Goal: Task Accomplishment & Management: Manage account settings

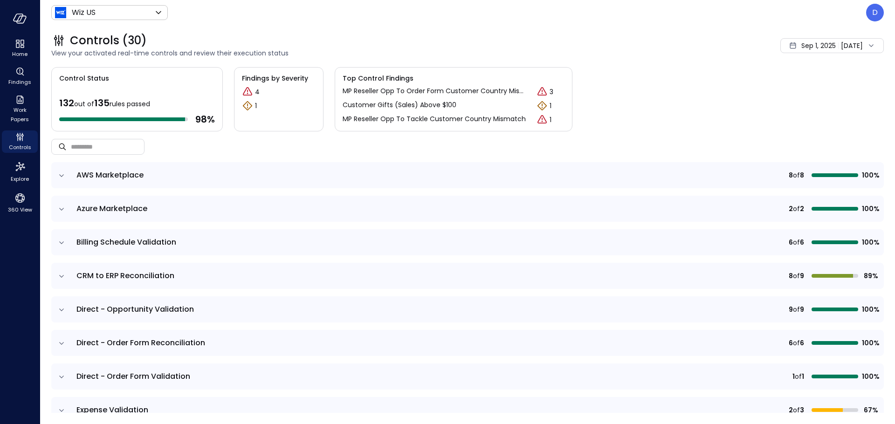
click at [231, 12] on div "Wiz US ****** ​ D" at bounding box center [467, 13] width 833 height 18
click at [22, 135] on icon "Controls" at bounding box center [19, 136] width 11 height 11
click at [104, 138] on input "text" at bounding box center [108, 146] width 74 height 25
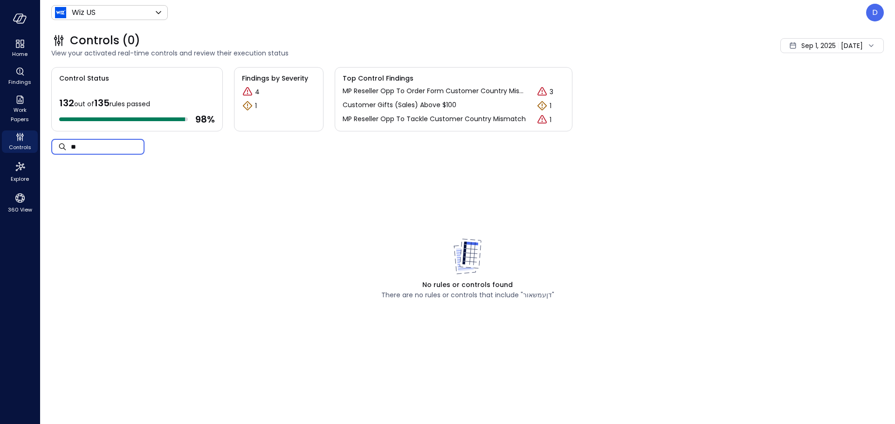
type input "*"
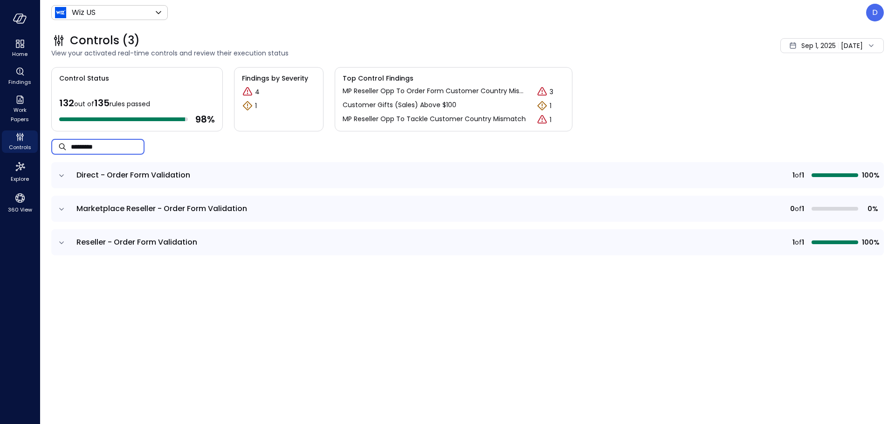
type input "*********"
click at [61, 177] on icon "expand row" at bounding box center [61, 175] width 9 height 9
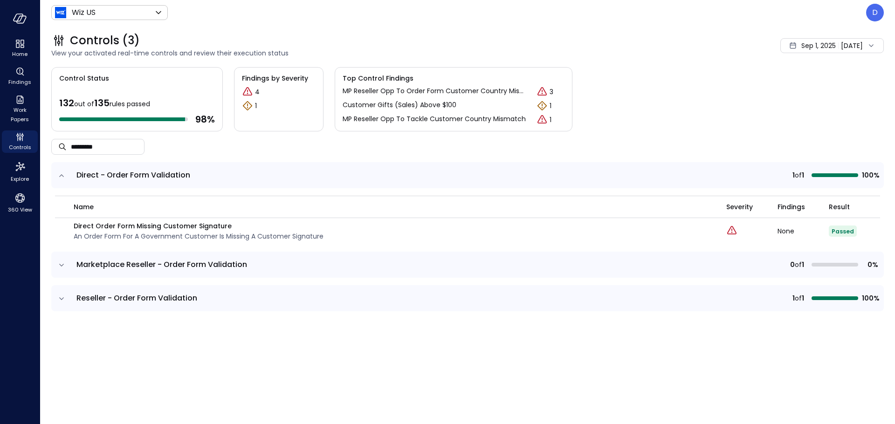
click at [63, 269] on icon "expand row" at bounding box center [61, 265] width 9 height 9
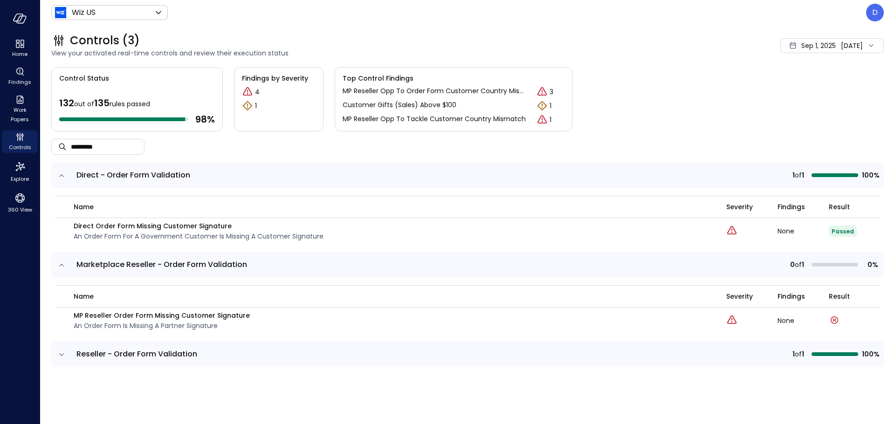
click at [54, 353] on td at bounding box center [61, 354] width 20 height 26
click at [60, 353] on icon "expand row" at bounding box center [61, 354] width 9 height 9
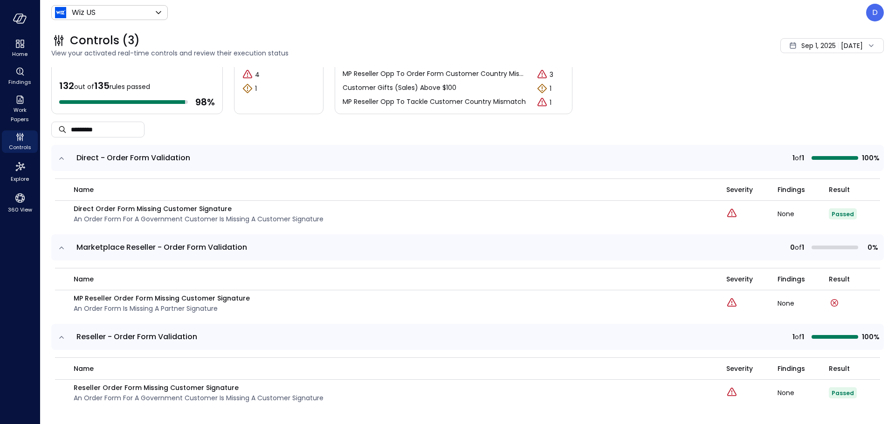
scroll to position [18, 0]
drag, startPoint x: 75, startPoint y: 335, endPoint x: 206, endPoint y: 338, distance: 131.1
click at [205, 338] on td "Reseller - Order Form Validation" at bounding box center [312, 337] width 483 height 26
click at [207, 338] on span "Reseller - Order Form Validation" at bounding box center [311, 336] width 471 height 11
click at [181, 384] on p "Reseller Order Form Missing Customer Signature" at bounding box center [199, 387] width 250 height 10
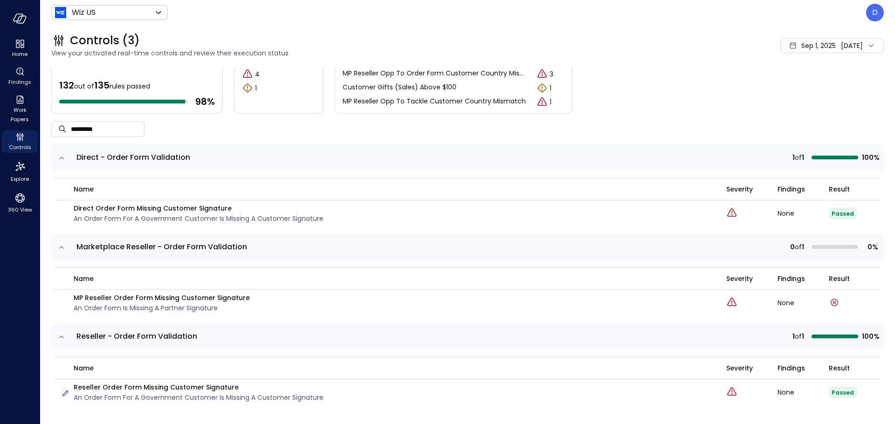
click at [64, 391] on icon "button" at bounding box center [65, 393] width 9 height 9
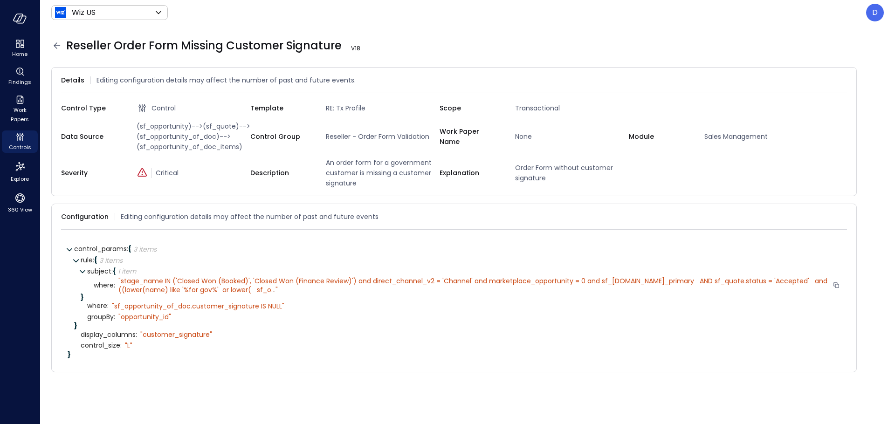
click at [262, 283] on span "stage_name IN ('Closed Won (Booked)', 'Closed Won (Finance Review)') and direct…" at bounding box center [473, 285] width 711 height 18
click at [261, 293] on span "stage_name IN ('Closed Won (Booked)', 'Closed Won (Finance Review)') and direct…" at bounding box center [473, 285] width 711 height 18
click at [262, 291] on span "stage_name IN ('Closed Won (Booked)', 'Closed Won (Finance Review)') and direct…" at bounding box center [473, 285] width 711 height 18
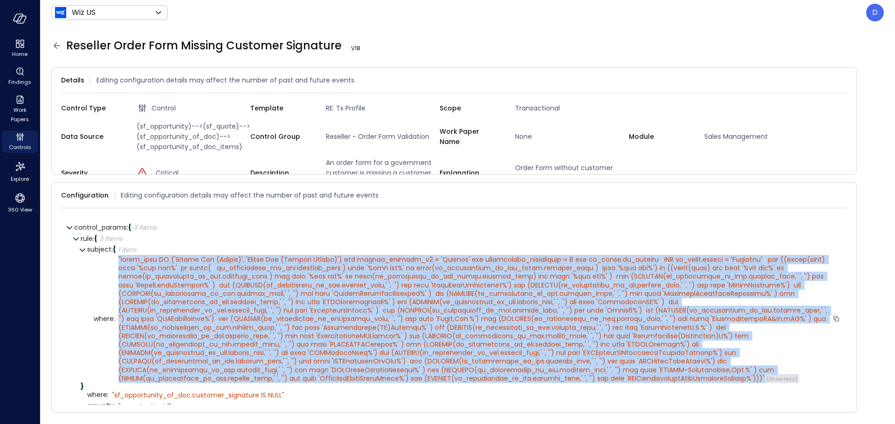
click at [262, 291] on span """ at bounding box center [473, 319] width 711 height 128
click at [359, 257] on span """ at bounding box center [473, 319] width 711 height 128
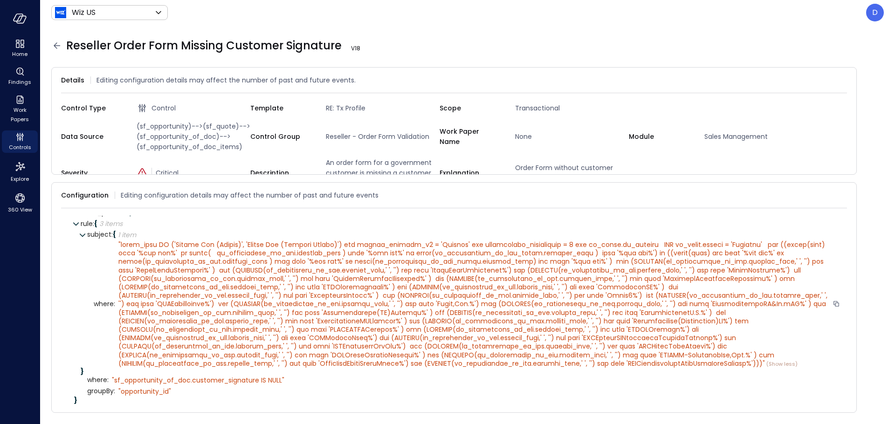
scroll to position [17, 0]
click at [55, 45] on icon at bounding box center [56, 45] width 11 height 11
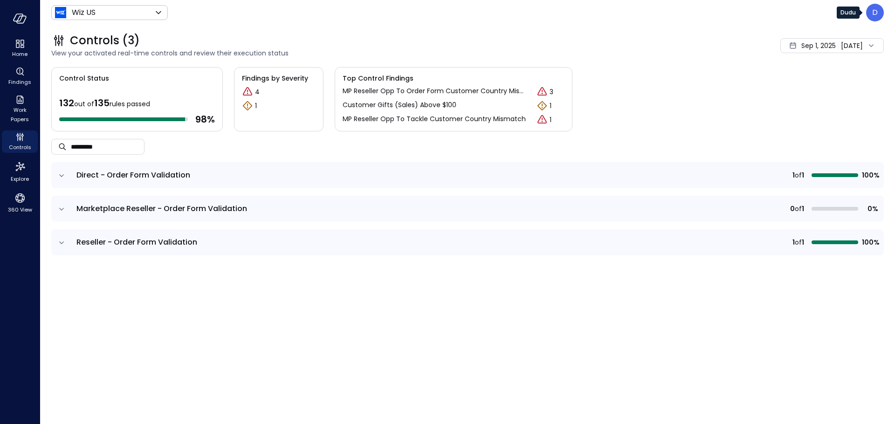
click at [869, 17] on div "D" at bounding box center [875, 13] width 18 height 18
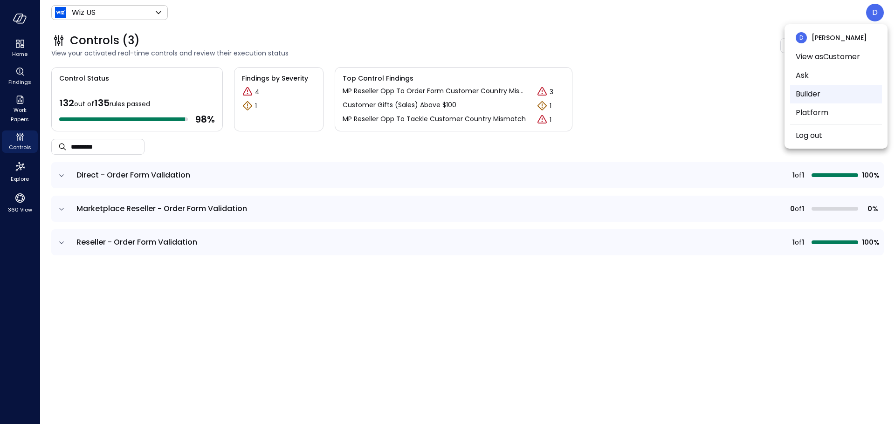
click at [812, 97] on li "Builder" at bounding box center [836, 94] width 92 height 19
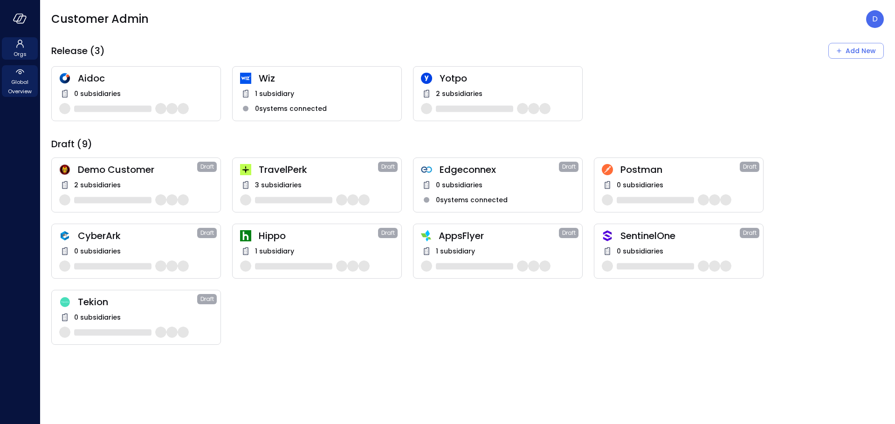
click at [16, 83] on span "Global Overview" at bounding box center [20, 86] width 28 height 19
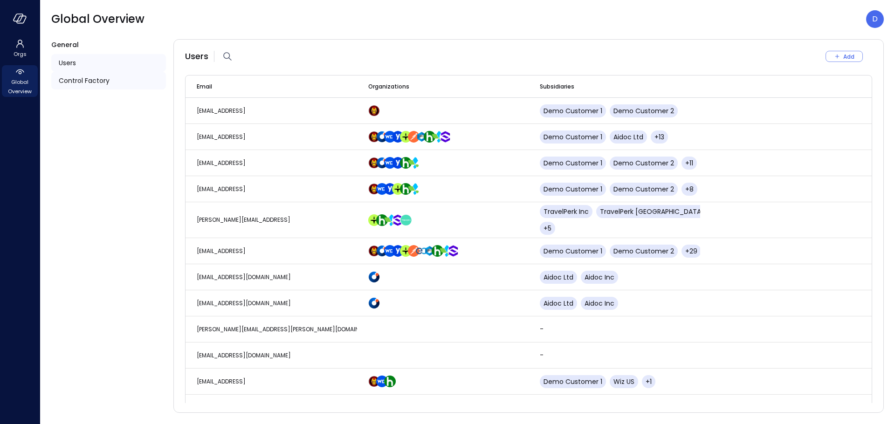
click at [59, 85] on span "Control Factory" at bounding box center [84, 81] width 51 height 10
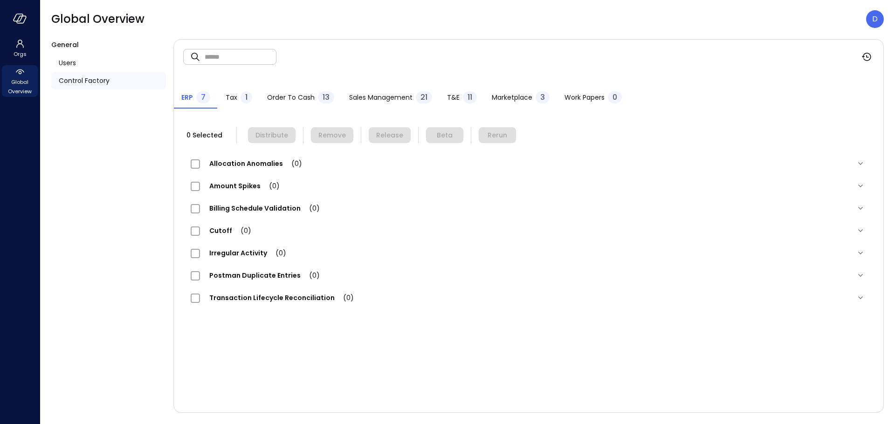
click at [239, 57] on input "text" at bounding box center [241, 56] width 72 height 25
type input "*********"
click at [297, 100] on span "Order to Cash" at bounding box center [291, 97] width 48 height 10
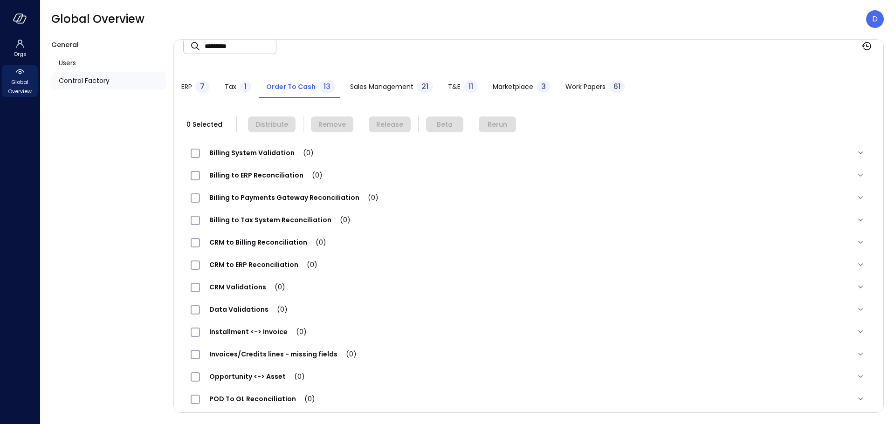
scroll to position [13, 0]
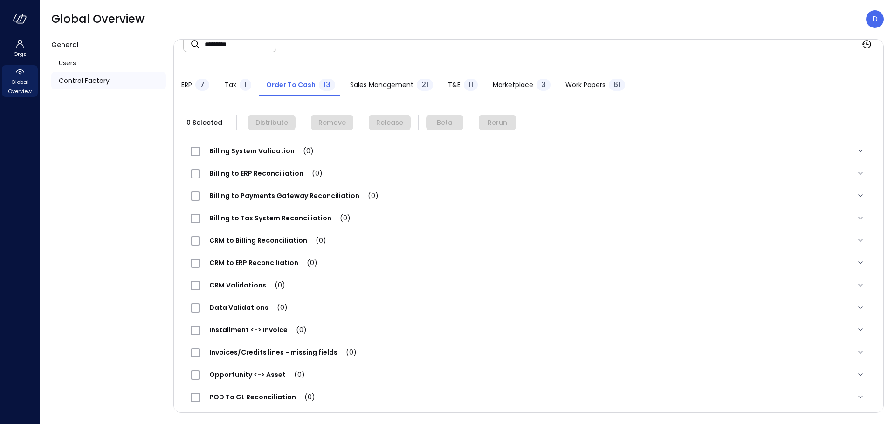
click at [376, 87] on span "Sales Management" at bounding box center [381, 85] width 63 height 10
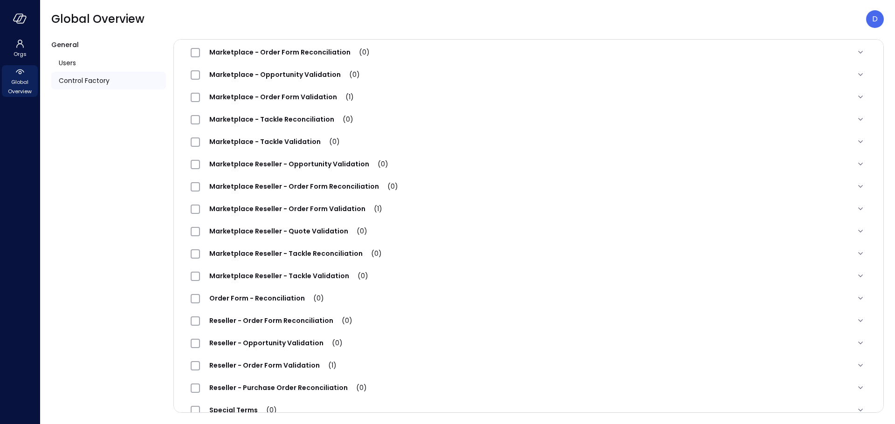
scroll to position [219, 0]
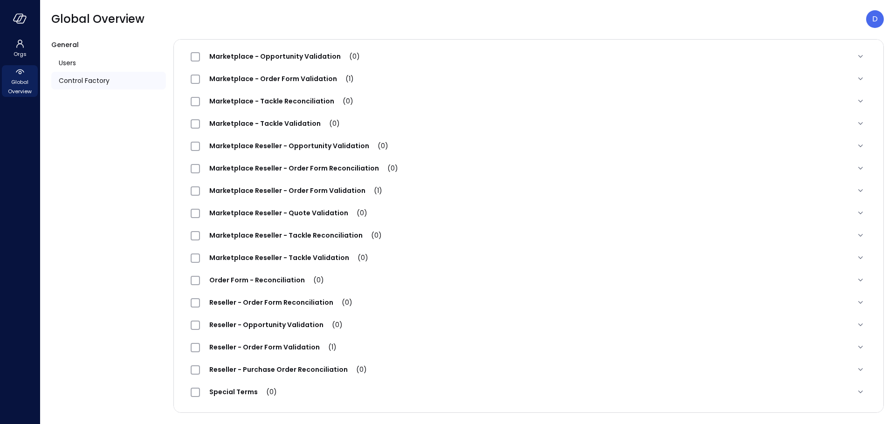
click at [224, 352] on span "Reseller - Order Form Validation (1)" at bounding box center [273, 347] width 146 height 9
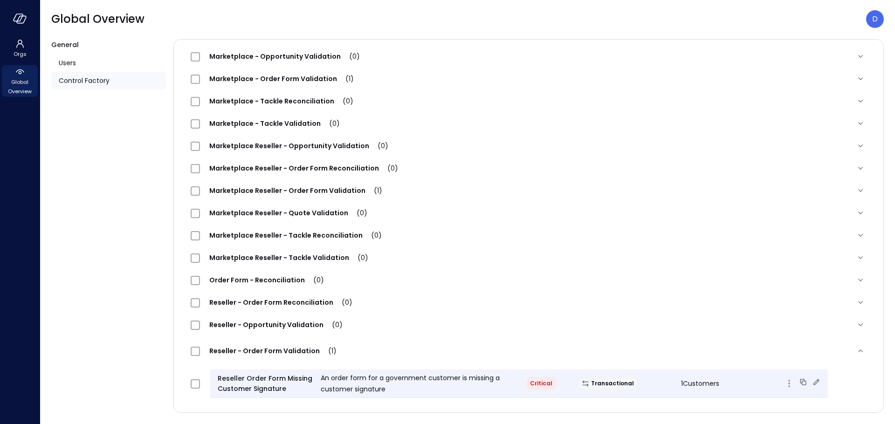
click at [814, 383] on icon at bounding box center [817, 382] width 6 height 6
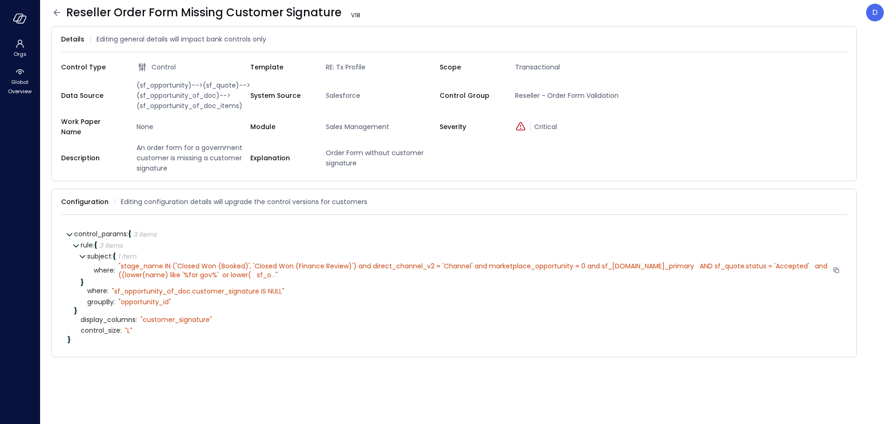
click at [268, 268] on div "" stage_name IN ('Closed Won (Booked)', 'Closed Won (Finance Review)') and dire…" at bounding box center [473, 270] width 710 height 17
click at [271, 270] on span "..." at bounding box center [273, 274] width 4 height 9
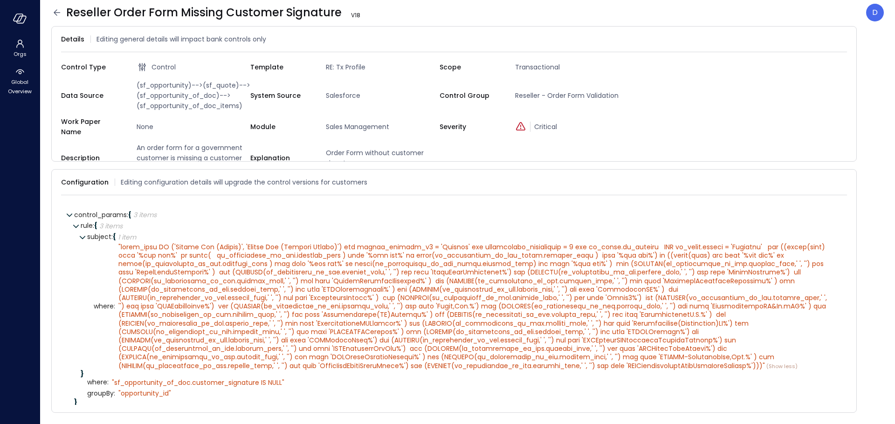
click at [55, 13] on icon at bounding box center [56, 12] width 11 height 11
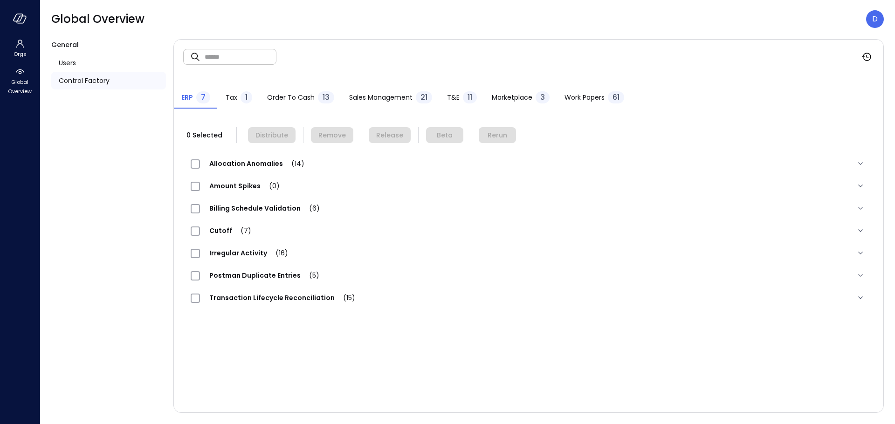
click at [238, 48] on input "text" at bounding box center [241, 56] width 72 height 25
type input "*********"
click at [382, 102] on span "Sales Management" at bounding box center [380, 97] width 63 height 10
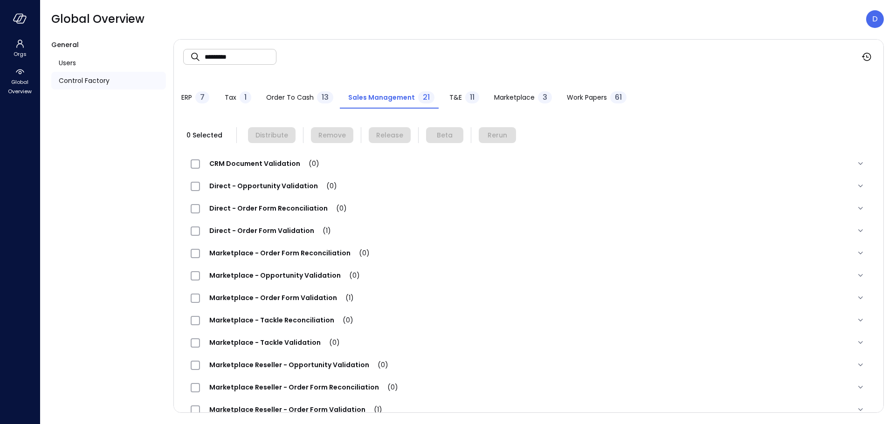
click at [284, 228] on span "Direct - Order Form Validation (1)" at bounding box center [270, 230] width 140 height 9
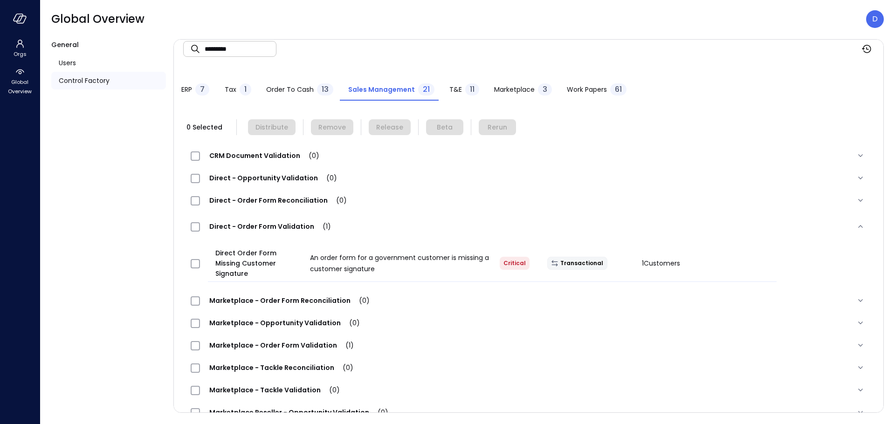
scroll to position [16, 0]
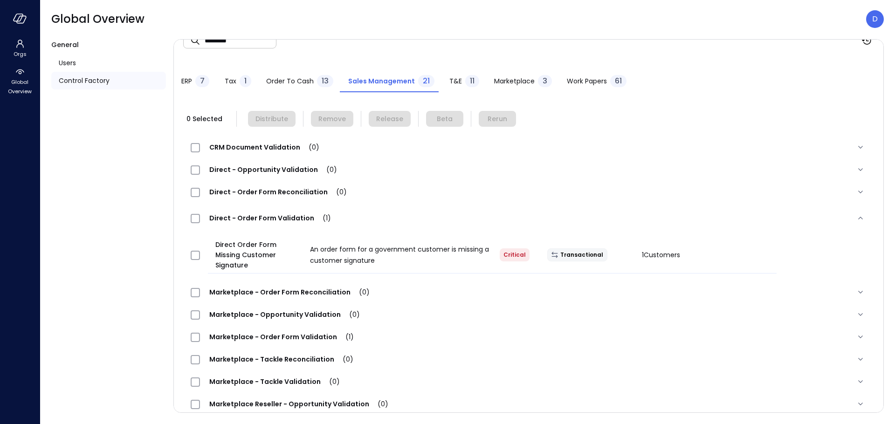
click at [279, 332] on span "Marketplace - Order Form Validation (1)" at bounding box center [281, 336] width 163 height 9
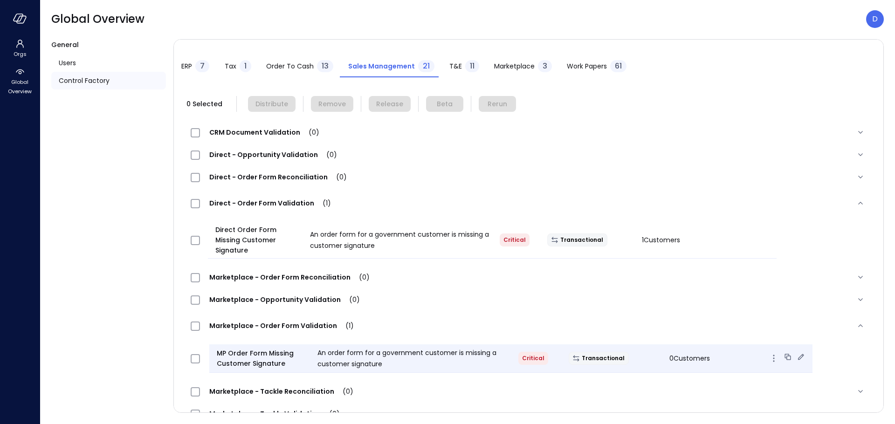
scroll to position [35, 0]
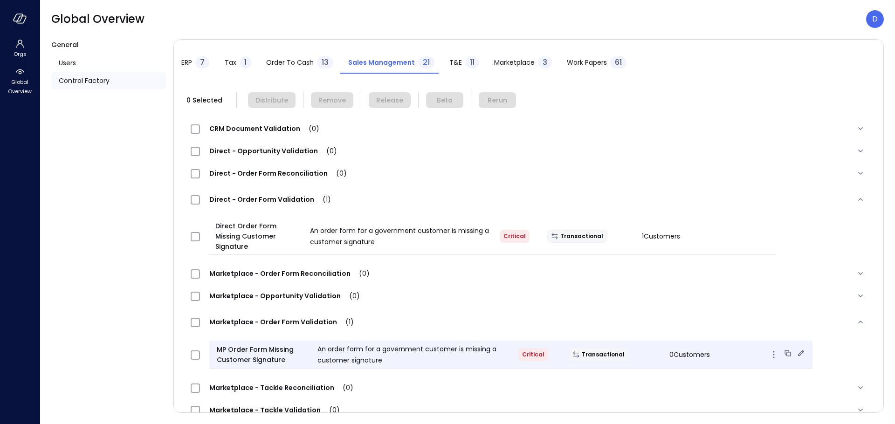
drag, startPoint x: 662, startPoint y: 345, endPoint x: 738, endPoint y: 346, distance: 76.0
click at [738, 349] on div "0 Customers" at bounding box center [712, 354] width 101 height 11
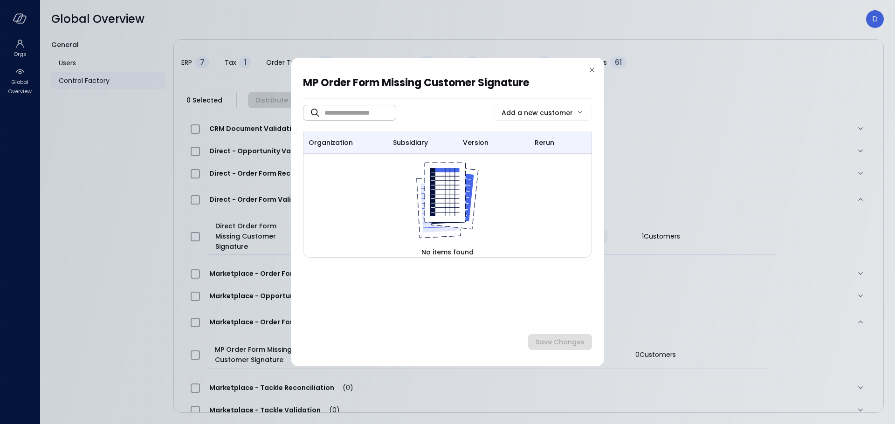
click at [590, 68] on icon at bounding box center [591, 69] width 9 height 9
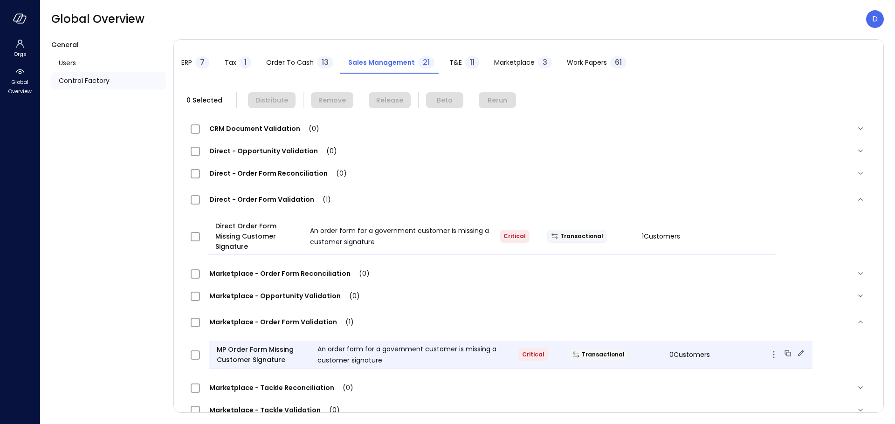
click at [796, 349] on icon at bounding box center [800, 353] width 9 height 9
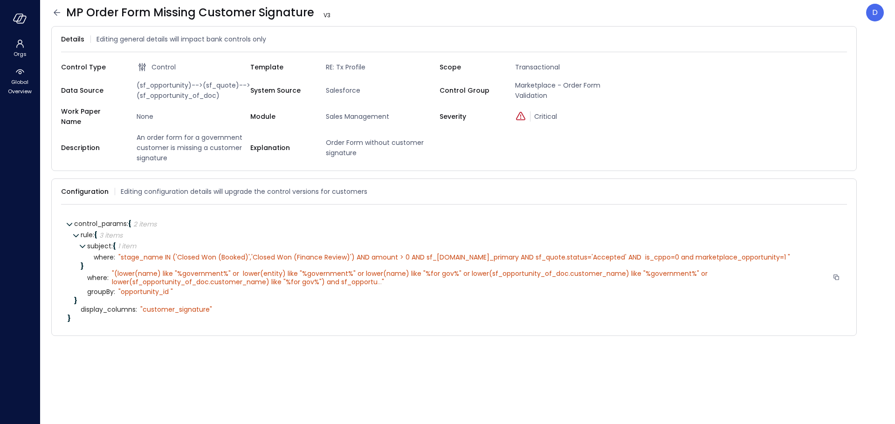
click at [378, 277] on span "..." at bounding box center [380, 281] width 4 height 9
click at [52, 11] on icon at bounding box center [56, 12] width 11 height 11
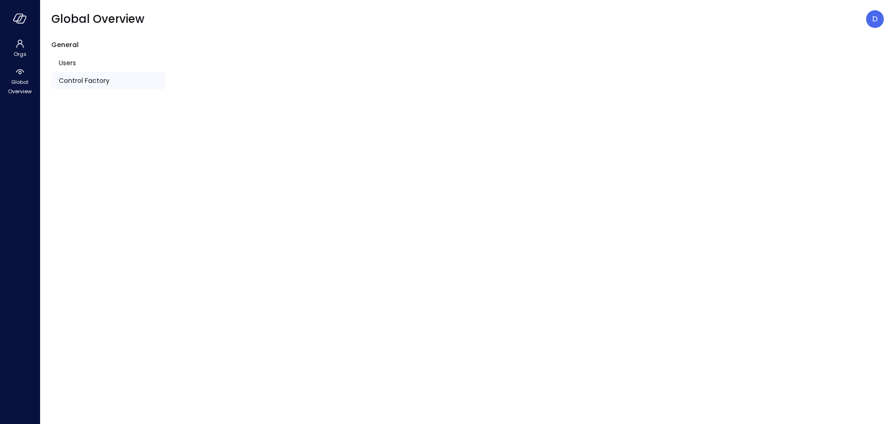
click at [31, 16] on div at bounding box center [20, 18] width 40 height 37
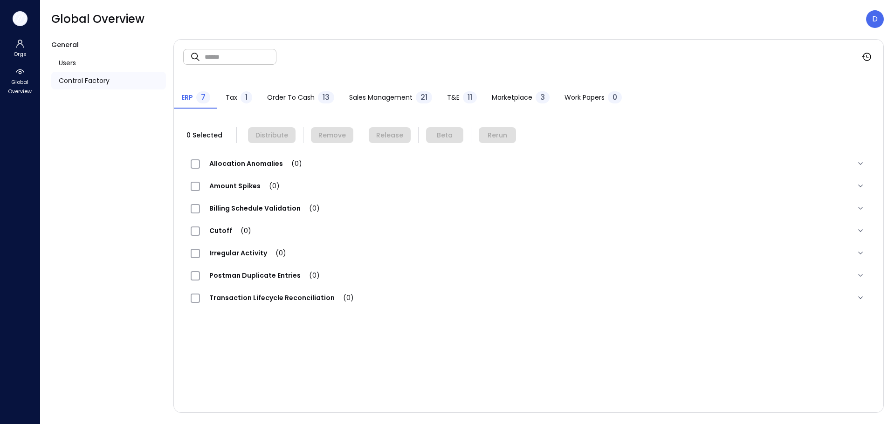
click at [27, 17] on button "button" at bounding box center [20, 18] width 15 height 15
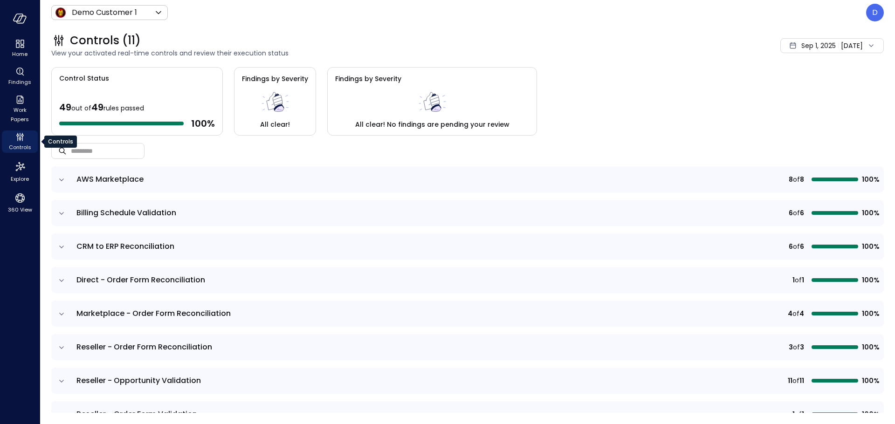
click at [22, 146] on span "Controls" at bounding box center [20, 147] width 22 height 9
click at [72, 16] on body "Home Findings Work Papers Controls Explore 360 View Demo Customer 1 ***** ​ D C…" at bounding box center [447, 212] width 895 height 424
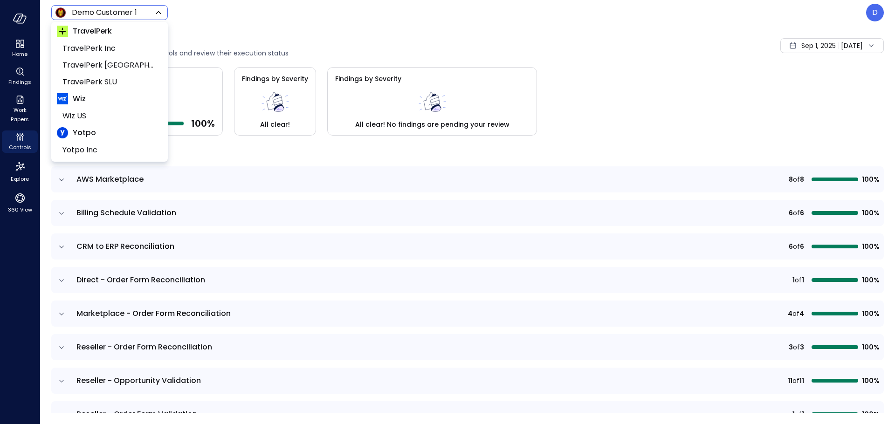
scroll to position [135, 0]
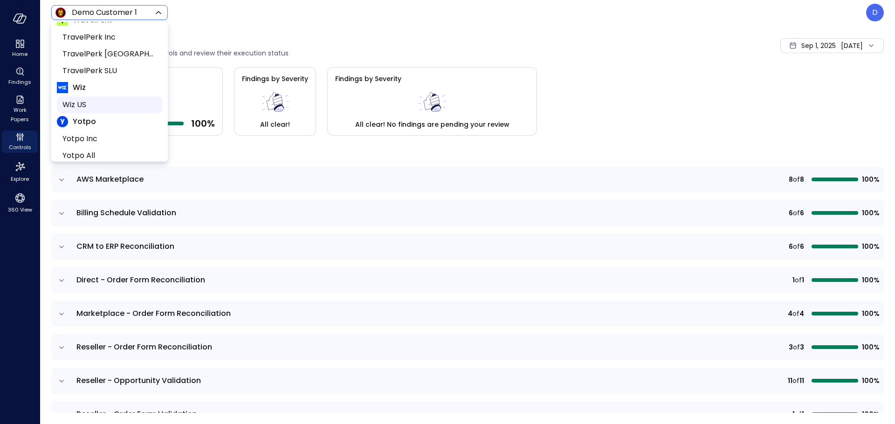
click at [82, 105] on span "Wiz US" at bounding box center [108, 104] width 92 height 11
type input "******"
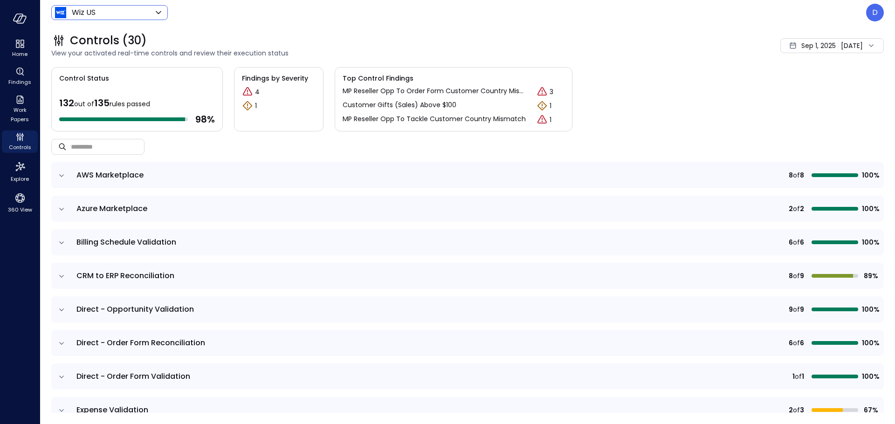
click at [822, 47] on div "Sep 1, 2025 Sep 3, 2025" at bounding box center [831, 45] width 103 height 15
click at [799, 105] on li "Current Year 2025" at bounding box center [816, 101] width 74 height 15
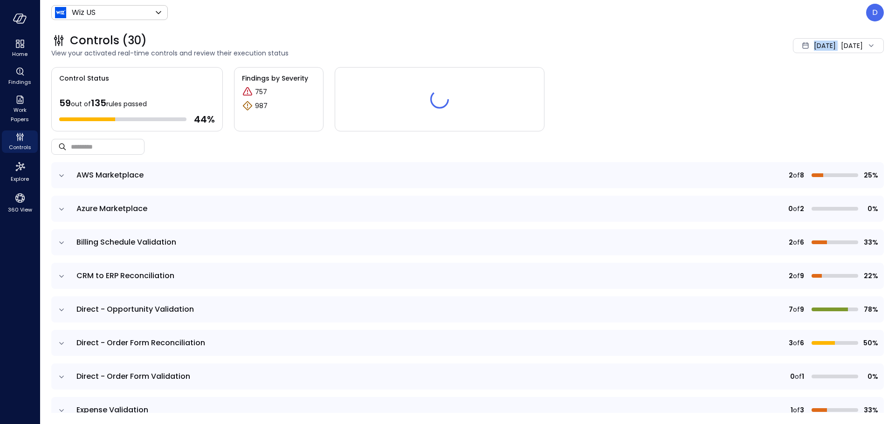
click at [822, 46] on div "Jan 1, 2025 Sep 3, 2025" at bounding box center [838, 45] width 91 height 15
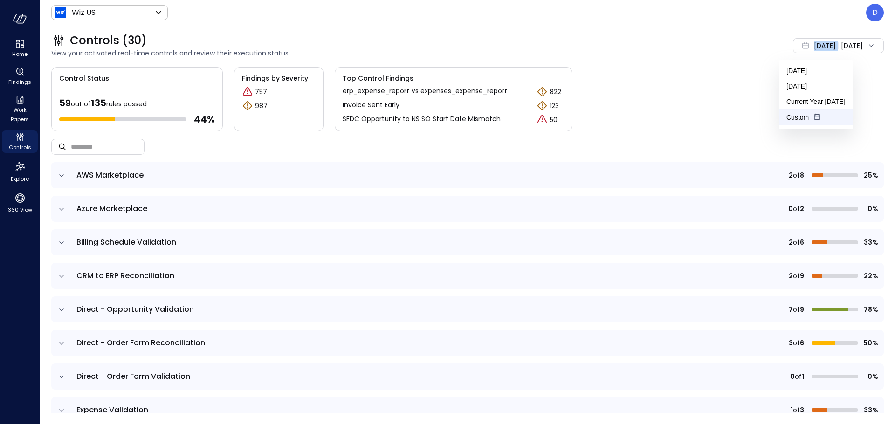
click at [807, 115] on li "Custom" at bounding box center [816, 118] width 74 height 16
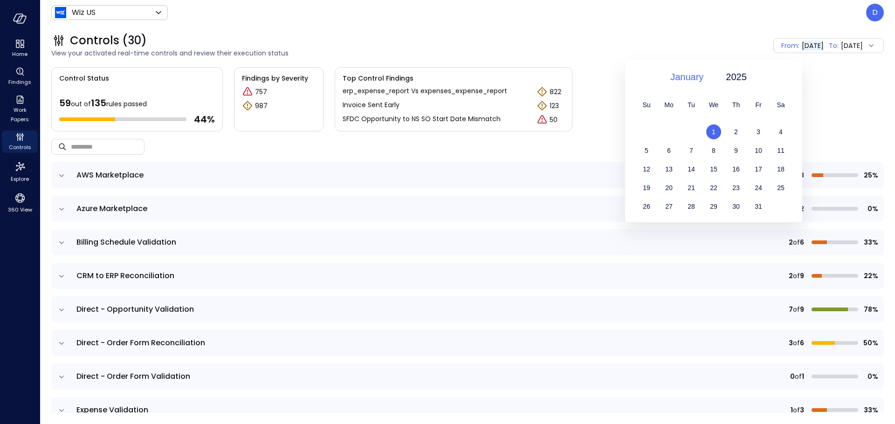
click at [675, 74] on span "January" at bounding box center [686, 77] width 33 height 14
click at [690, 174] on div "July" at bounding box center [692, 179] width 49 height 16
click at [693, 128] on span "1" at bounding box center [691, 131] width 4 height 7
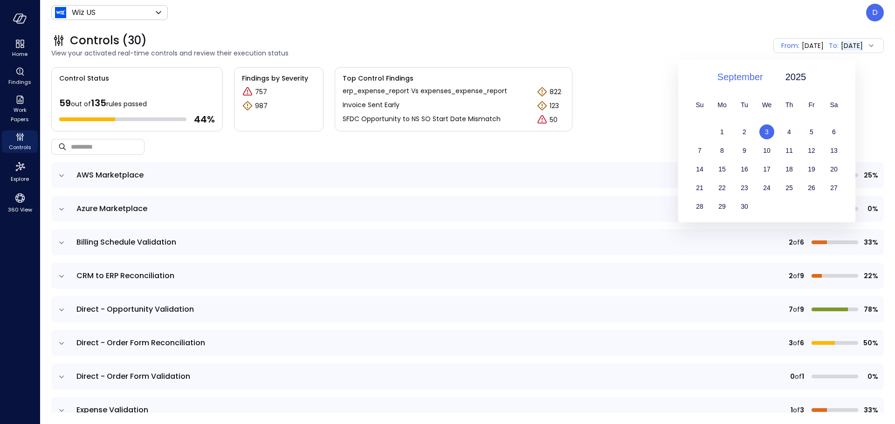
click at [745, 78] on span "September" at bounding box center [740, 77] width 46 height 14
click at [741, 114] on div "July" at bounding box center [745, 116] width 49 height 16
click at [787, 203] on span "31" at bounding box center [789, 206] width 7 height 7
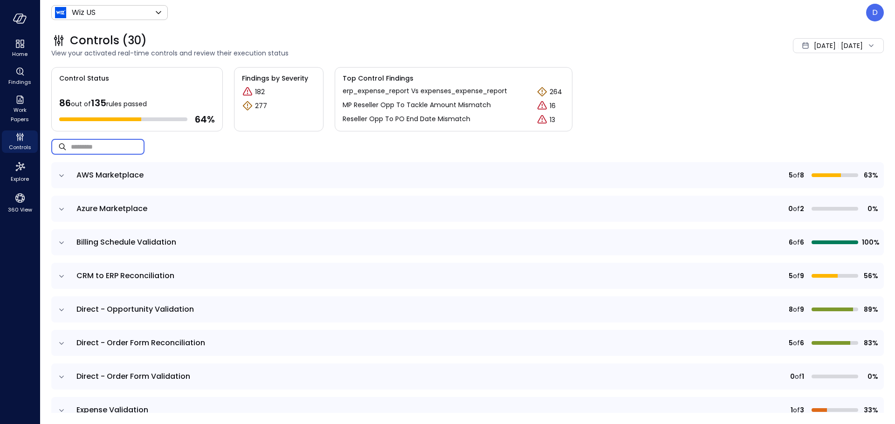
click at [99, 152] on input "text" at bounding box center [108, 146] width 74 height 25
paste input "*********"
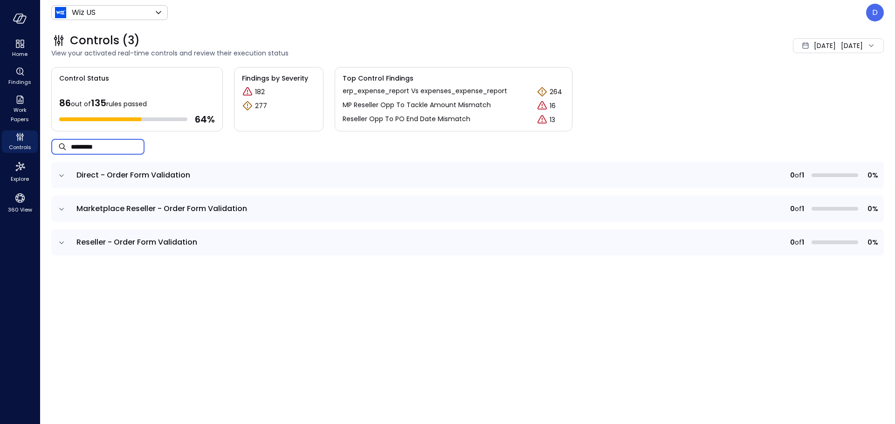
type input "*********"
click at [57, 241] on td at bounding box center [61, 242] width 20 height 26
click at [61, 244] on icon "expand row" at bounding box center [61, 242] width 9 height 9
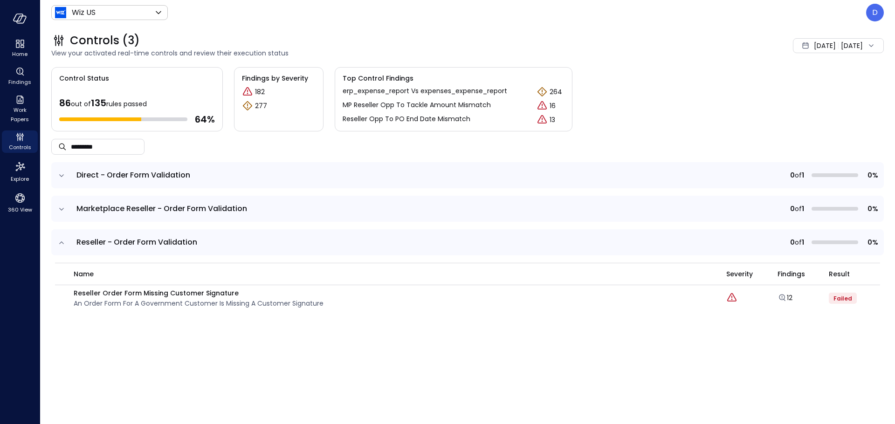
click at [64, 210] on icon "expand row" at bounding box center [61, 209] width 9 height 9
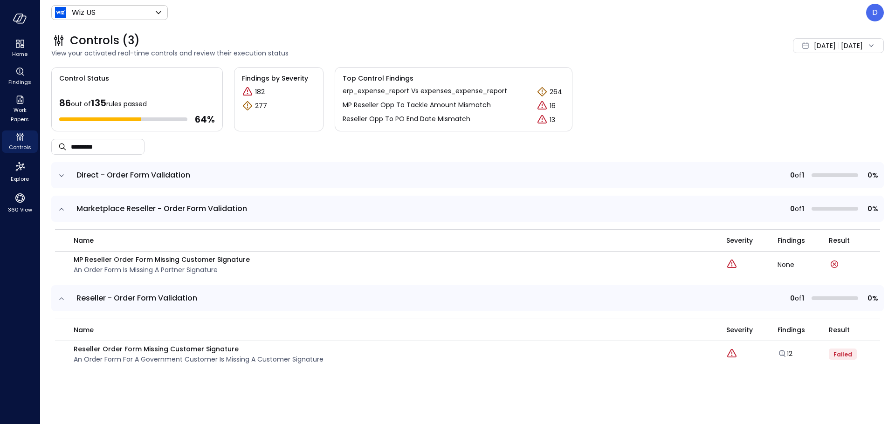
click at [61, 174] on icon "expand row" at bounding box center [61, 175] width 9 height 9
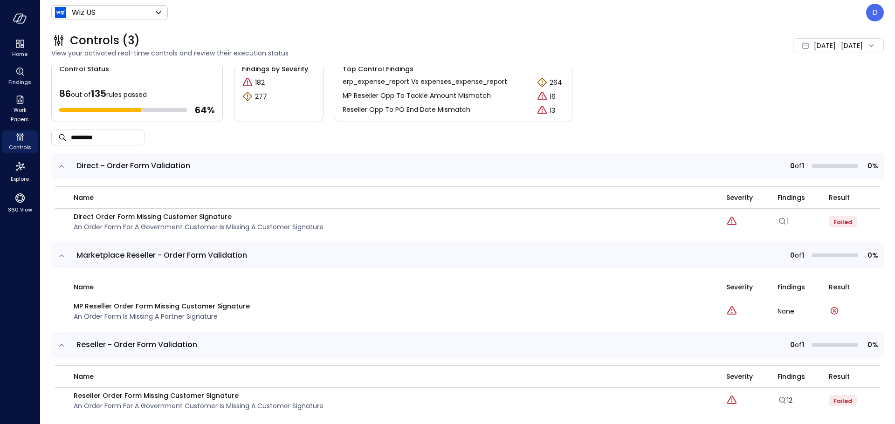
scroll to position [18, 0]
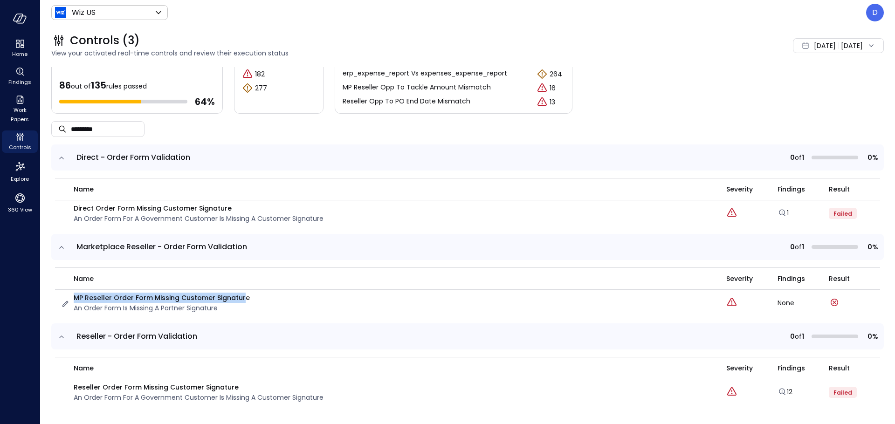
drag, startPoint x: 76, startPoint y: 296, endPoint x: 241, endPoint y: 302, distance: 165.1
click at [241, 302] on p "MP Reseller Order Form Missing Customer Signature" at bounding box center [162, 298] width 176 height 10
click at [877, 14] on p "D" at bounding box center [875, 12] width 6 height 11
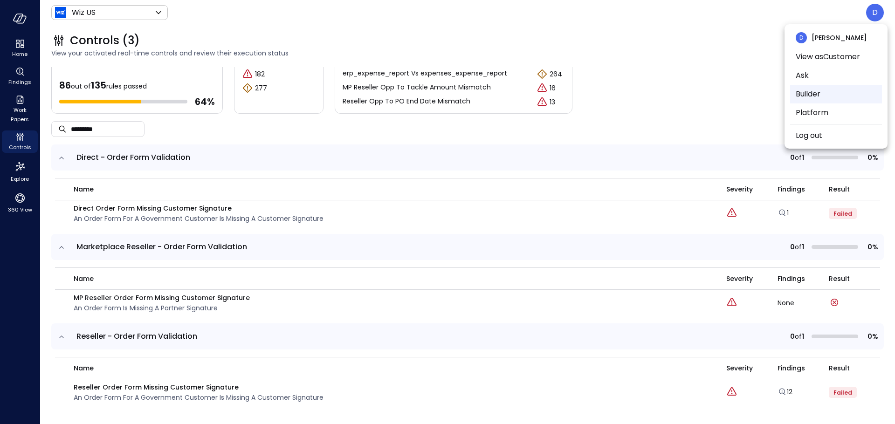
click at [804, 94] on li "Builder" at bounding box center [836, 94] width 92 height 19
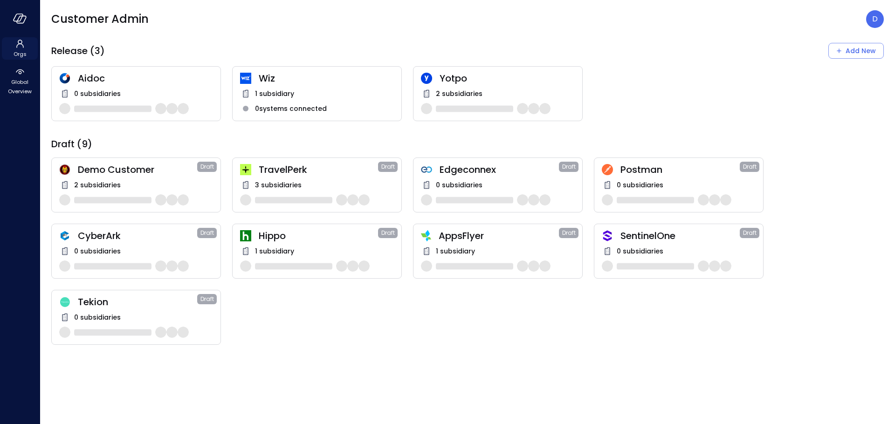
click at [20, 41] on icon at bounding box center [19, 43] width 11 height 11
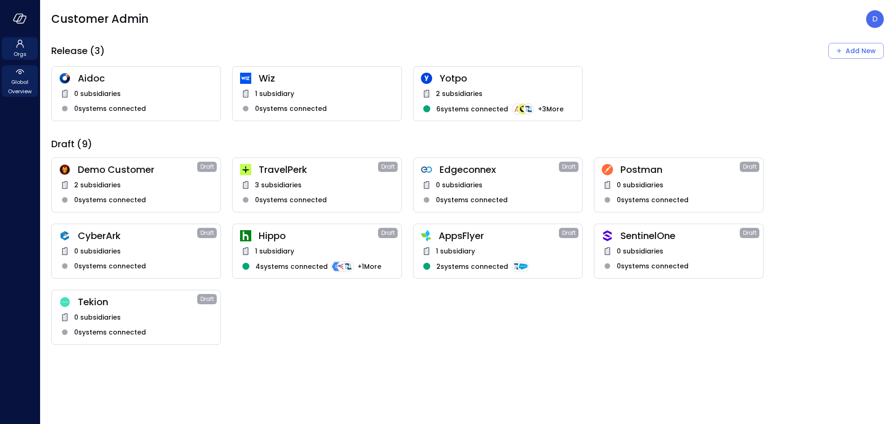
click at [16, 86] on span "Global Overview" at bounding box center [20, 86] width 28 height 19
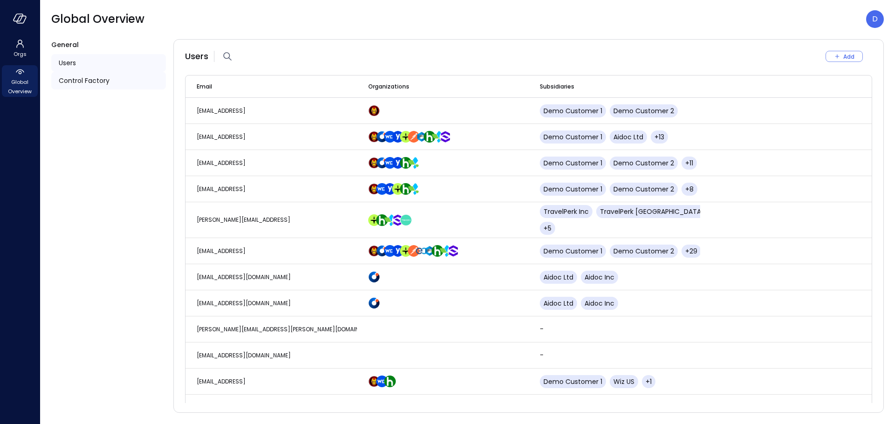
click at [63, 80] on span "Control Factory" at bounding box center [84, 81] width 51 height 10
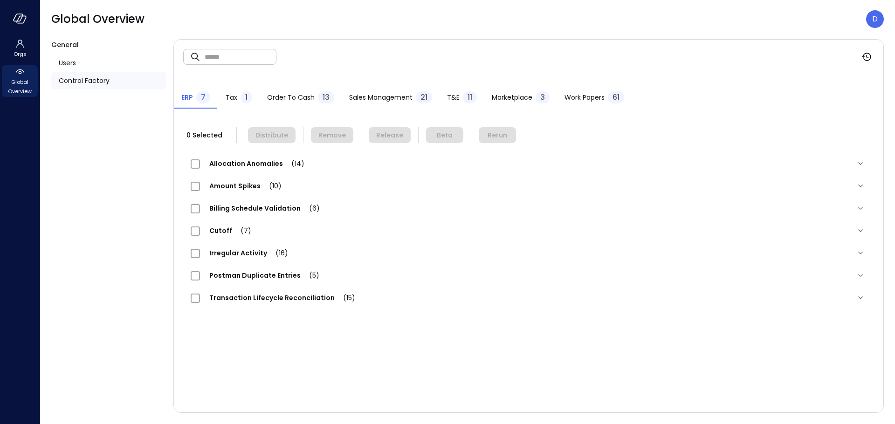
click at [569, 99] on span "Work Papers" at bounding box center [585, 97] width 40 height 10
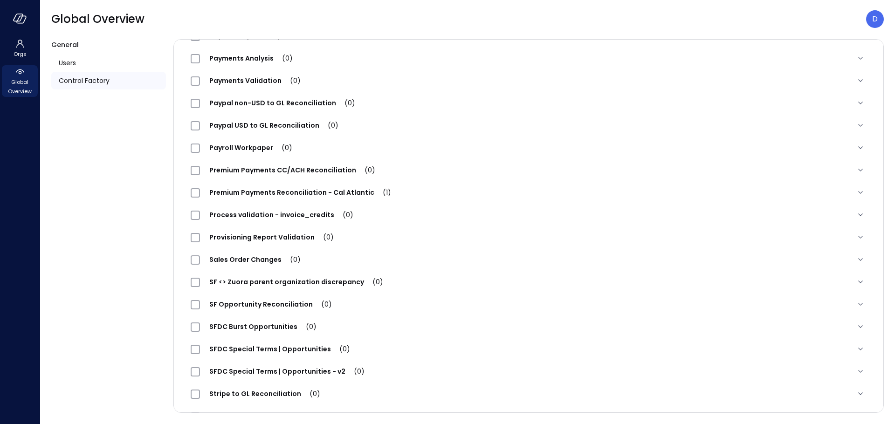
scroll to position [925, 0]
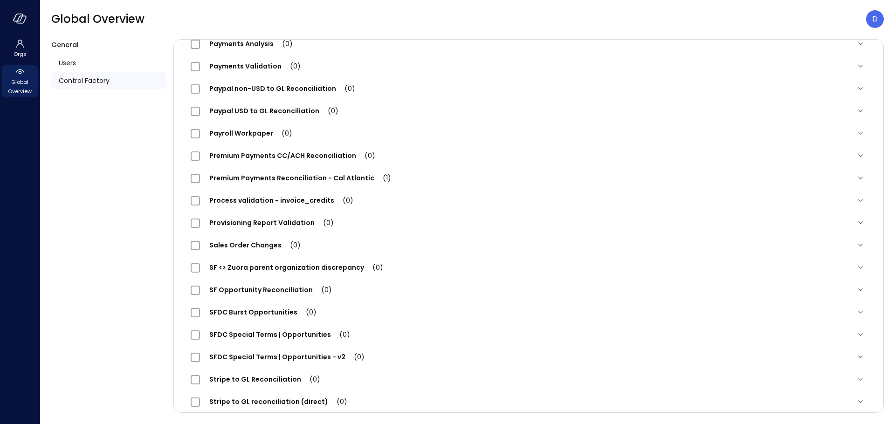
click at [293, 332] on span "SFDC Special Terms | Opportunities (0)" at bounding box center [279, 334] width 159 height 9
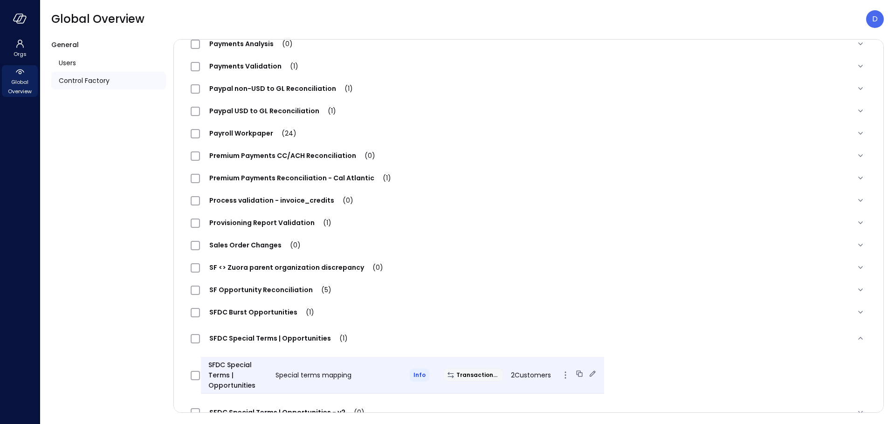
click at [588, 373] on icon at bounding box center [592, 373] width 9 height 9
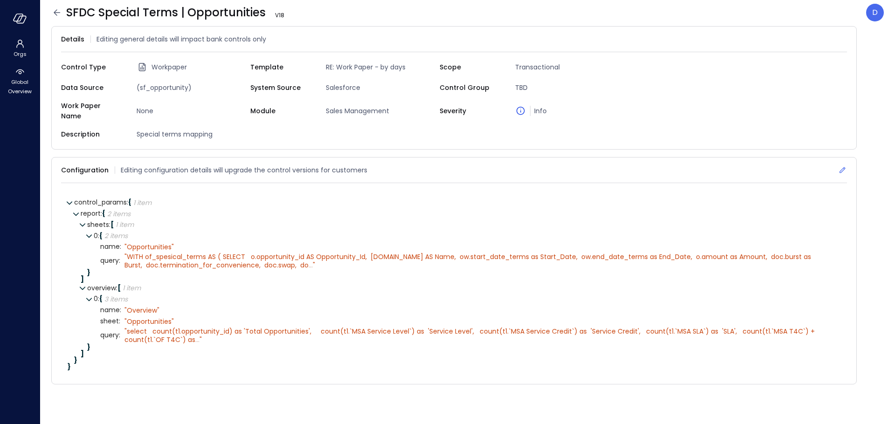
click at [842, 166] on icon at bounding box center [842, 169] width 9 height 9
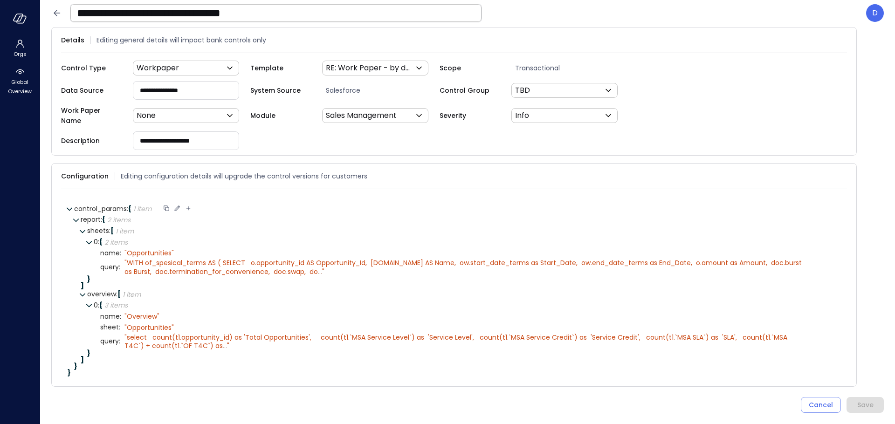
click at [179, 206] on icon at bounding box center [177, 208] width 8 height 8
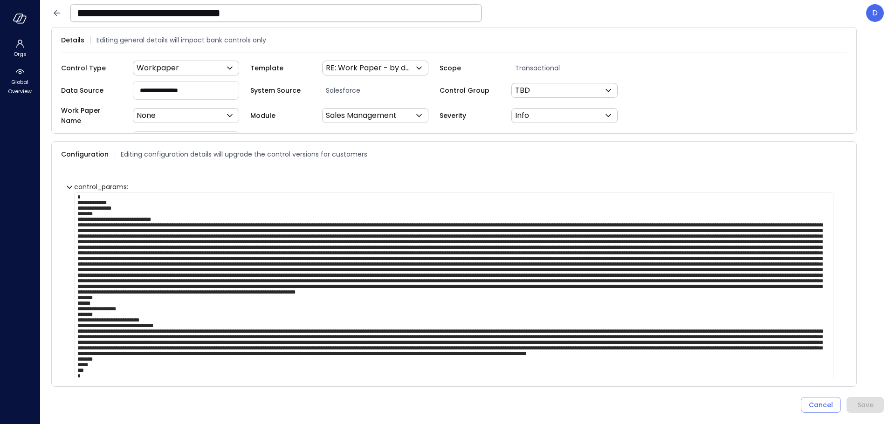
click at [176, 207] on textarea at bounding box center [453, 304] width 759 height 222
drag, startPoint x: 638, startPoint y: 195, endPoint x: 611, endPoint y: 206, distance: 29.5
click at [638, 195] on textarea at bounding box center [453, 304] width 759 height 222
click at [196, 232] on textarea at bounding box center [453, 304] width 759 height 222
paste textarea "**********"
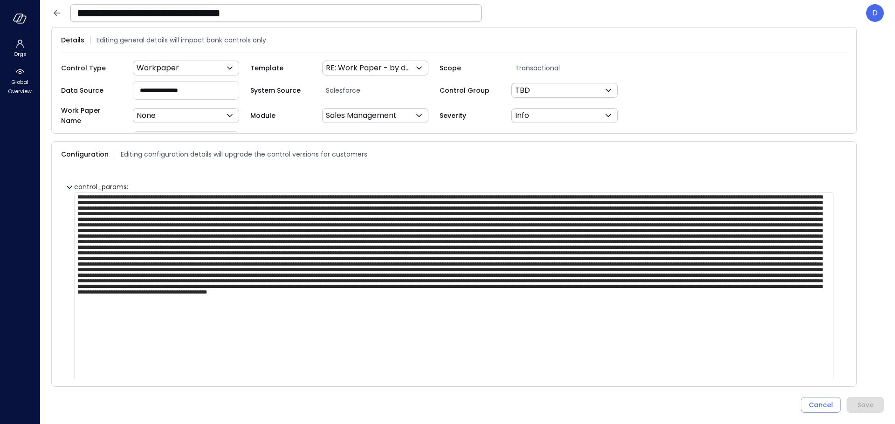
scroll to position [21, 0]
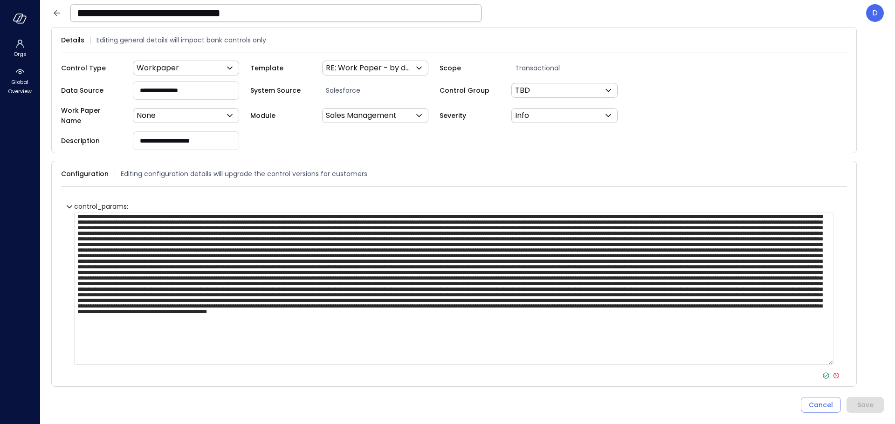
type textarea "**********"
click at [822, 373] on icon at bounding box center [826, 376] width 8 height 8
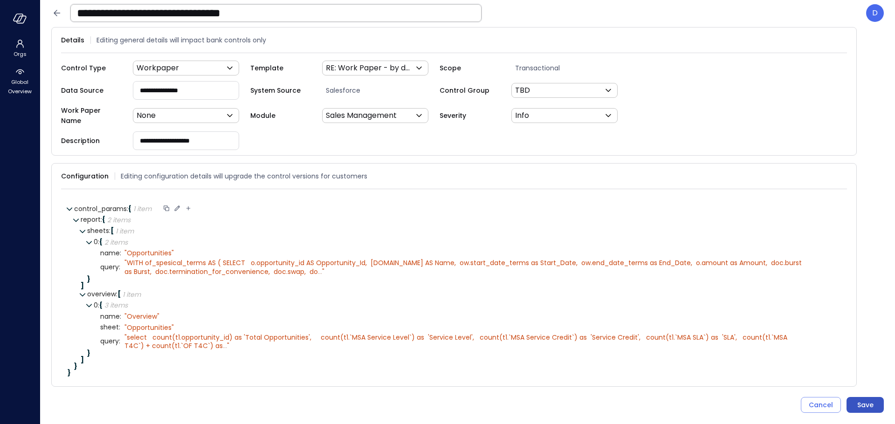
click at [862, 408] on div "Save" at bounding box center [865, 406] width 16 height 12
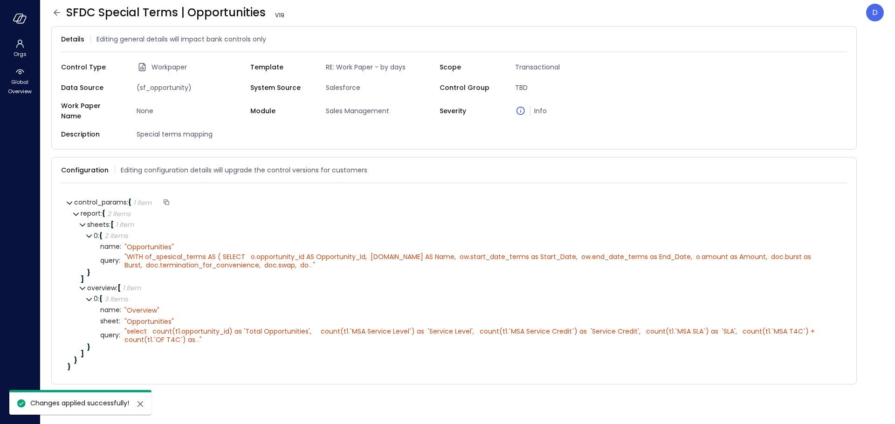
click at [55, 11] on icon at bounding box center [57, 12] width 7 height 6
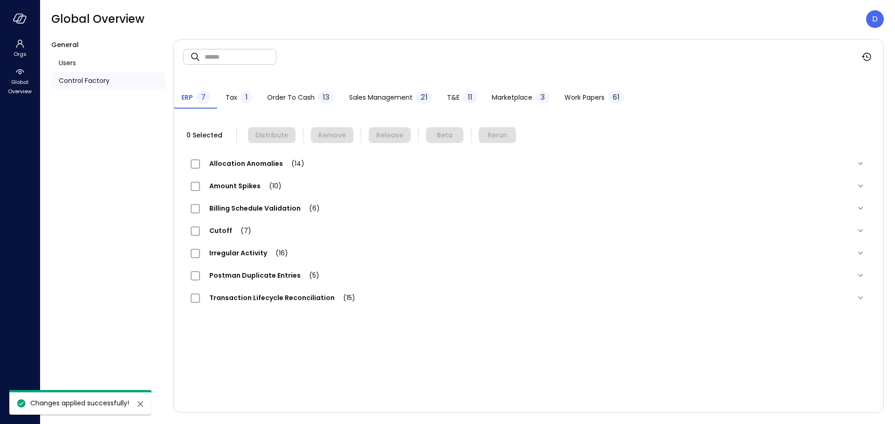
click at [579, 98] on span "Work Papers" at bounding box center [585, 97] width 40 height 10
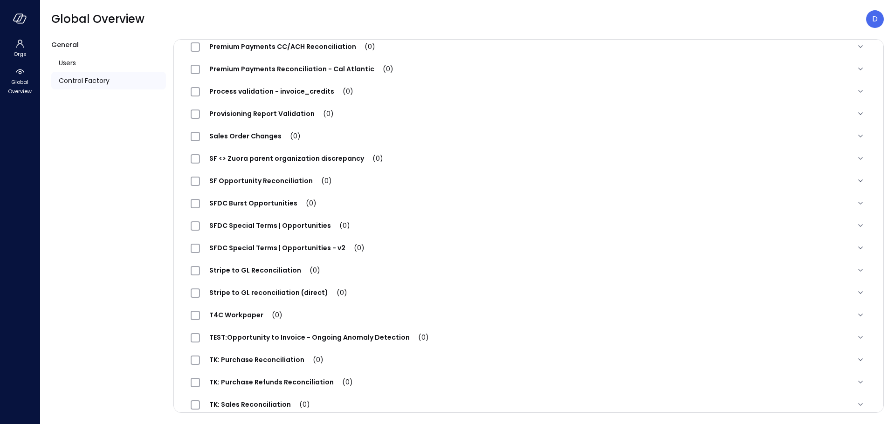
scroll to position [1040, 0]
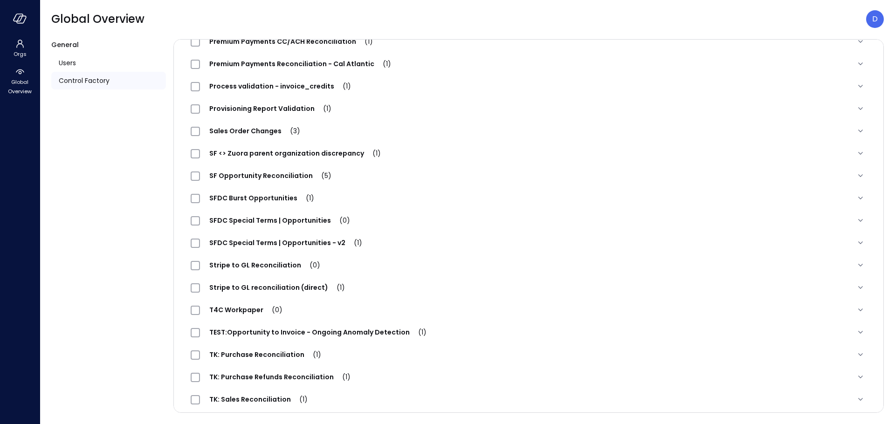
click at [306, 221] on span "SFDC Special Terms | Opportunities (0)" at bounding box center [279, 220] width 159 height 9
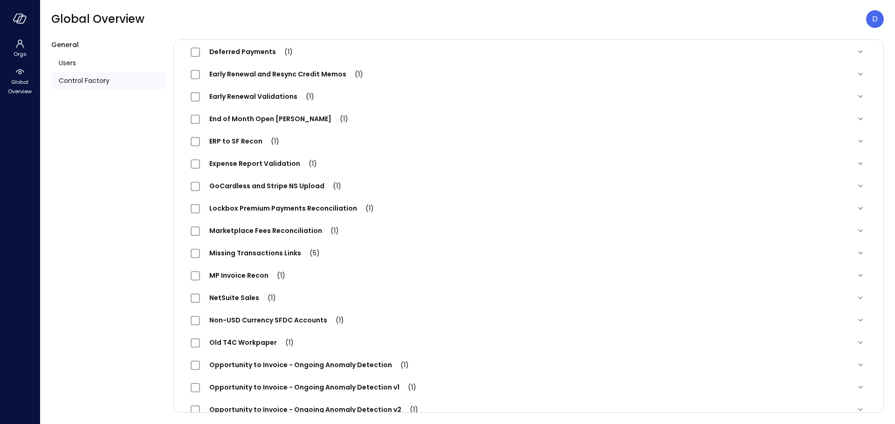
scroll to position [0, 0]
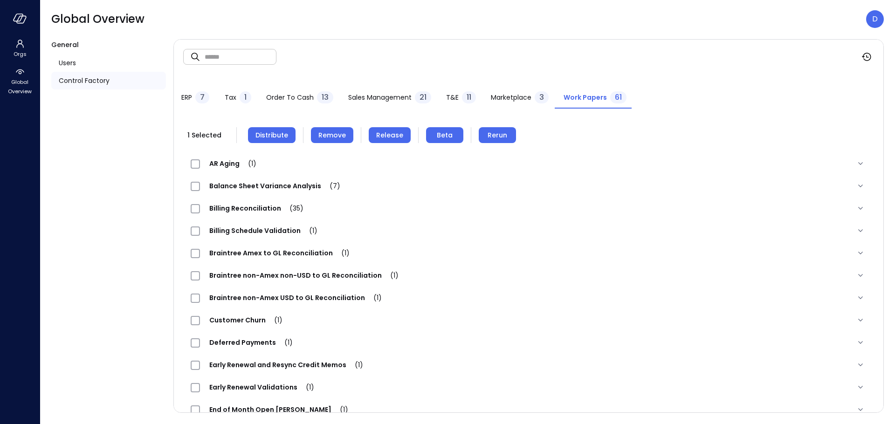
click at [311, 135] on button "Remove" at bounding box center [332, 135] width 42 height 16
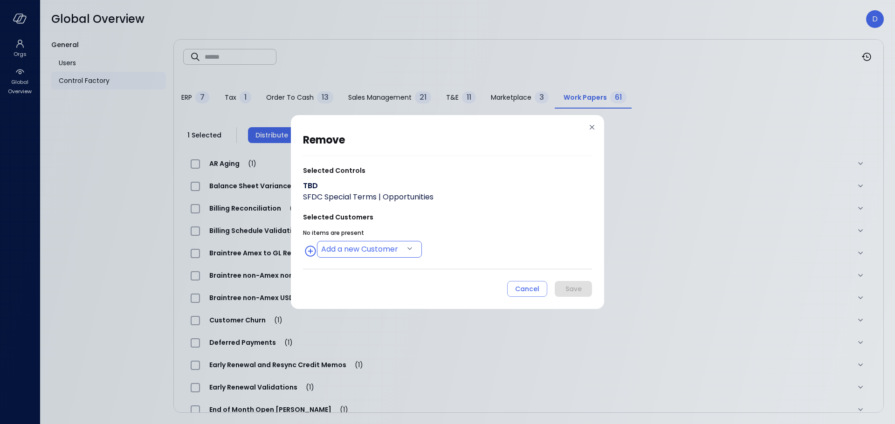
click at [355, 245] on body "Orgs Global Overview Global Overview D General Users Control Factory ​ ​ ERP 7 …" at bounding box center [447, 212] width 895 height 424
click at [499, 229] on div at bounding box center [447, 212] width 895 height 424
click at [384, 249] on body "Orgs Global Overview Global Overview D General Users Control Factory ​ ​ ERP 7 …" at bounding box center [447, 212] width 895 height 424
click at [458, 252] on div at bounding box center [447, 212] width 895 height 424
click at [386, 250] on body "Orgs Global Overview Global Overview D General Users Control Factory ​ ​ ERP 7 …" at bounding box center [447, 212] width 895 height 424
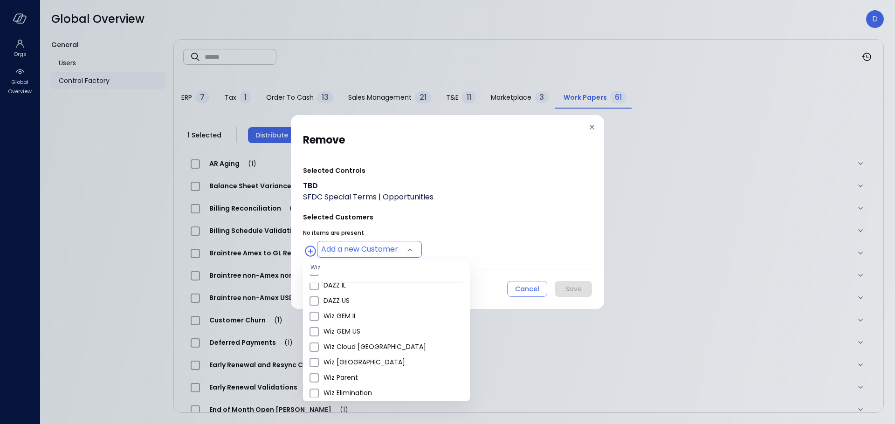
scroll to position [534, 0]
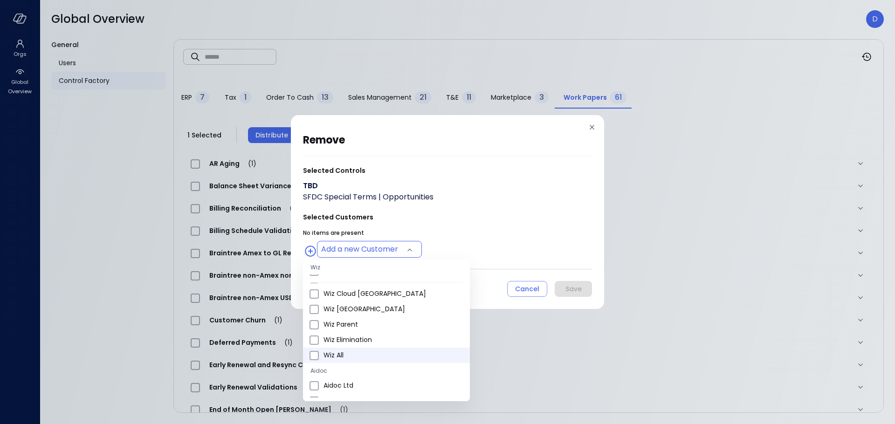
click at [346, 357] on span "Wiz All" at bounding box center [393, 356] width 139 height 10
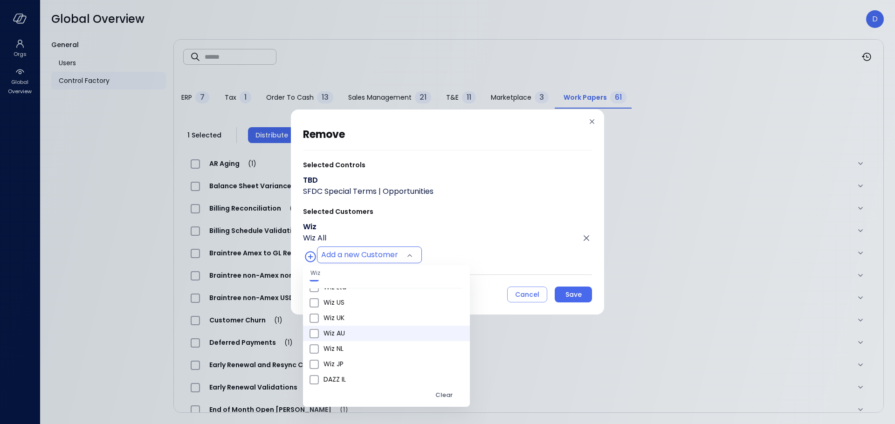
scroll to position [379, 0]
click at [344, 316] on span "Wiz US" at bounding box center [393, 316] width 139 height 10
type input "**********"
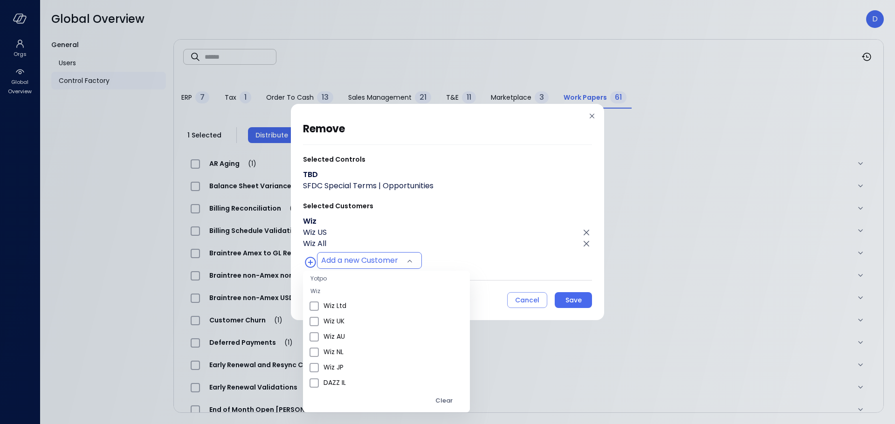
click at [495, 228] on div at bounding box center [447, 212] width 895 height 424
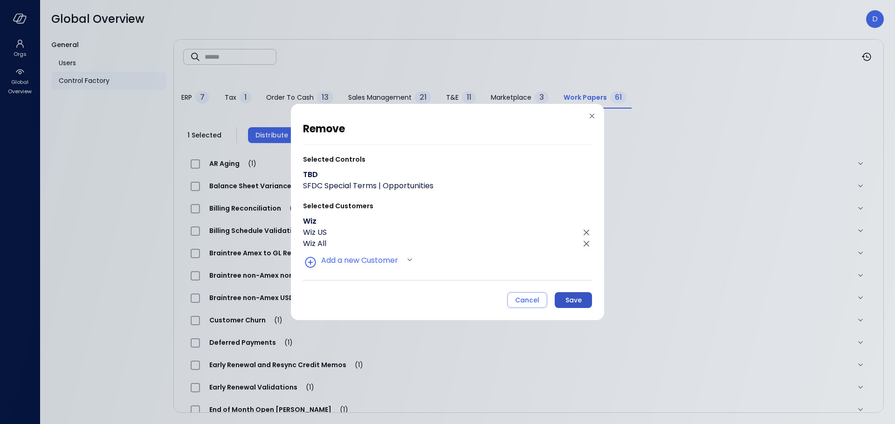
click at [569, 303] on div "Save" at bounding box center [573, 301] width 16 height 12
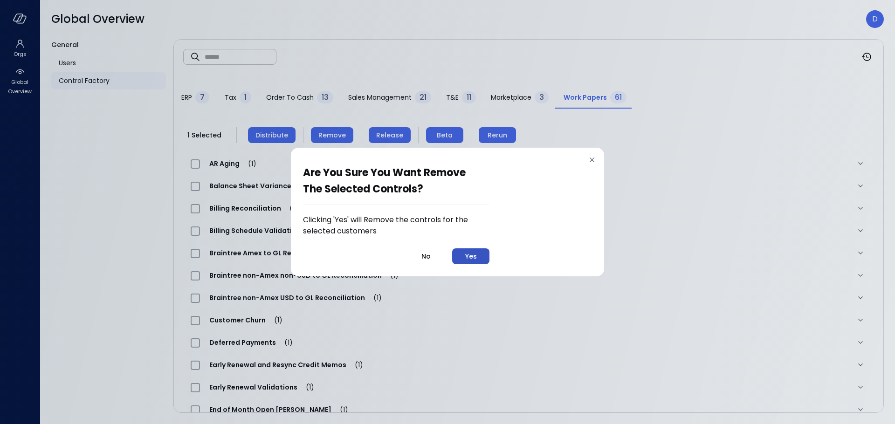
click at [484, 261] on button "Yes" at bounding box center [470, 256] width 37 height 16
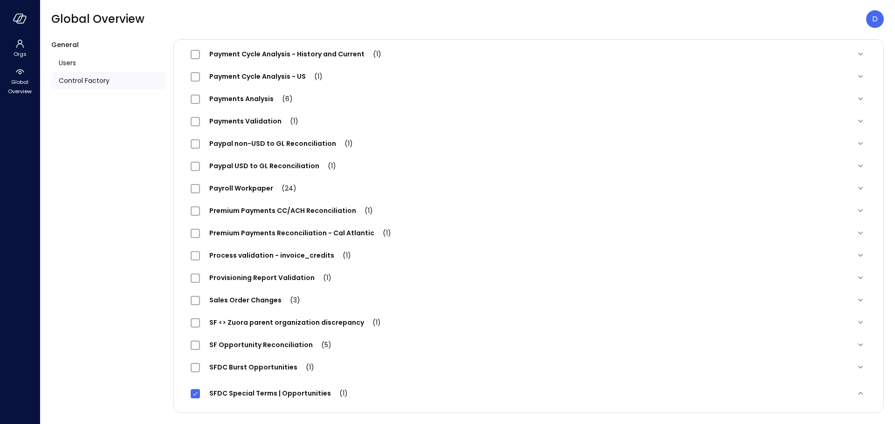
scroll to position [992, 0]
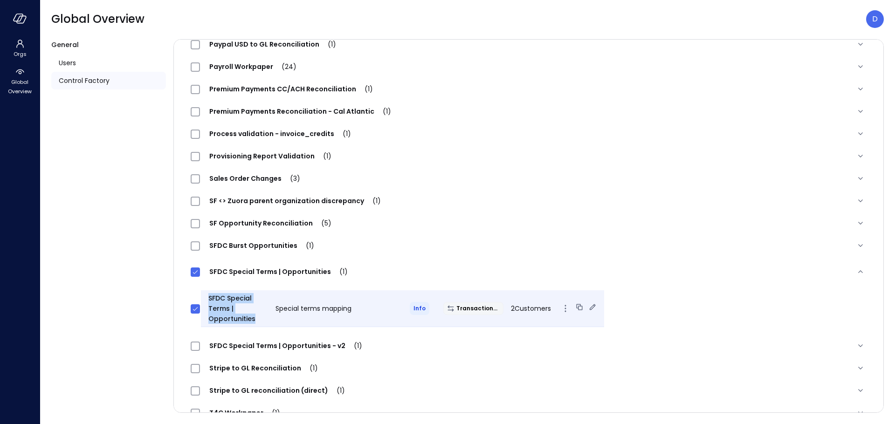
drag, startPoint x: 207, startPoint y: 298, endPoint x: 256, endPoint y: 318, distance: 53.1
click at [256, 318] on div "SFDC Special Terms | Opportunities" at bounding box center [234, 308] width 67 height 31
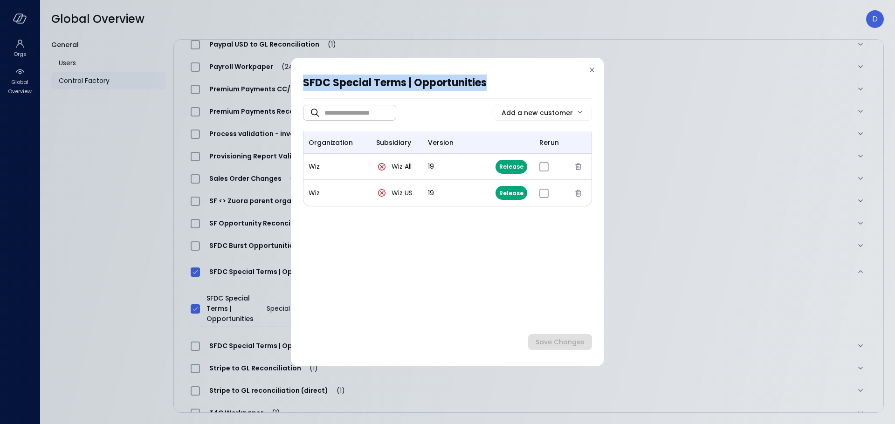
drag, startPoint x: 303, startPoint y: 83, endPoint x: 490, endPoint y: 87, distance: 187.0
click at [490, 87] on h2 "SFDC Special Terms | Opportunities" at bounding box center [443, 87] width 280 height 24
copy h2 "SFDC Special Terms | Opportunities"
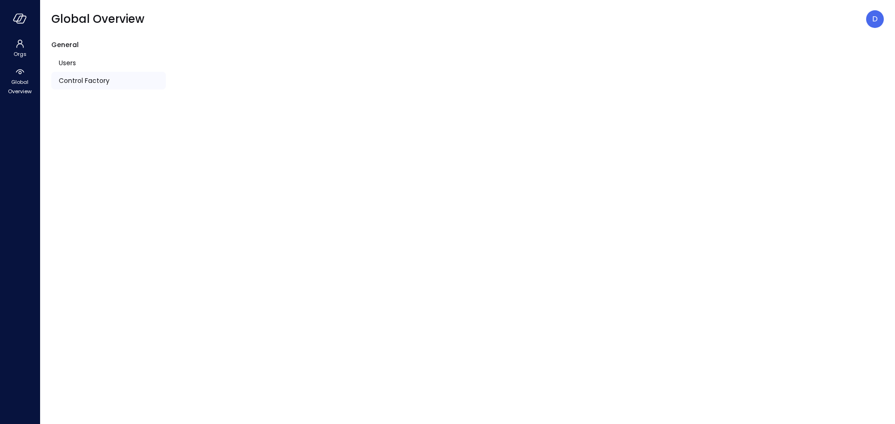
click at [83, 75] on div "Control Factory" at bounding box center [108, 81] width 115 height 18
click at [75, 83] on span "Control Factory" at bounding box center [84, 81] width 51 height 10
click at [85, 76] on span "Control Factory" at bounding box center [84, 81] width 51 height 10
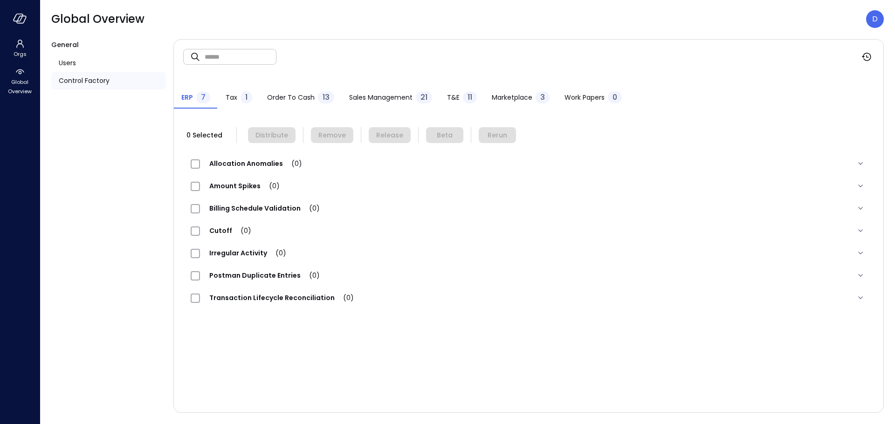
click at [367, 97] on span "Sales Management" at bounding box center [380, 97] width 63 height 10
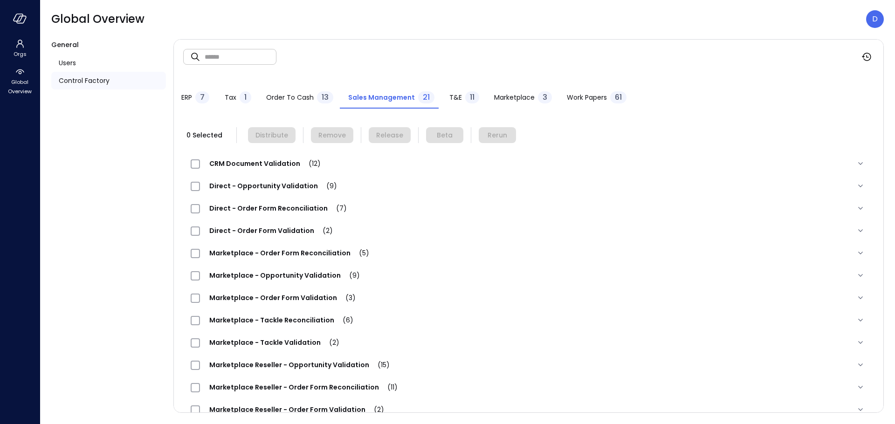
click at [574, 98] on span "Work Papers" at bounding box center [587, 97] width 40 height 10
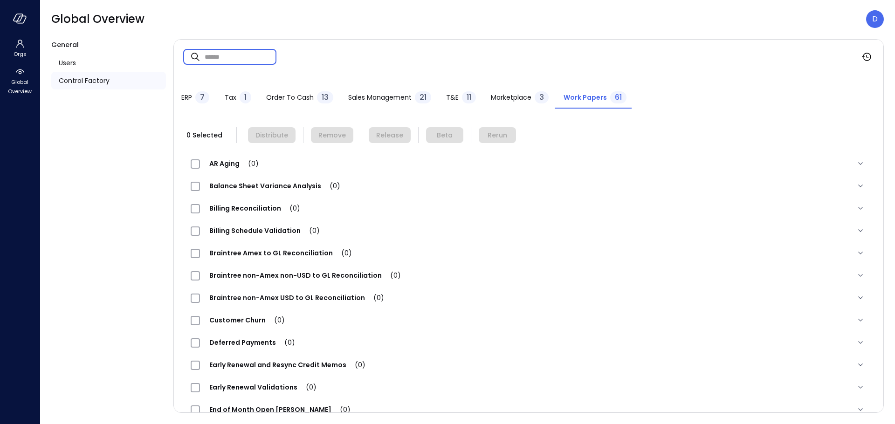
click at [237, 56] on input "text" at bounding box center [241, 56] width 72 height 25
paste input "**********"
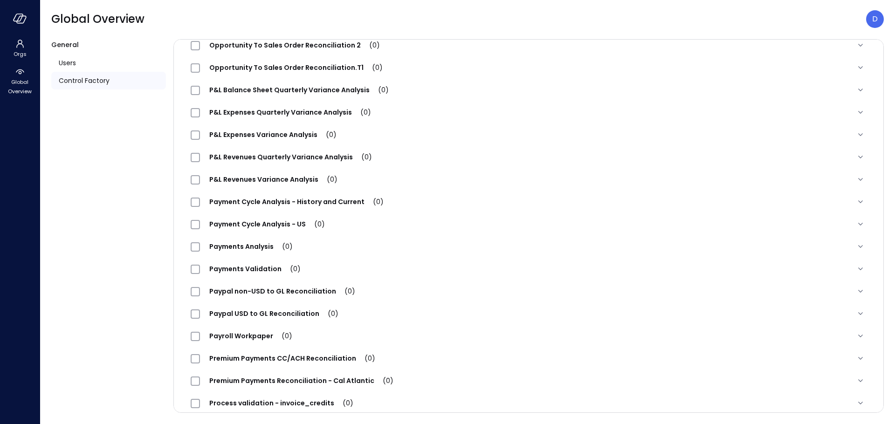
scroll to position [669, 0]
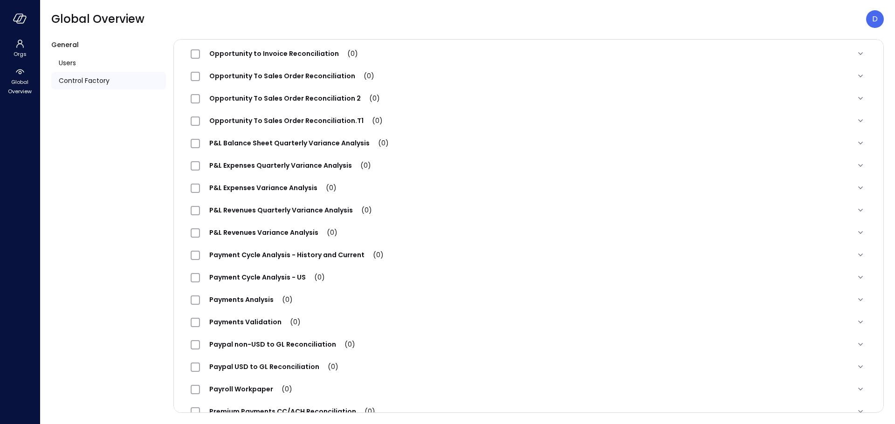
type input "**********"
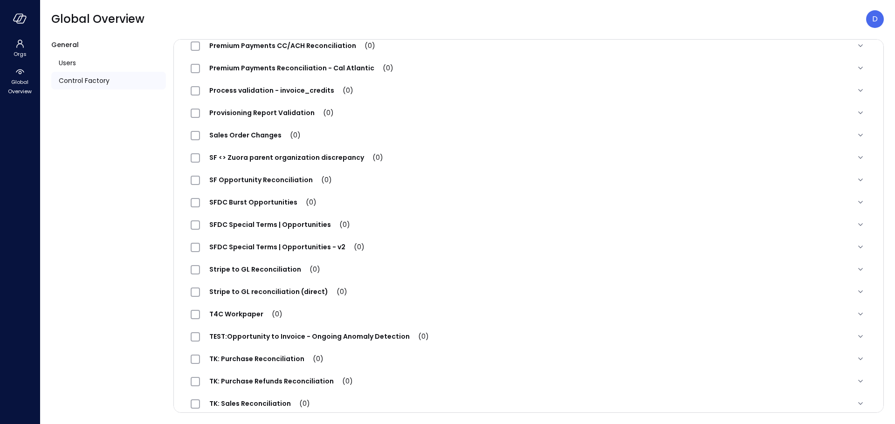
scroll to position [1036, 0]
click at [256, 232] on div "SFDC Special Terms | Opportunities (0)" at bounding box center [528, 224] width 691 height 22
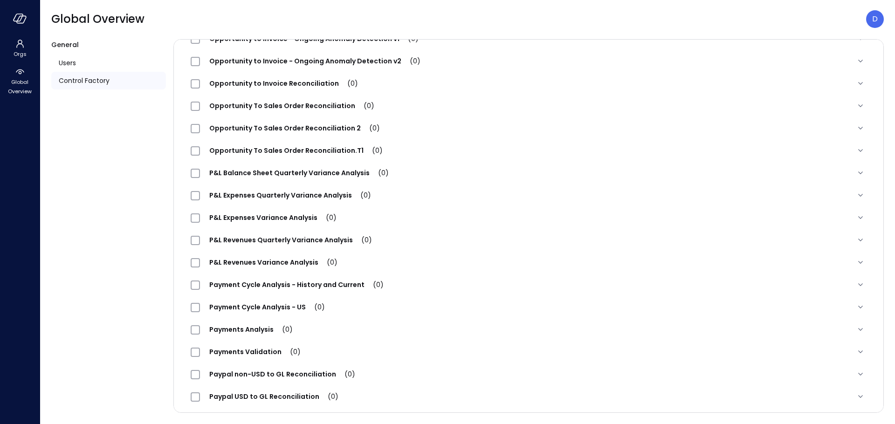
scroll to position [0, 0]
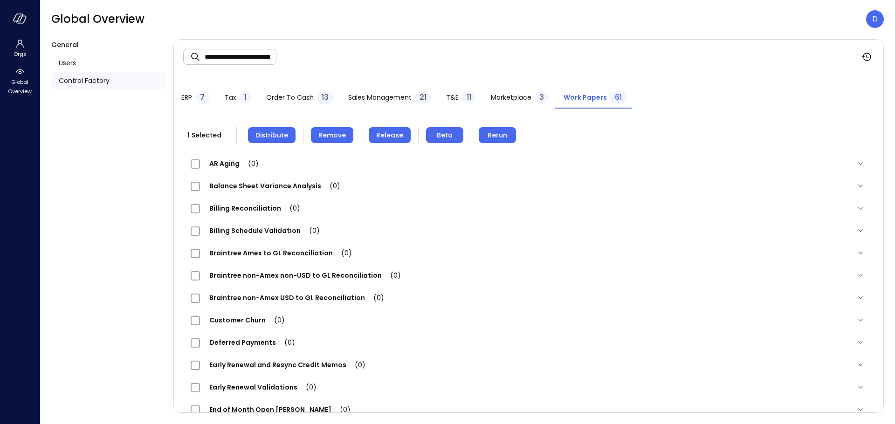
click at [283, 137] on span "Distribute" at bounding box center [271, 135] width 33 height 10
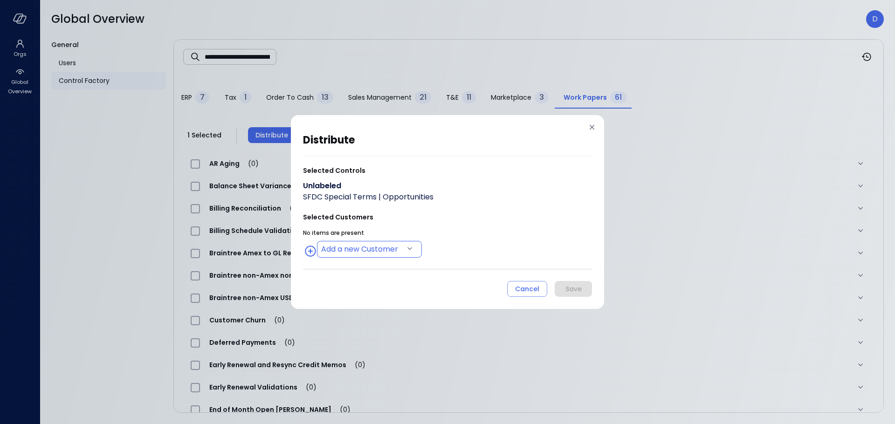
click at [352, 248] on body "**********" at bounding box center [447, 212] width 895 height 424
click at [476, 238] on div at bounding box center [447, 212] width 895 height 424
click at [370, 252] on body "**********" at bounding box center [447, 212] width 895 height 424
click at [440, 226] on div at bounding box center [447, 212] width 895 height 424
click at [395, 246] on body "**********" at bounding box center [447, 212] width 895 height 424
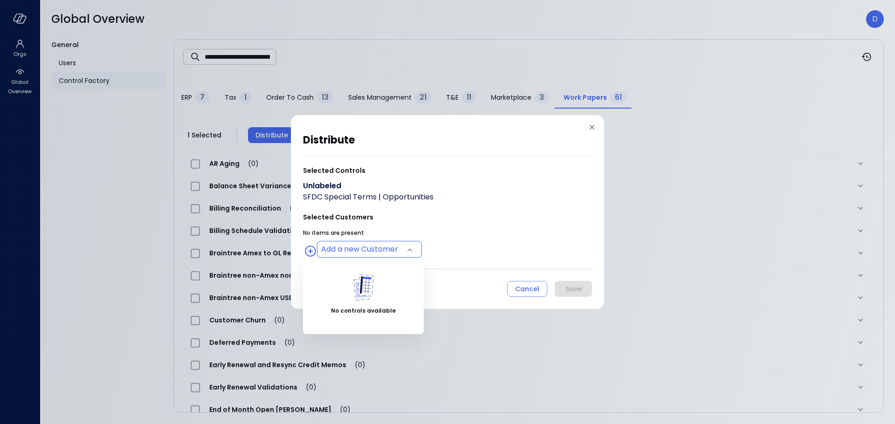
click at [473, 243] on div at bounding box center [447, 212] width 895 height 424
click at [407, 254] on body "**********" at bounding box center [447, 212] width 895 height 424
click at [505, 244] on div at bounding box center [447, 212] width 895 height 424
click at [342, 253] on body "**********" at bounding box center [447, 212] width 895 height 424
click at [522, 289] on div at bounding box center [447, 212] width 895 height 424
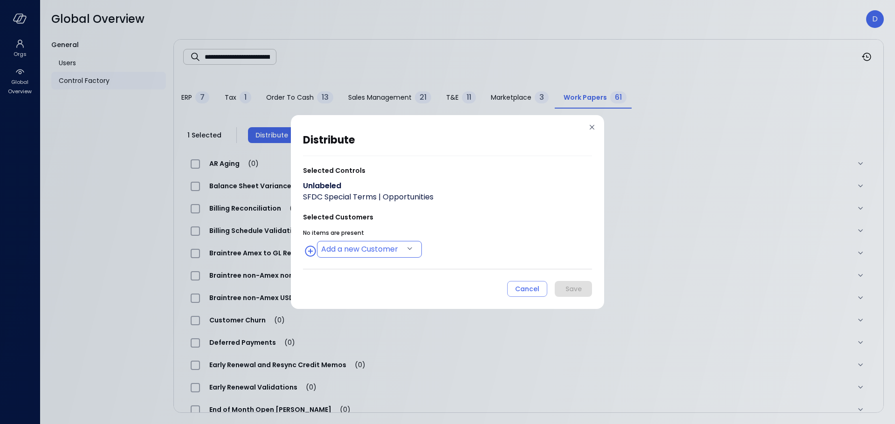
click at [314, 251] on body "**********" at bounding box center [447, 212] width 895 height 424
click at [513, 255] on div at bounding box center [447, 212] width 895 height 424
click at [531, 284] on div "Cancel" at bounding box center [527, 289] width 24 height 12
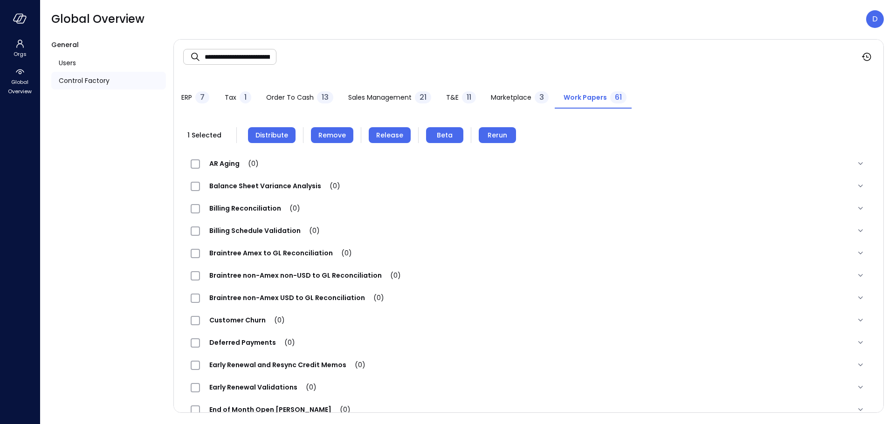
click at [275, 140] on button "Distribute" at bounding box center [272, 135] width 48 height 16
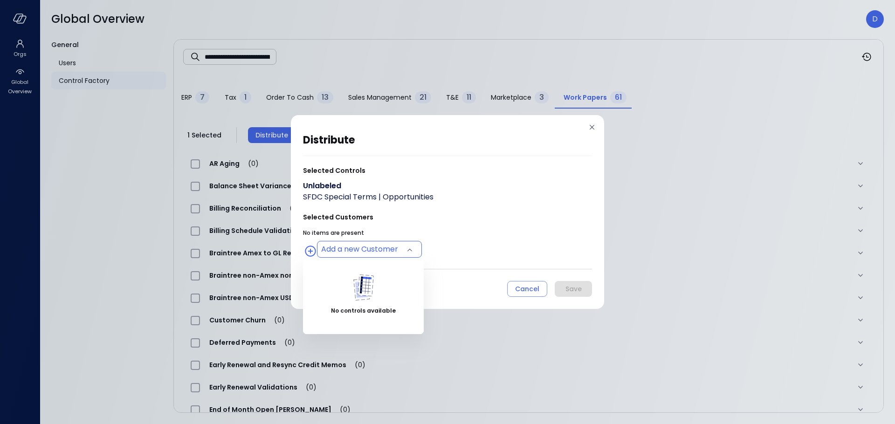
click at [382, 248] on body "**********" at bounding box center [447, 212] width 895 height 424
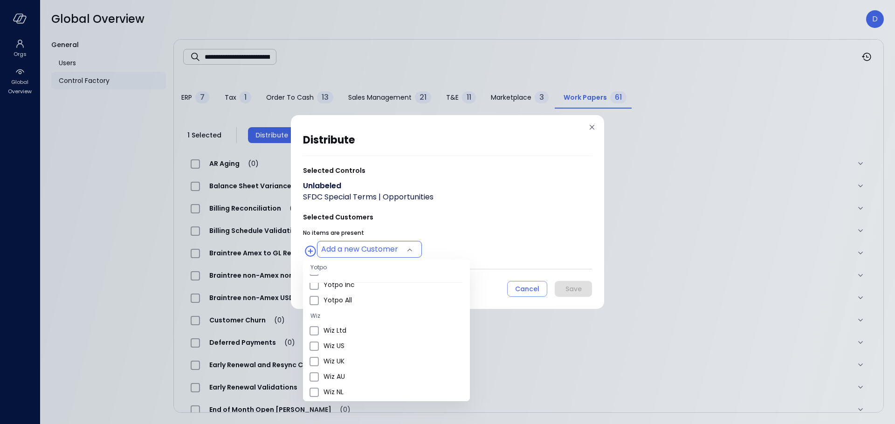
scroll to position [591, 0]
click at [335, 299] on span "Wiz All" at bounding box center [393, 299] width 139 height 10
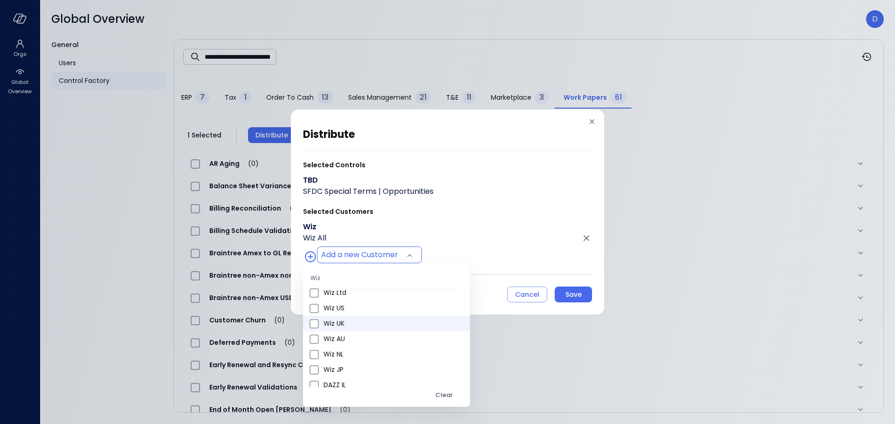
scroll to position [387, 0]
click at [333, 309] on span "Wiz US" at bounding box center [393, 308] width 139 height 10
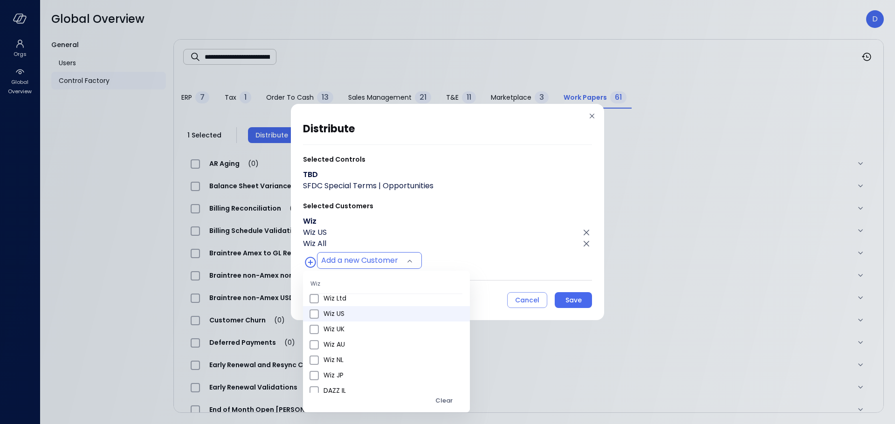
type input "**********"
click at [465, 220] on div at bounding box center [447, 212] width 895 height 424
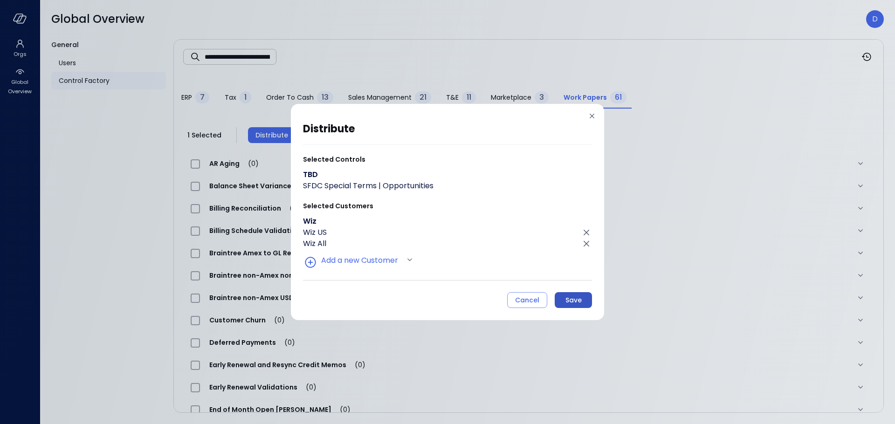
click at [564, 302] on button "Save" at bounding box center [573, 300] width 37 height 16
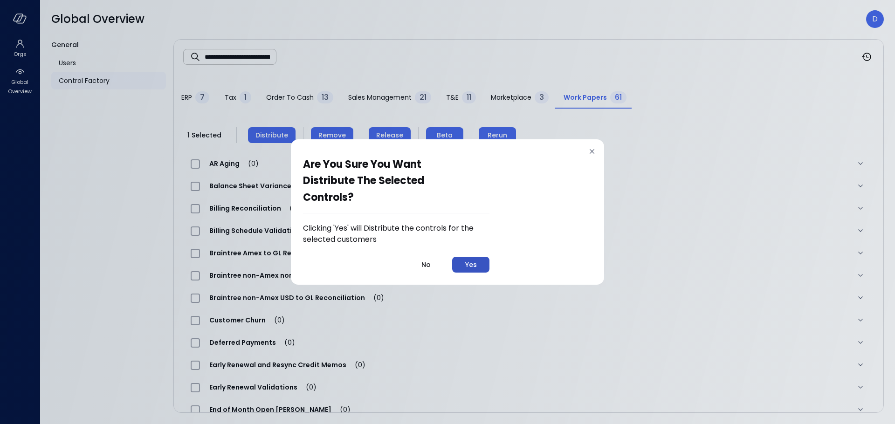
click at [463, 262] on button "Yes" at bounding box center [470, 265] width 37 height 16
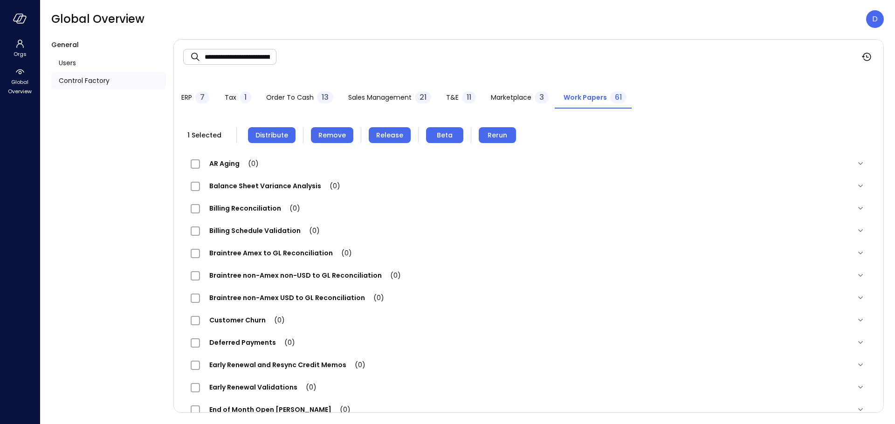
click at [397, 132] on span "Release" at bounding box center [389, 135] width 27 height 10
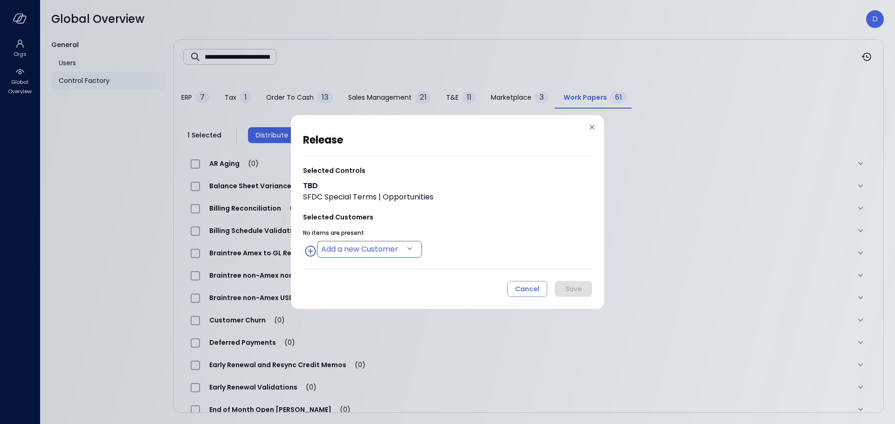
click at [364, 246] on body "**********" at bounding box center [447, 212] width 895 height 424
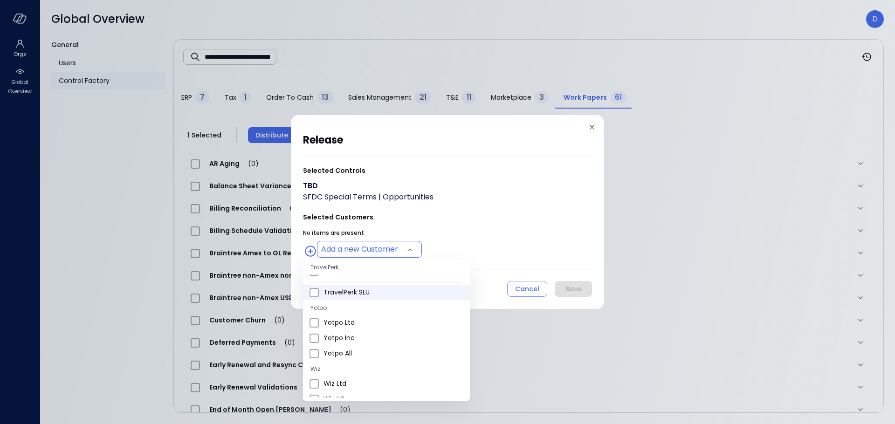
scroll to position [384, 0]
click at [338, 308] on span "Wiz US" at bounding box center [393, 306] width 139 height 10
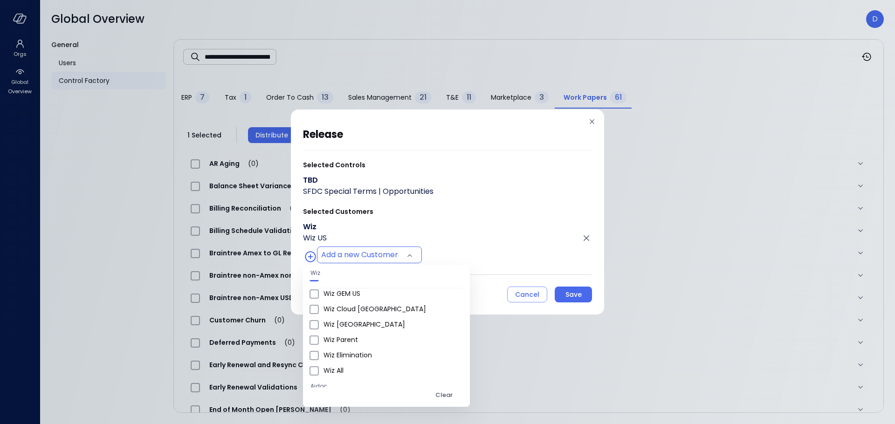
scroll to position [563, 0]
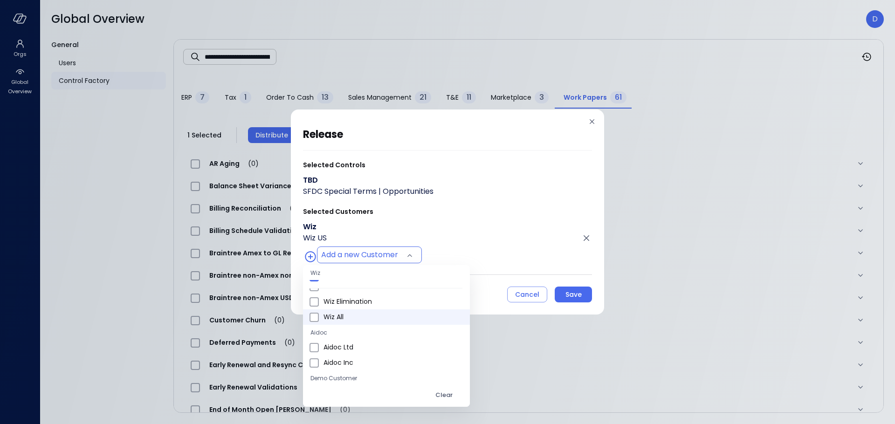
click at [331, 317] on span "Wiz All" at bounding box center [393, 317] width 139 height 10
type input "**********"
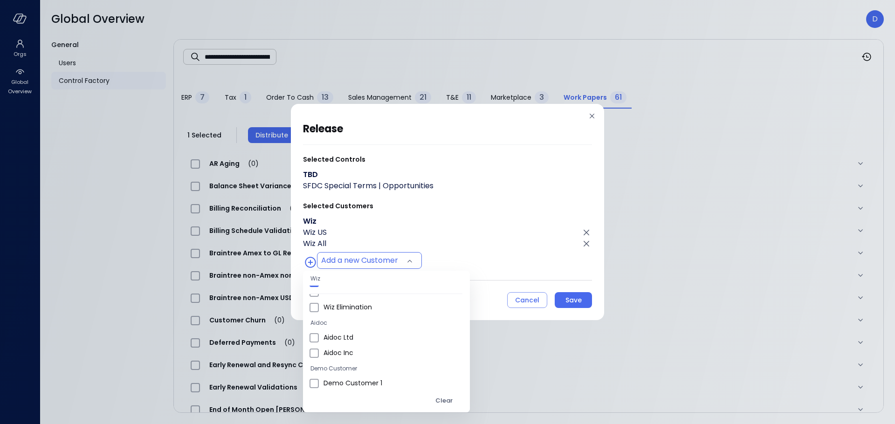
click at [545, 207] on div at bounding box center [447, 212] width 895 height 424
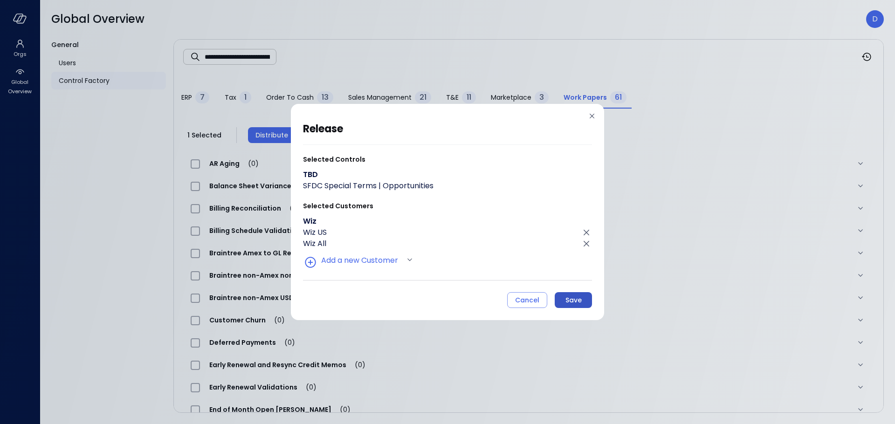
click at [575, 301] on div "Save" at bounding box center [573, 301] width 16 height 12
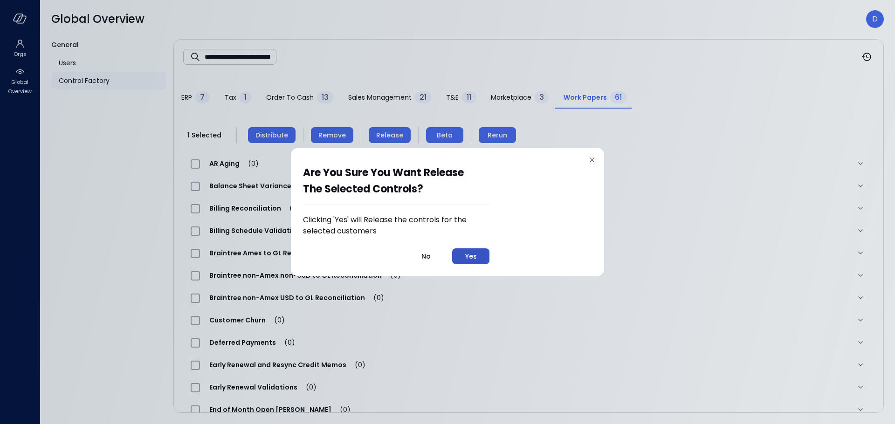
click at [476, 259] on div "Yes" at bounding box center [471, 257] width 12 height 12
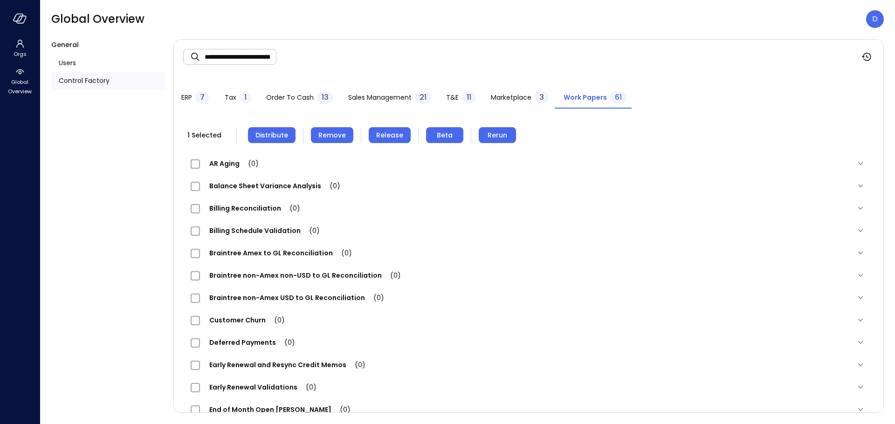
click at [658, 28] on header "Global Overview D" at bounding box center [467, 19] width 855 height 38
click at [268, 58] on input "**********" at bounding box center [241, 56] width 72 height 25
type input "***"
click at [378, 97] on span "Sales Management" at bounding box center [379, 97] width 63 height 10
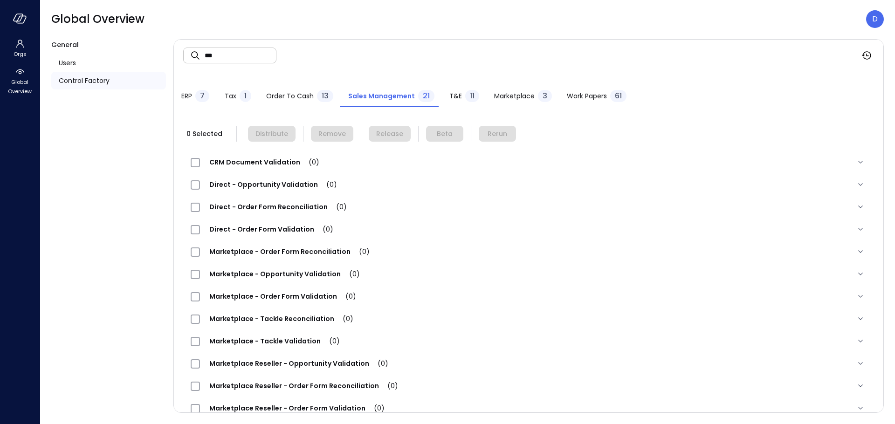
scroll to position [219, 0]
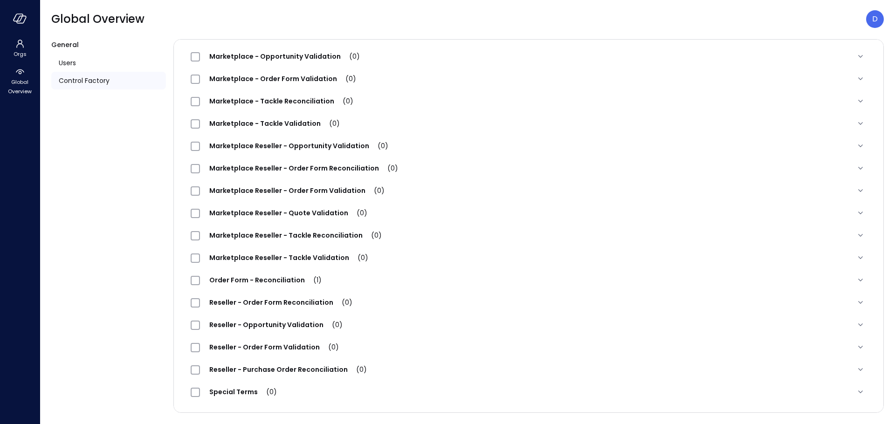
click at [274, 275] on div "Order Form - Reconciliation (1)" at bounding box center [261, 280] width 140 height 11
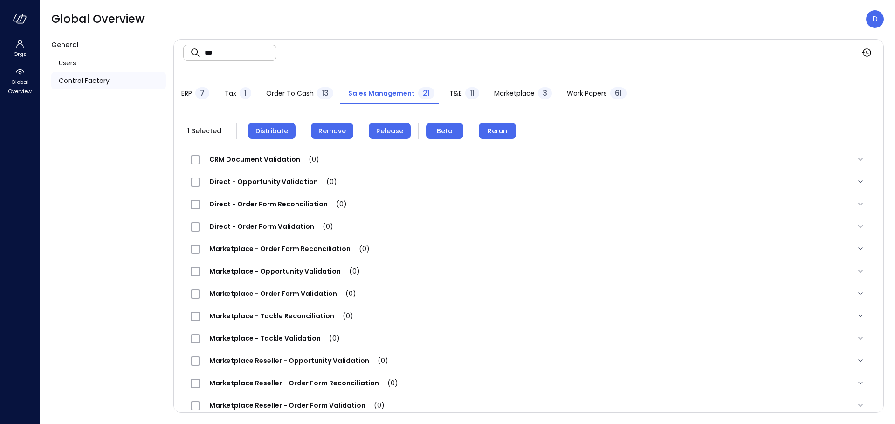
scroll to position [0, 0]
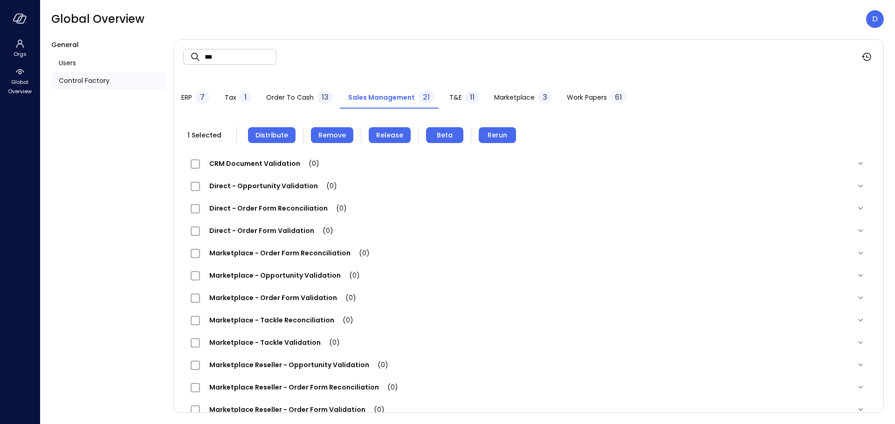
click at [324, 135] on span "Remove" at bounding box center [332, 135] width 28 height 10
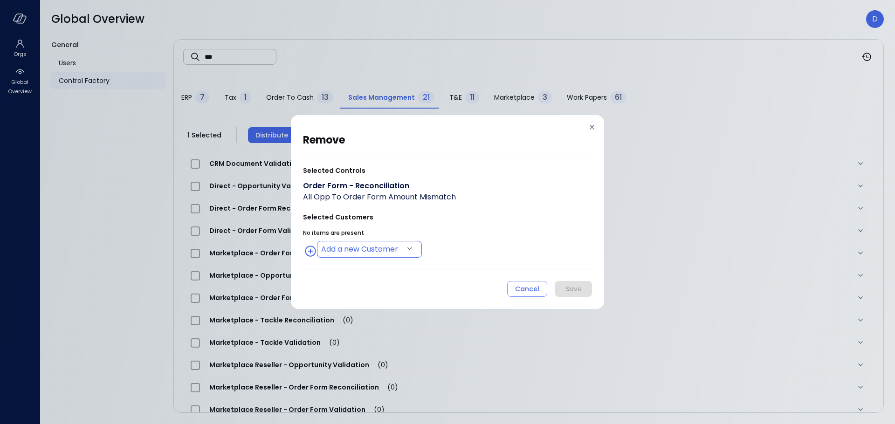
click at [392, 248] on body "Orgs Global Overview Global Overview D General Users Control Factory ​ *** ​ ER…" at bounding box center [447, 212] width 895 height 424
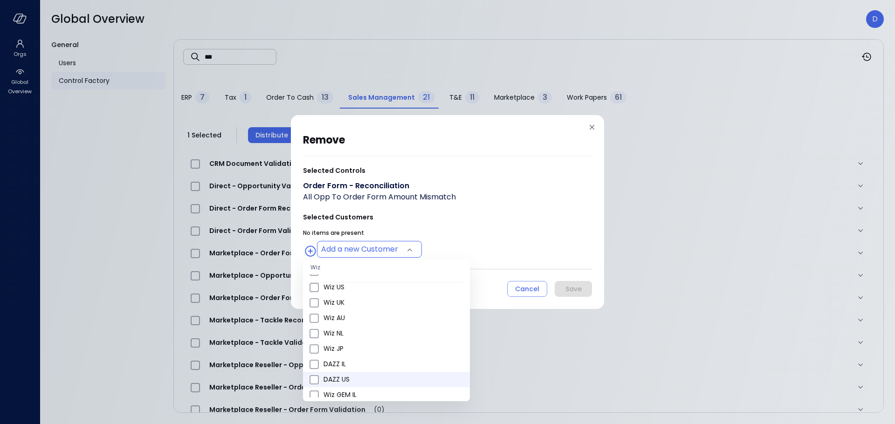
scroll to position [402, 0]
click at [328, 293] on li "Wiz US" at bounding box center [386, 287] width 167 height 15
type input "**********"
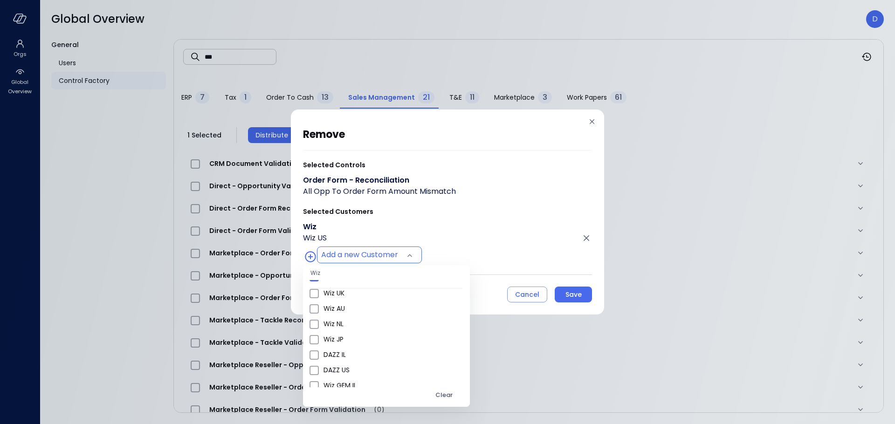
click at [571, 297] on div at bounding box center [447, 212] width 895 height 424
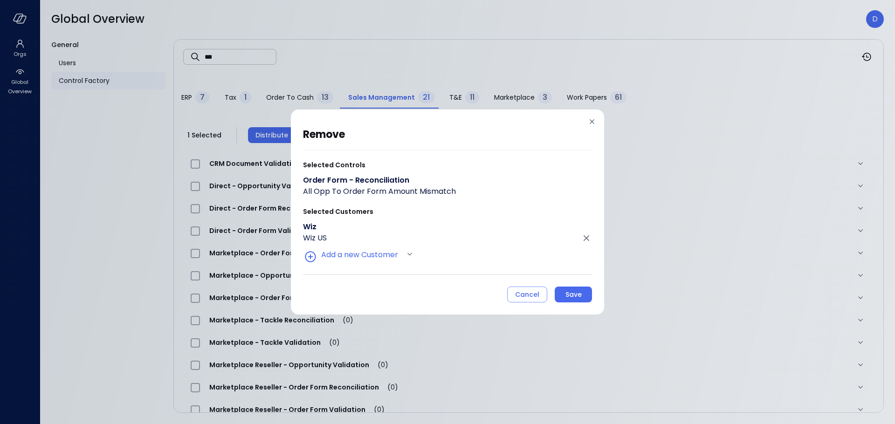
click at [569, 296] on div "Save" at bounding box center [573, 295] width 16 height 12
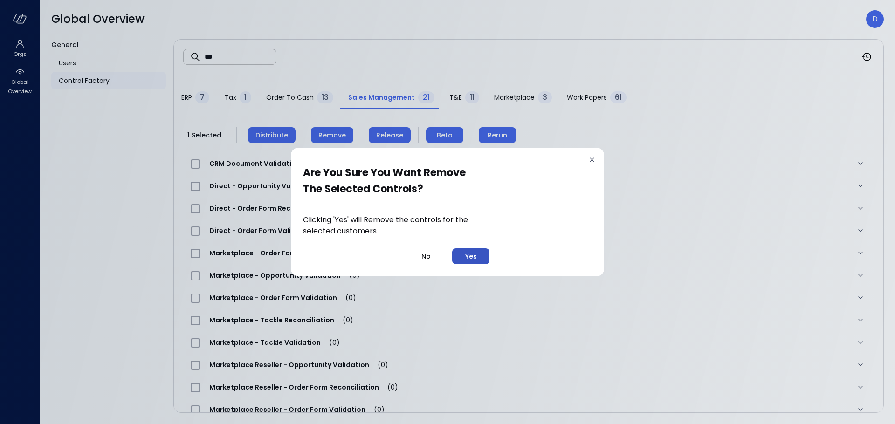
click at [473, 253] on div "Yes" at bounding box center [471, 257] width 12 height 12
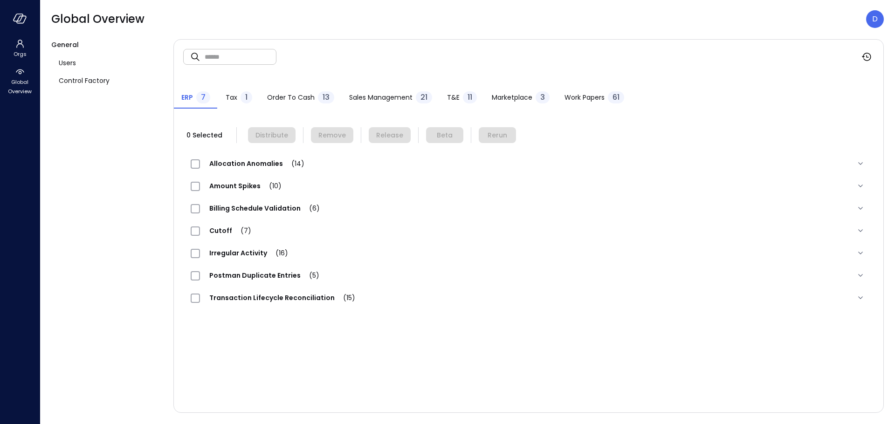
click at [250, 62] on input "text" at bounding box center [241, 56] width 72 height 25
click at [380, 92] on span "Sales Management" at bounding box center [380, 97] width 63 height 10
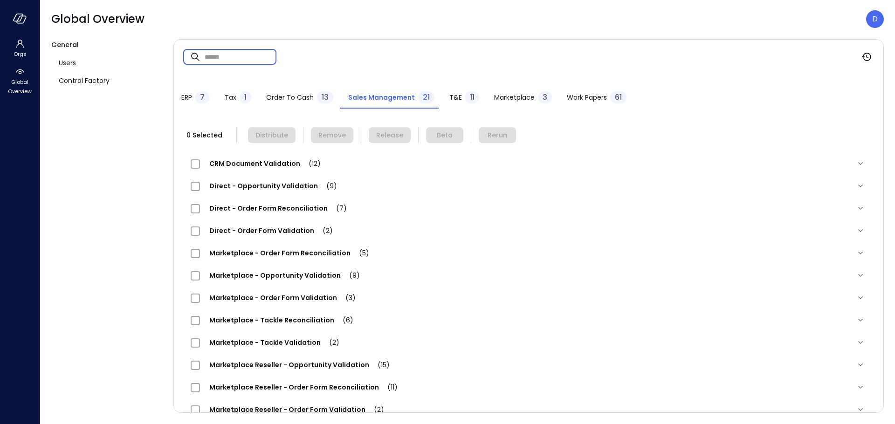
click at [261, 55] on input "text" at bounding box center [241, 56] width 72 height 25
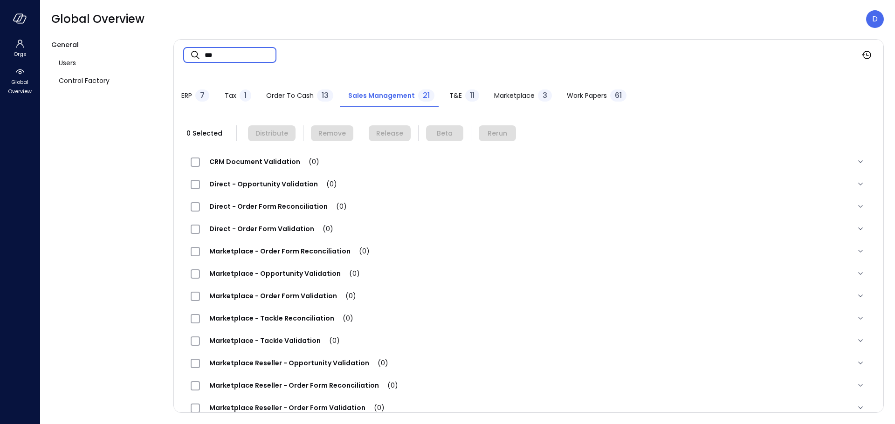
scroll to position [219, 0]
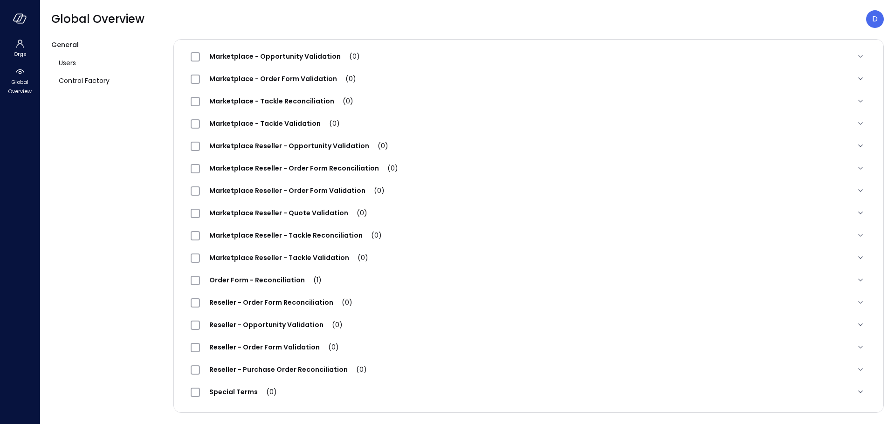
type input "***"
click at [266, 284] on span "Order Form - Reconciliation (1)" at bounding box center [265, 280] width 131 height 9
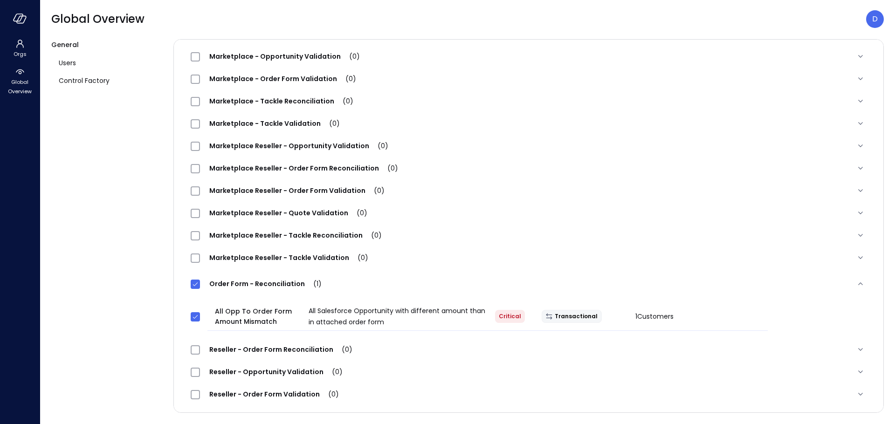
scroll to position [0, 0]
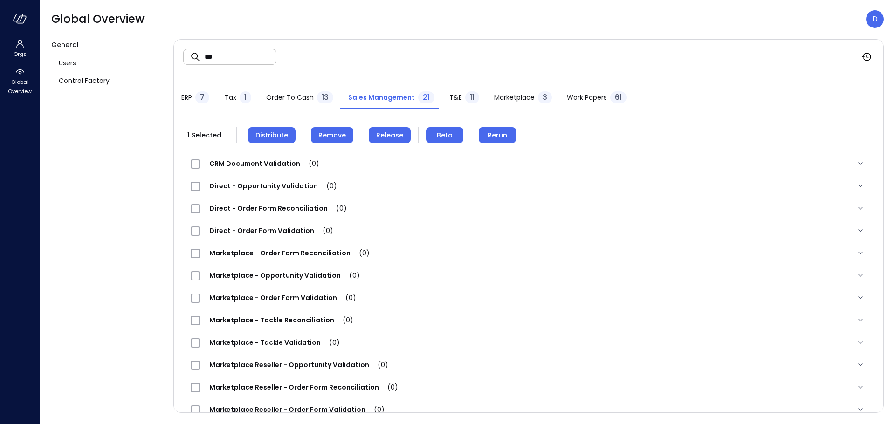
click at [342, 131] on span "Remove" at bounding box center [332, 135] width 28 height 10
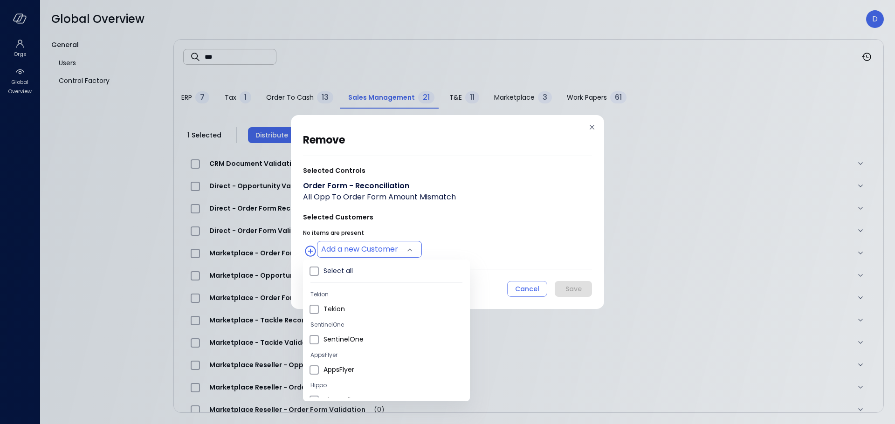
click at [380, 252] on body "Orgs Global Overview Global Overview D General Users Control Factory ​ *** ​ ER…" at bounding box center [447, 212] width 895 height 424
click at [339, 345] on li "Wiz US" at bounding box center [386, 352] width 167 height 15
type input "**********"
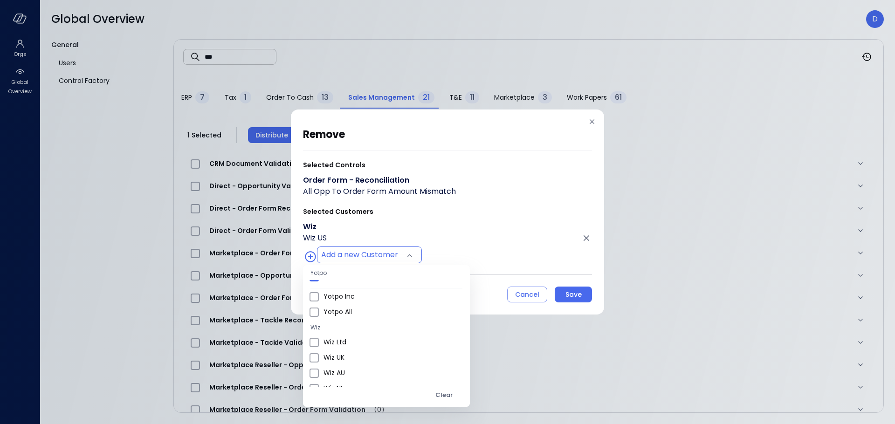
click at [456, 255] on div at bounding box center [447, 212] width 895 height 424
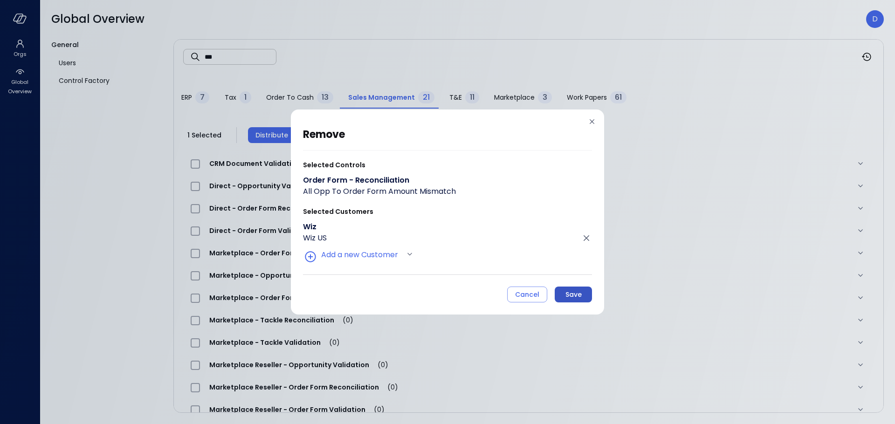
click at [563, 298] on button "Save" at bounding box center [573, 295] width 37 height 16
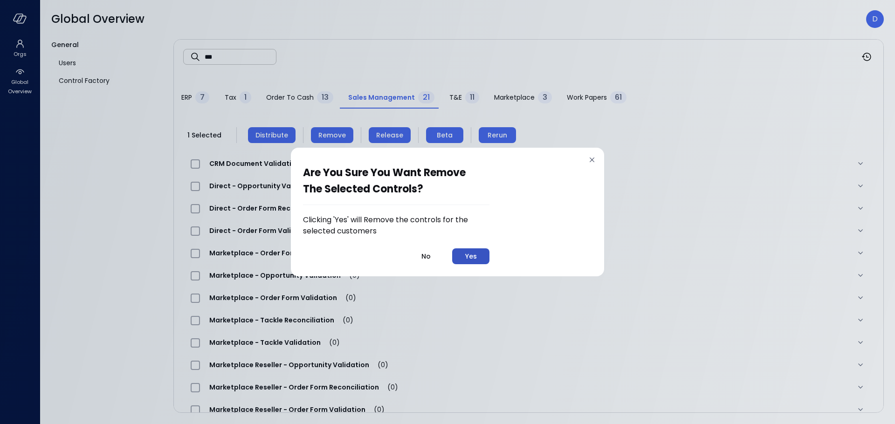
click at [475, 255] on div "Yes" at bounding box center [471, 257] width 12 height 12
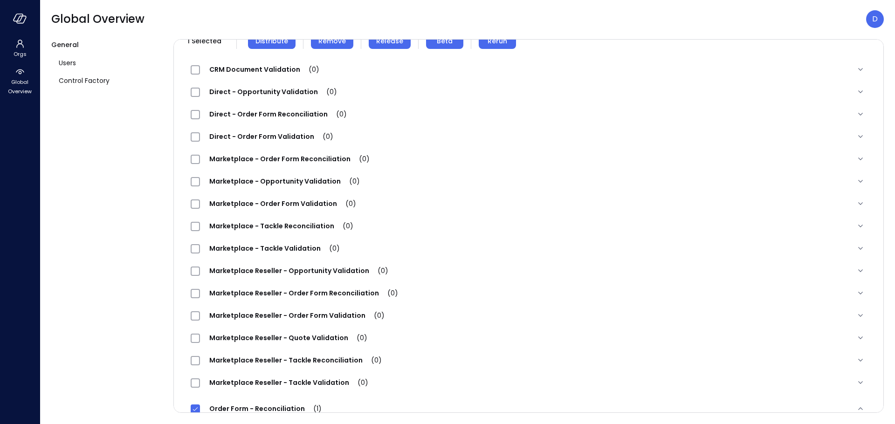
scroll to position [97, 0]
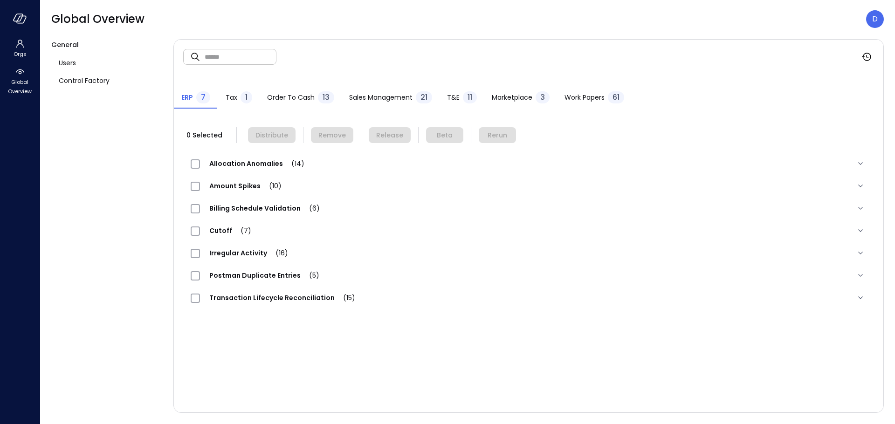
click at [314, 97] on div "Order to Cash 13" at bounding box center [300, 98] width 67 height 14
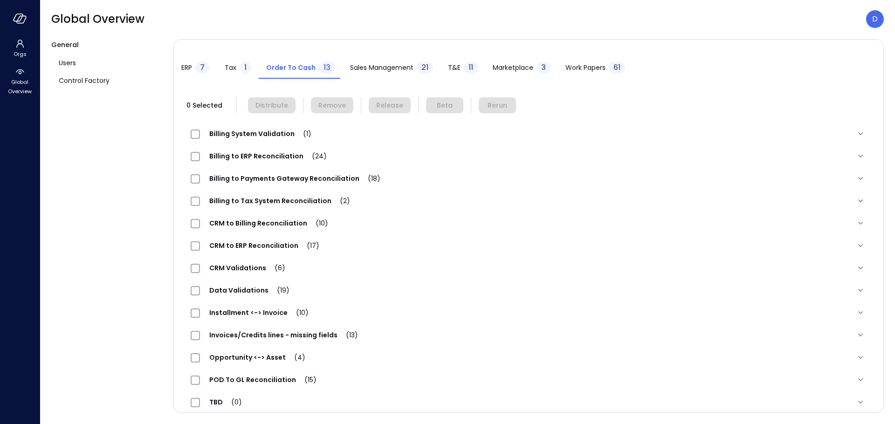
scroll to position [40, 0]
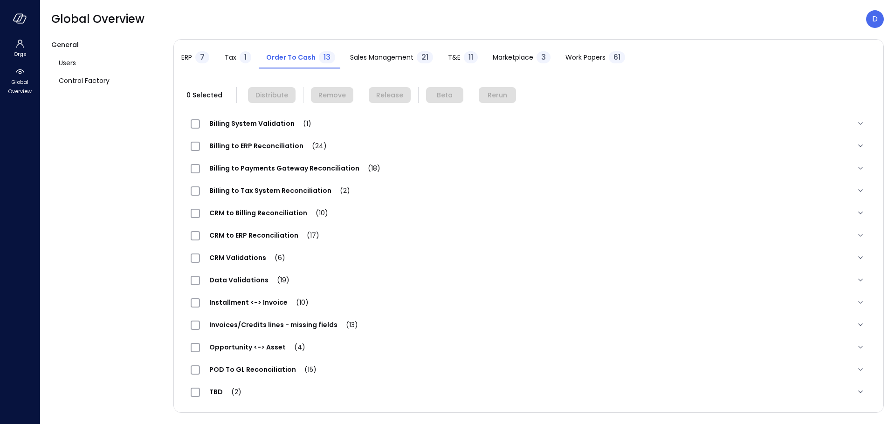
click at [291, 50] on button "Order to Cash 13" at bounding box center [301, 58] width 84 height 21
click at [385, 57] on span "Sales Management" at bounding box center [381, 57] width 63 height 10
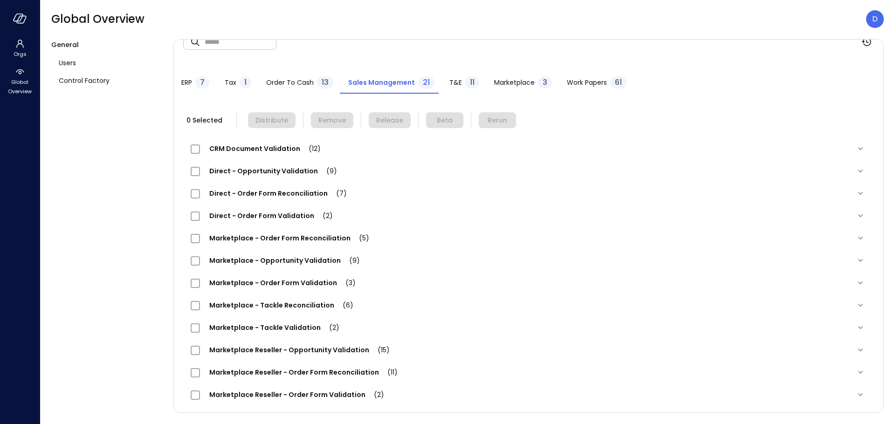
scroll to position [0, 0]
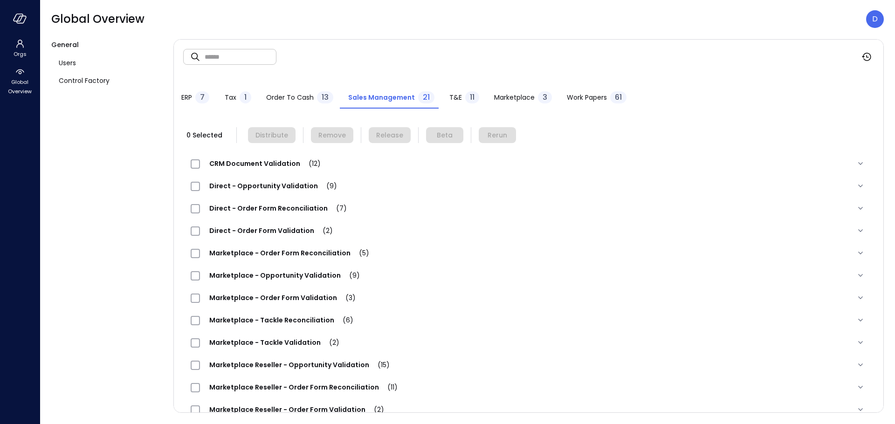
click at [305, 95] on span "Order to Cash" at bounding box center [290, 97] width 48 height 10
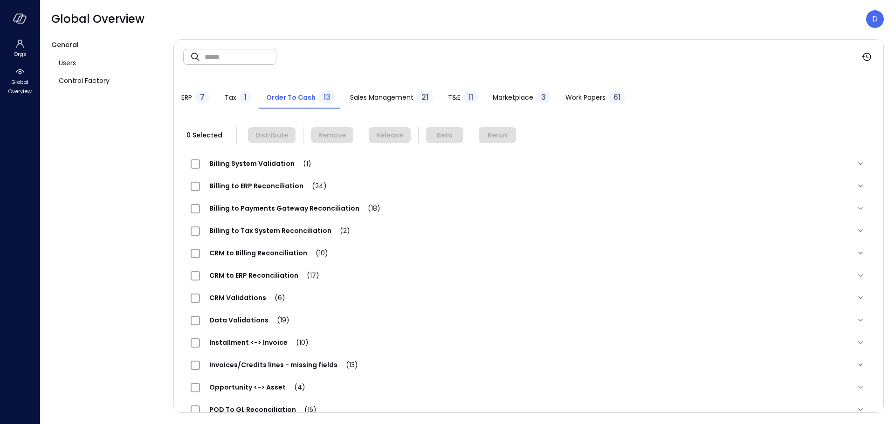
click at [393, 90] on button "Sales Management 21" at bounding box center [392, 98] width 98 height 21
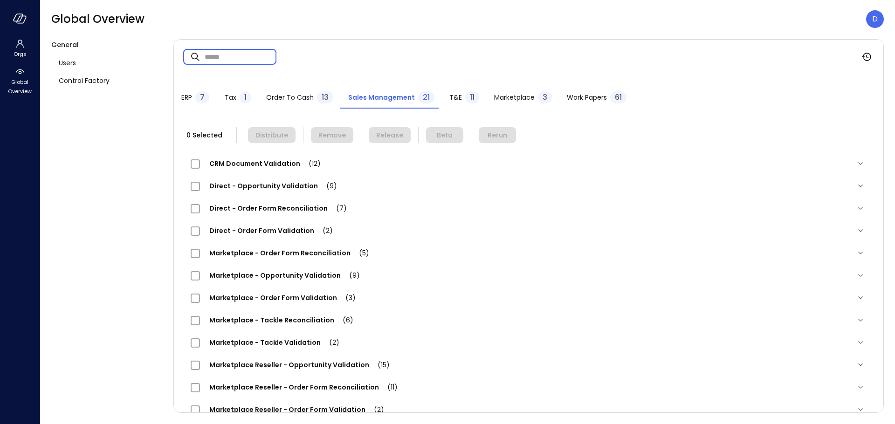
click at [229, 54] on input "text" at bounding box center [241, 56] width 72 height 25
type input "***"
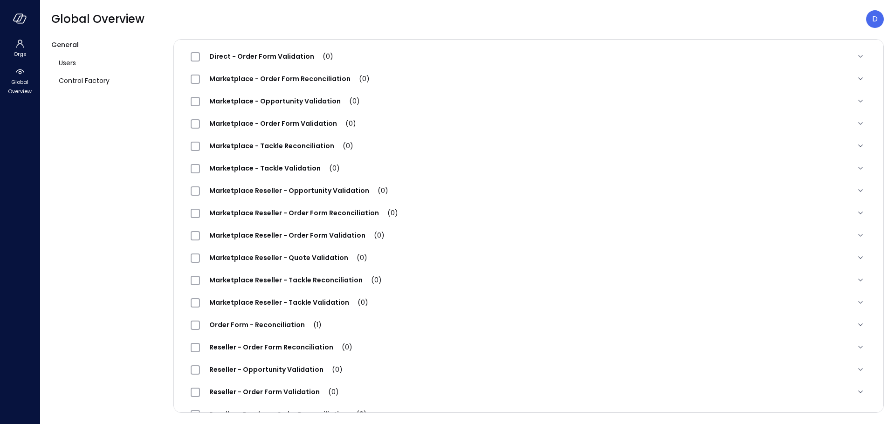
scroll to position [133, 0]
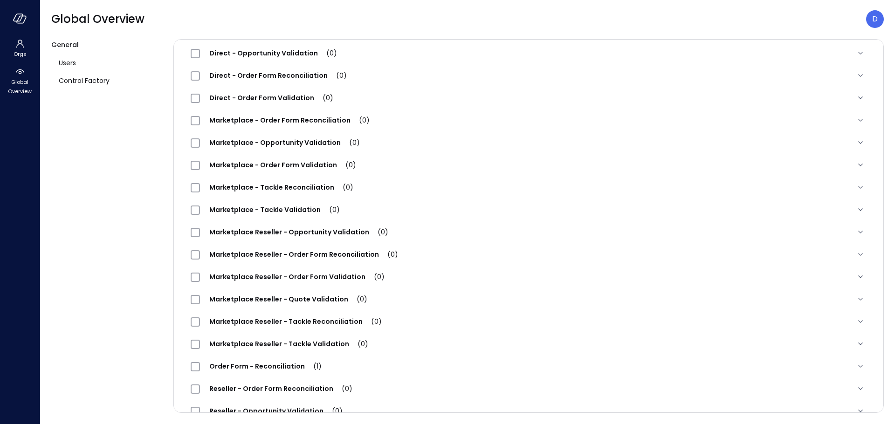
click at [269, 368] on span "Order Form - Reconciliation (1)" at bounding box center [265, 366] width 131 height 9
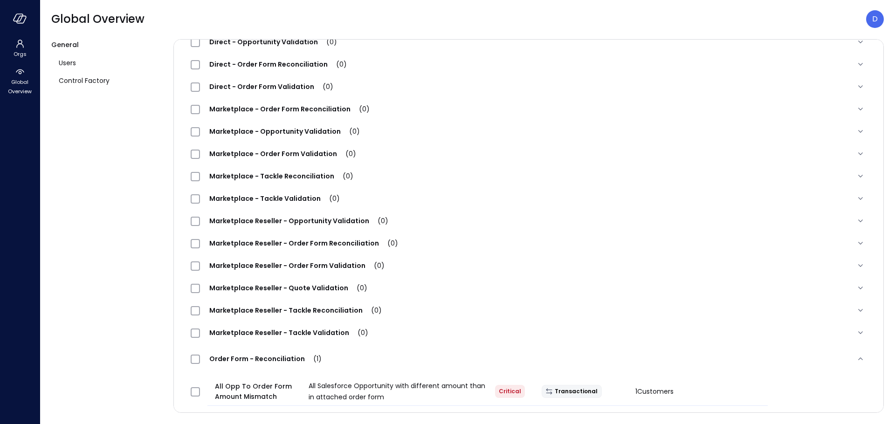
scroll to position [198, 0]
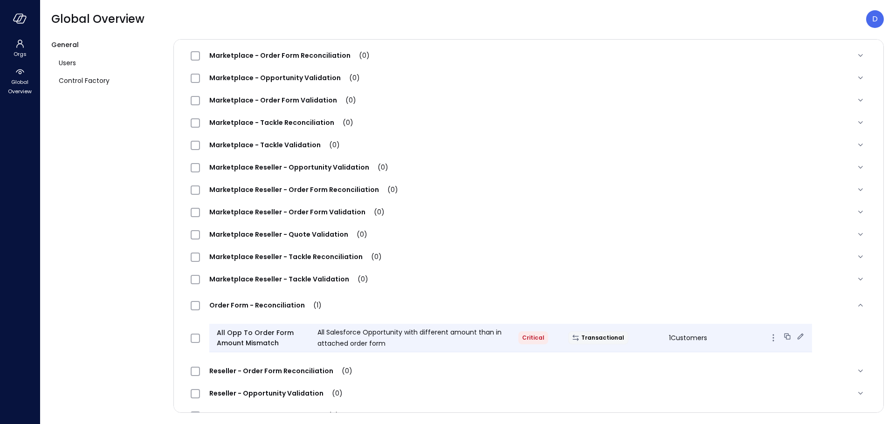
click at [253, 334] on span "All Opp To Order Form Amount Mismatch" at bounding box center [263, 338] width 93 height 21
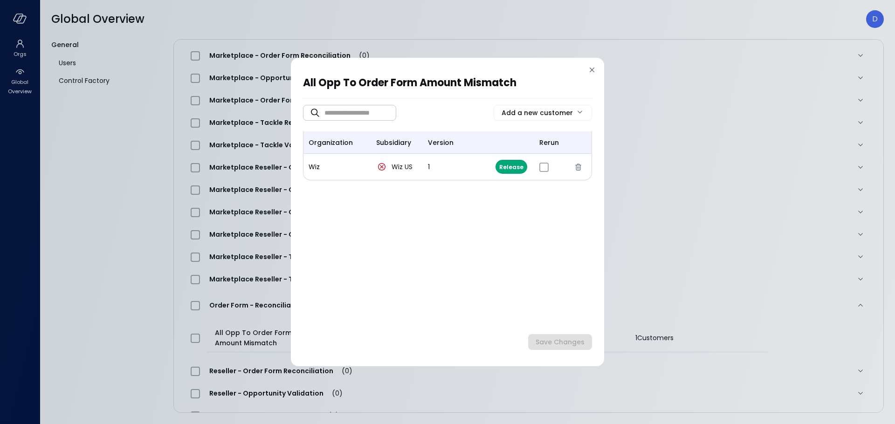
click at [594, 67] on icon at bounding box center [591, 69] width 9 height 9
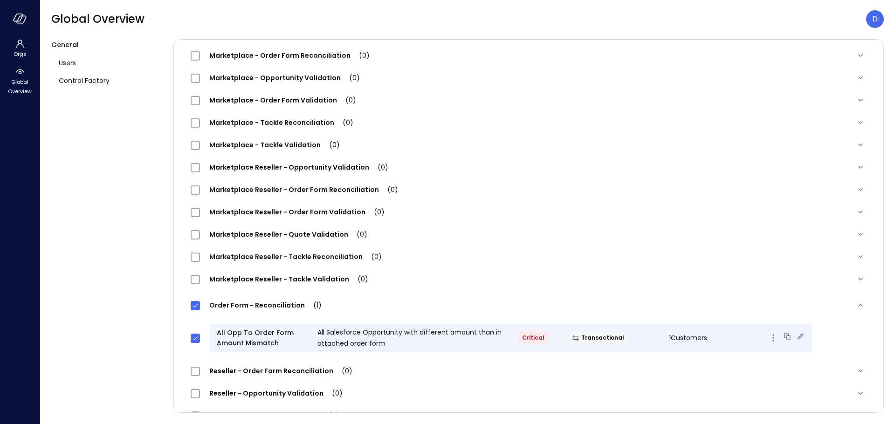
click at [768, 338] on icon "button" at bounding box center [773, 337] width 11 height 11
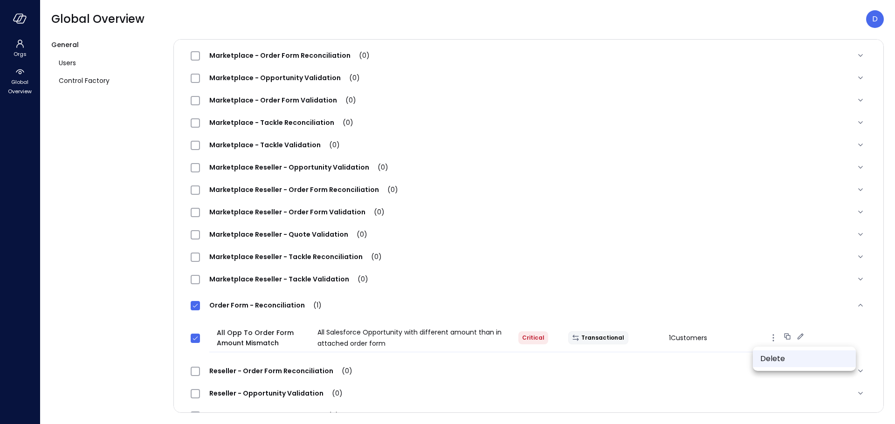
click at [764, 355] on li "Delete" at bounding box center [804, 359] width 103 height 17
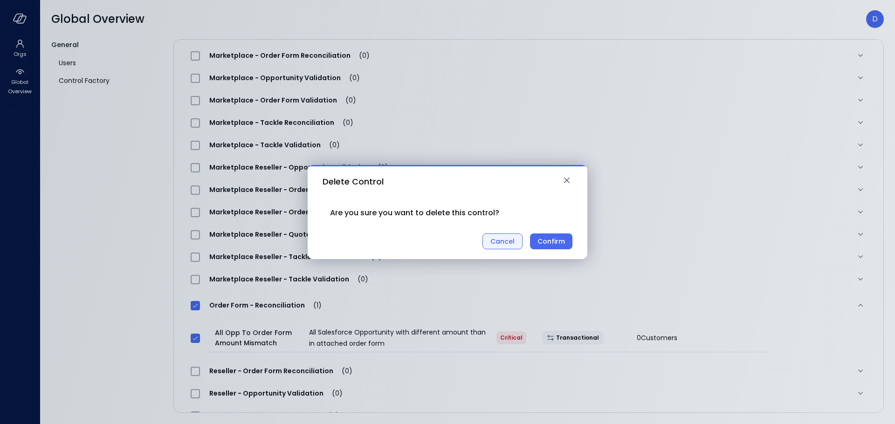
click at [507, 241] on div "Cancel" at bounding box center [502, 242] width 24 height 12
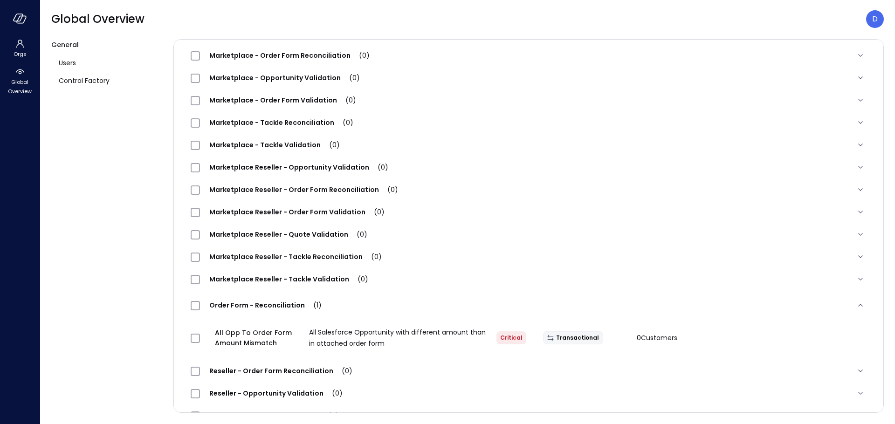
click at [163, 332] on div "General Users Control Factory" at bounding box center [108, 226] width 115 height 374
click at [199, 303] on span at bounding box center [195, 305] width 9 height 9
click at [237, 306] on span "Order Form - Reconciliation (1)" at bounding box center [265, 305] width 131 height 9
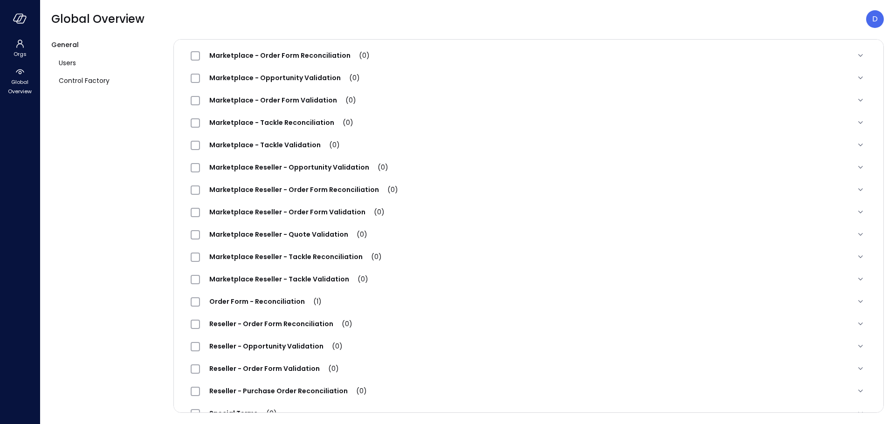
scroll to position [0, 0]
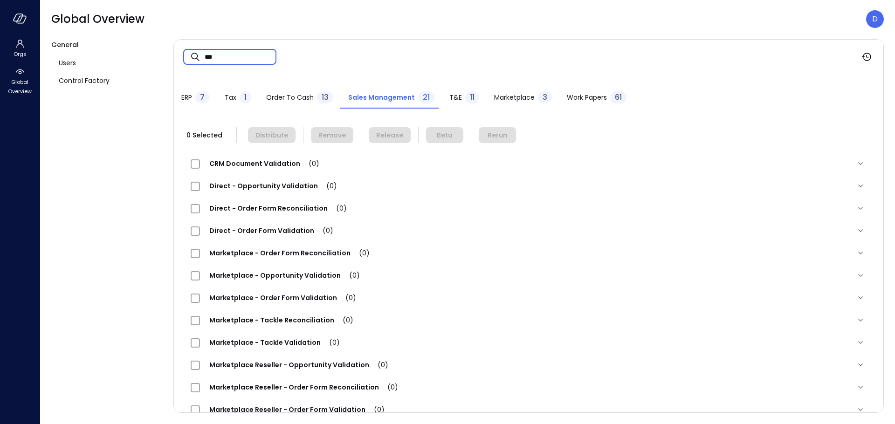
drag, startPoint x: 247, startPoint y: 60, endPoint x: 180, endPoint y: 48, distance: 67.1
click at [180, 48] on div "​ *** ​" at bounding box center [529, 57] width 710 height 34
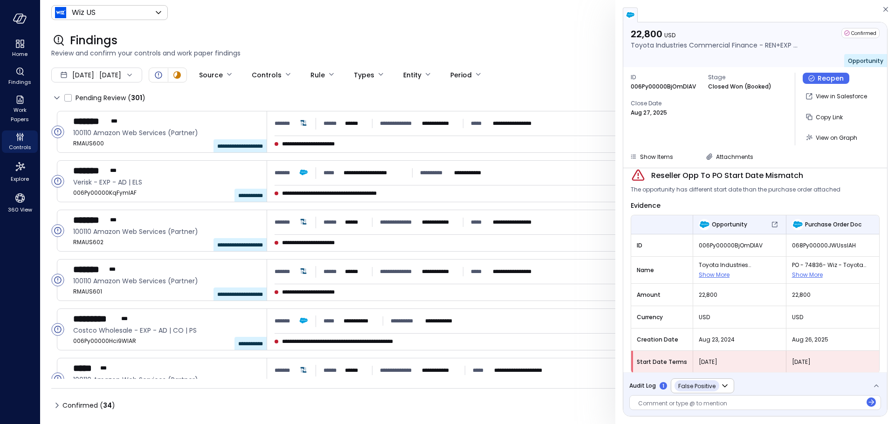
scroll to position [16, 0]
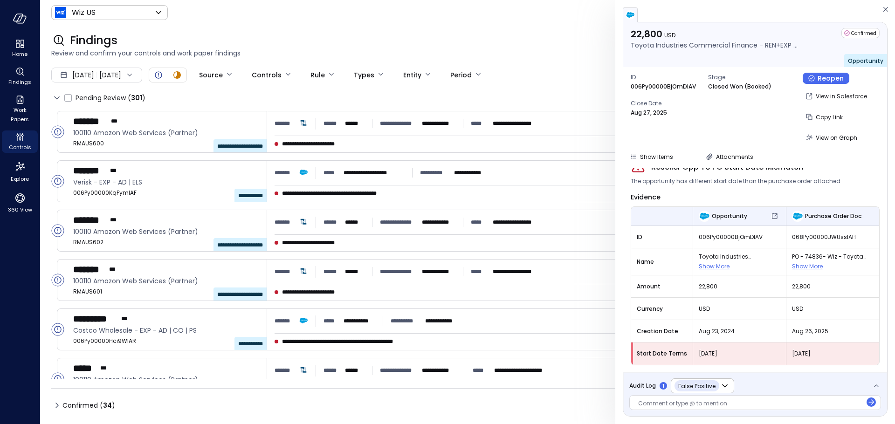
click at [644, 372] on span "Audit Log" at bounding box center [642, 385] width 27 height 9
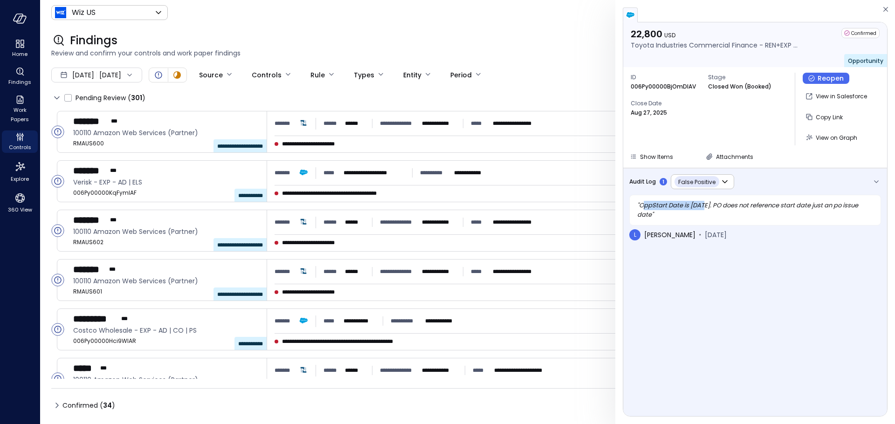
drag, startPoint x: 643, startPoint y: 206, endPoint x: 704, endPoint y: 202, distance: 60.7
click at [697, 202] on div "" OppStart Date is Aug 23. PO does not reference start date just an po issue da…" at bounding box center [755, 210] width 252 height 31
click at [697, 179] on icon "button" at bounding box center [876, 181] width 9 height 9
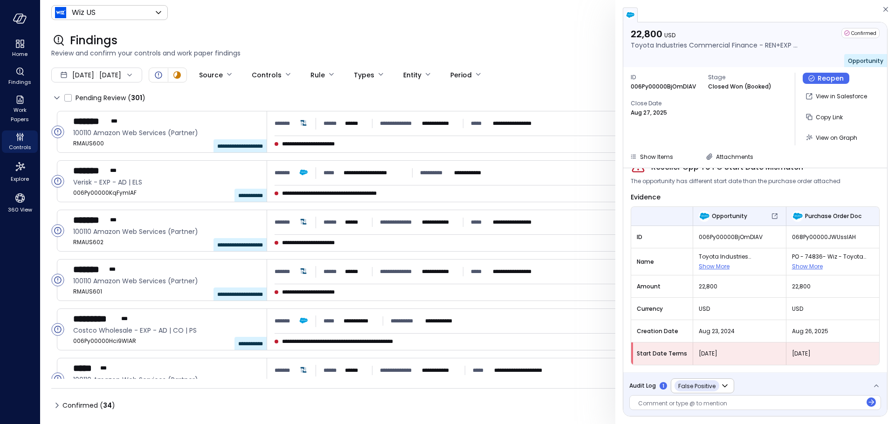
click at [697, 347] on div "Aug 25, 2025" at bounding box center [832, 353] width 93 height 17
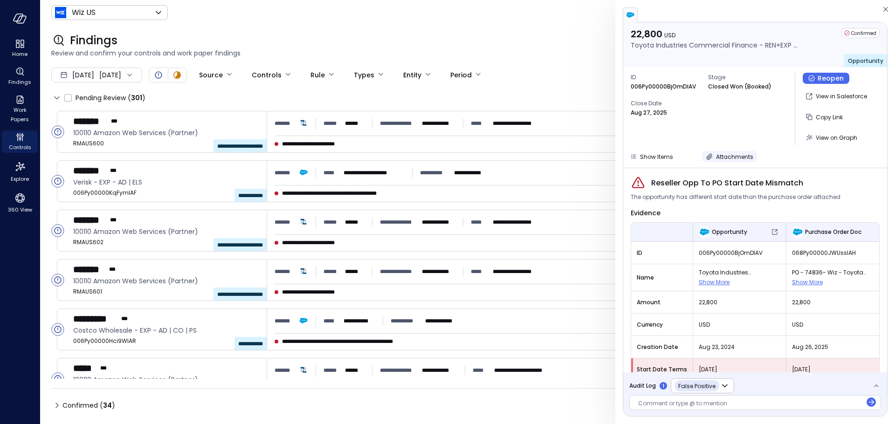
click at [697, 156] on span "Attachments" at bounding box center [734, 157] width 37 height 8
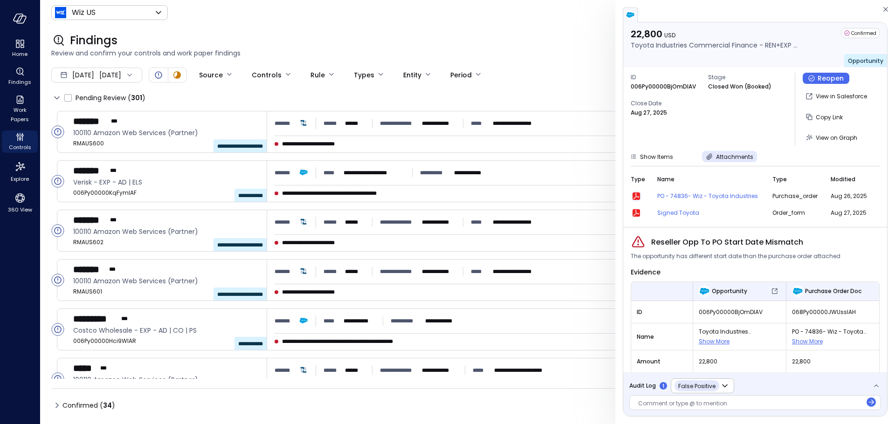
click at [636, 195] on icon "button" at bounding box center [636, 196] width 7 height 7
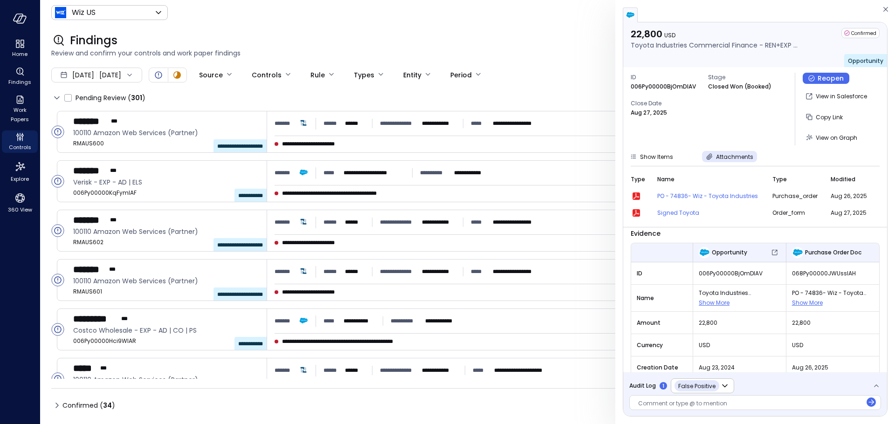
scroll to position [75, 0]
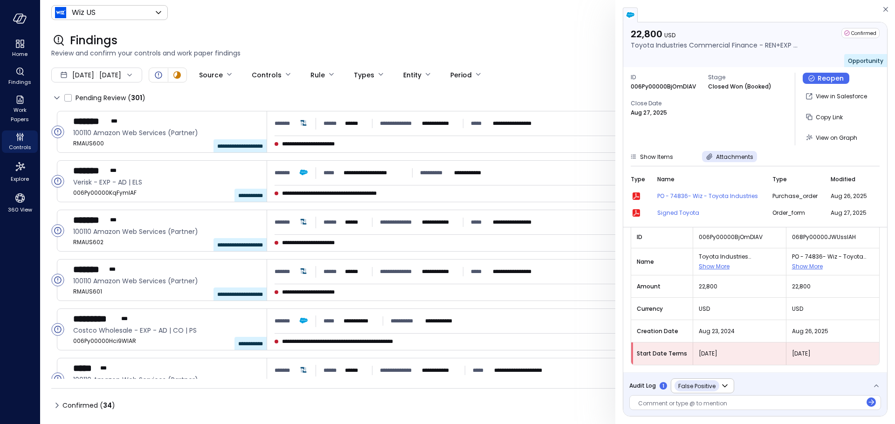
click at [638, 372] on span "Audit Log" at bounding box center [642, 385] width 27 height 9
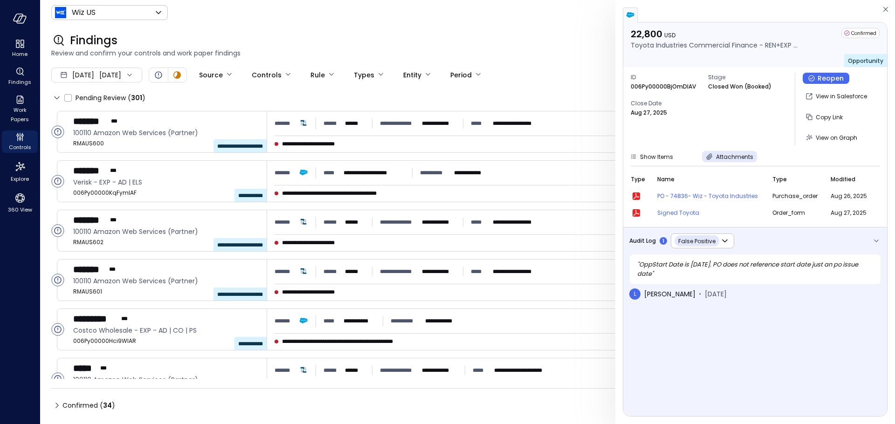
drag, startPoint x: 640, startPoint y: 262, endPoint x: 730, endPoint y: 256, distance: 90.7
click at [697, 256] on div "" OppStart Date is Aug 23. PO does not reference start date just an po issue da…" at bounding box center [755, 269] width 252 height 31
click at [697, 237] on icon "button" at bounding box center [876, 240] width 9 height 9
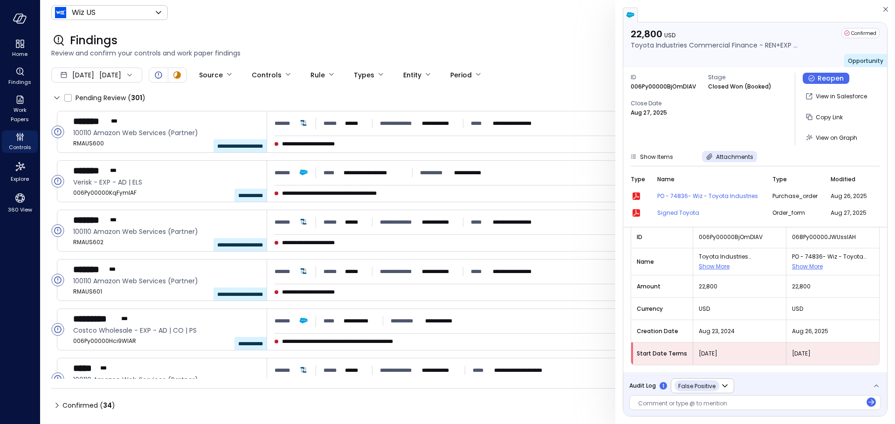
drag, startPoint x: 688, startPoint y: 351, endPoint x: 699, endPoint y: 361, distance: 15.2
click at [697, 346] on tr "Start Date Terms Aug 23, 2025 Aug 25, 2025" at bounding box center [755, 354] width 248 height 22
click at [644, 372] on span "Audit Log" at bounding box center [642, 385] width 27 height 9
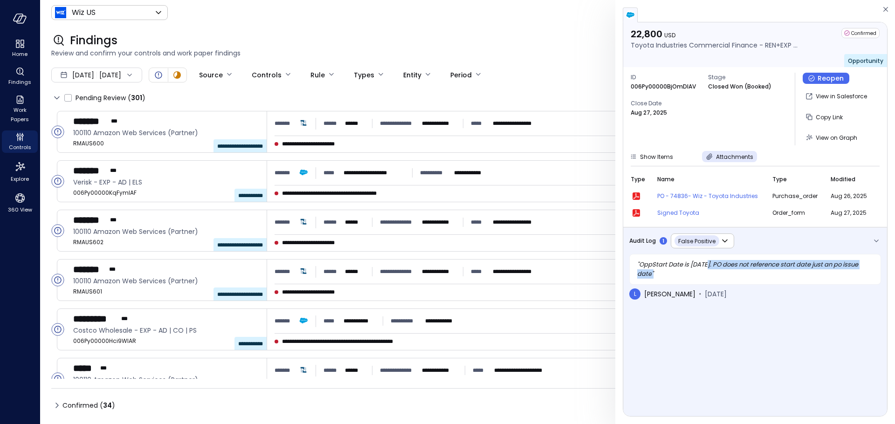
drag, startPoint x: 709, startPoint y: 267, endPoint x: 851, endPoint y: 271, distance: 142.3
click at [697, 271] on div "" OppStart Date is Aug 23. PO does not reference start date just an po issue da…" at bounding box center [755, 269] width 252 height 31
click at [697, 238] on icon "button" at bounding box center [876, 240] width 9 height 9
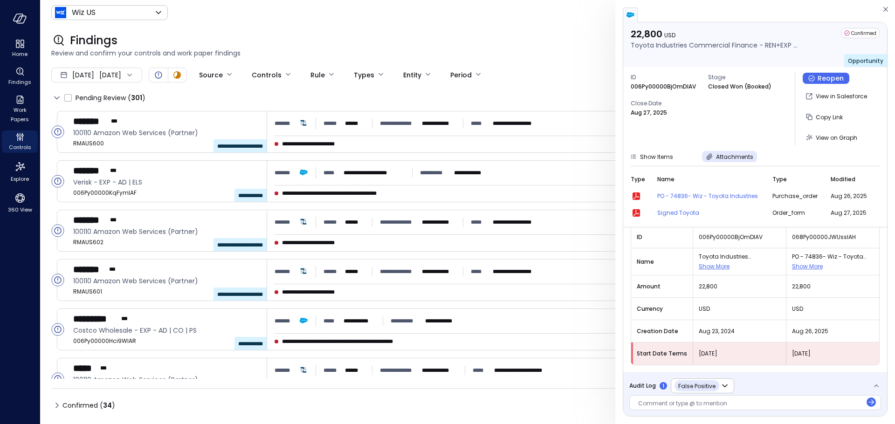
drag, startPoint x: 824, startPoint y: 352, endPoint x: 778, endPoint y: 355, distance: 46.7
click at [697, 355] on tr "Start Date Terms Aug 23, 2025 Aug 25, 2025" at bounding box center [755, 354] width 248 height 22
click at [634, 372] on span "Audit Log" at bounding box center [642, 385] width 27 height 9
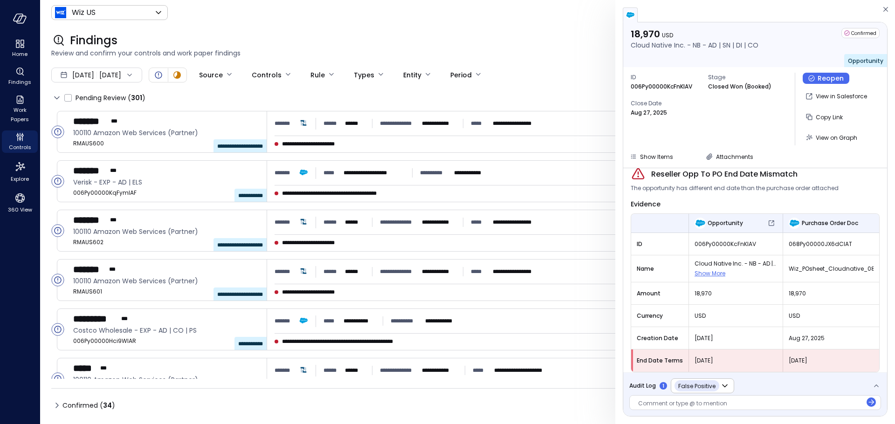
scroll to position [16, 0]
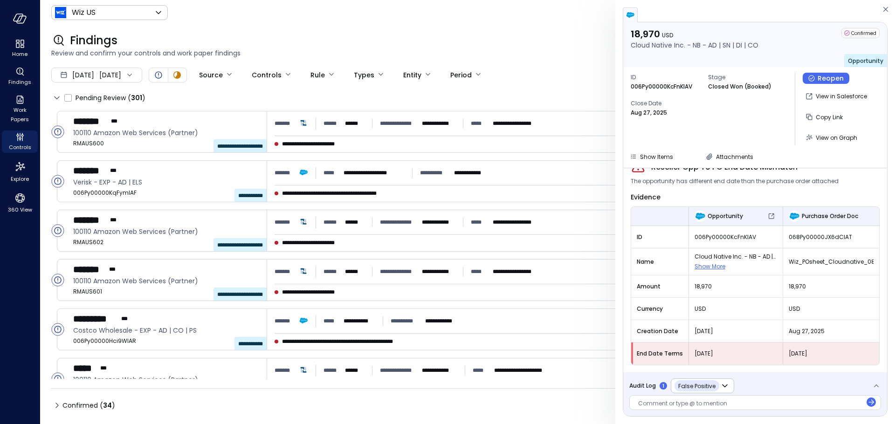
click at [650, 384] on span "Audit Log" at bounding box center [642, 385] width 27 height 9
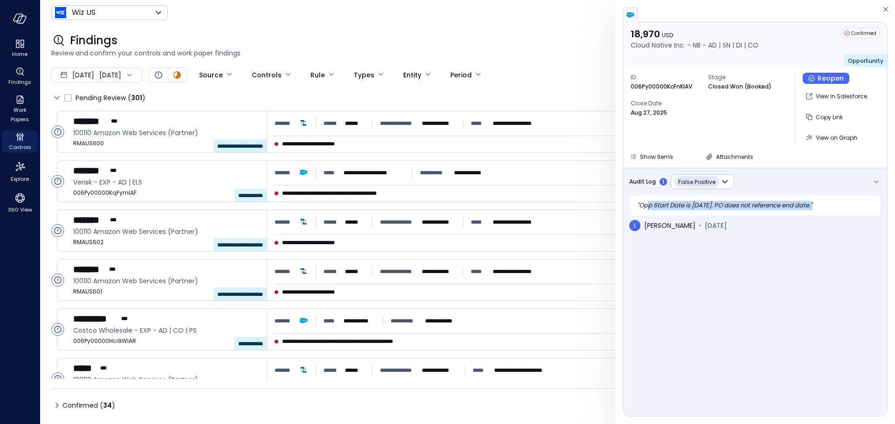
drag, startPoint x: 649, startPoint y: 208, endPoint x: 833, endPoint y: 208, distance: 183.7
click at [832, 208] on div "" Opp Start Date is Aug 28. PO does not reference end date. "" at bounding box center [755, 205] width 252 height 21
click at [833, 208] on div "" Opp Start Date is Aug 28. PO does not reference end date. "" at bounding box center [755, 205] width 252 height 21
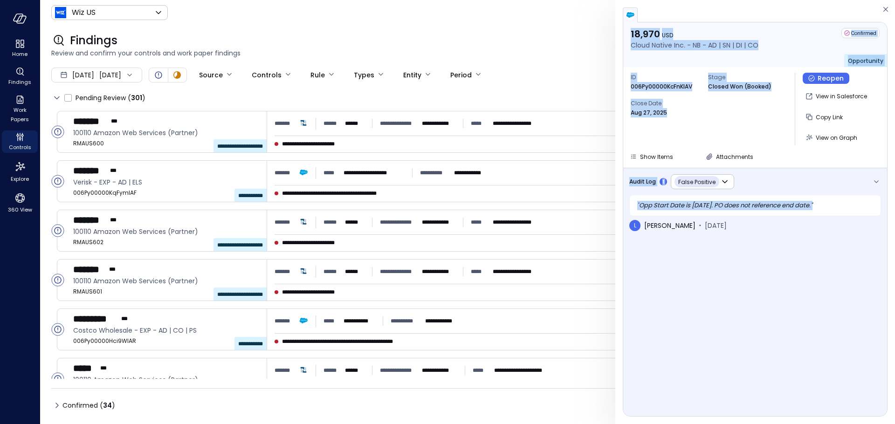
drag, startPoint x: 840, startPoint y: 204, endPoint x: 620, endPoint y: 202, distance: 219.6
click at [620, 202] on div "**********" at bounding box center [755, 212] width 280 height 424
click at [671, 204] on div "" Opp Start Date is Aug 28. PO does not reference end date. "" at bounding box center [755, 205] width 252 height 21
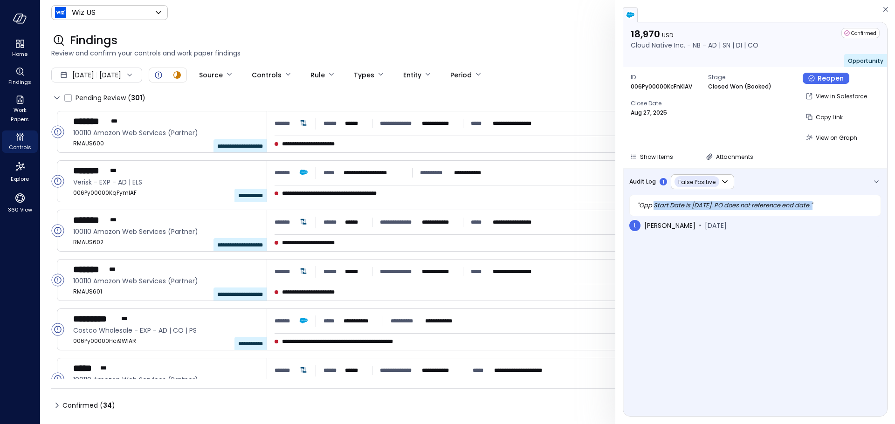
drag, startPoint x: 802, startPoint y: 206, endPoint x: 652, endPoint y: 204, distance: 150.1
click at [652, 204] on div "" Opp Start Date is Aug 28. PO does not reference end date. "" at bounding box center [755, 205] width 252 height 21
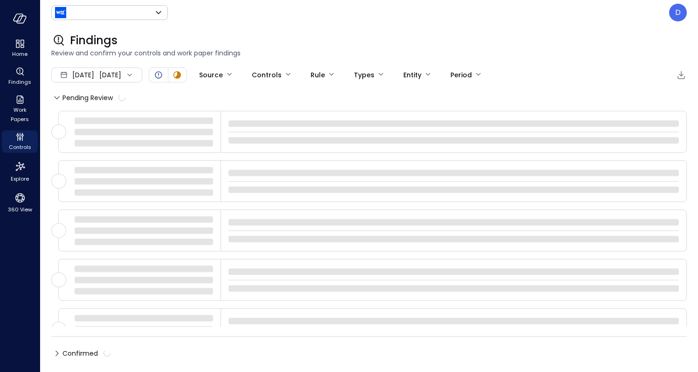
type input "******"
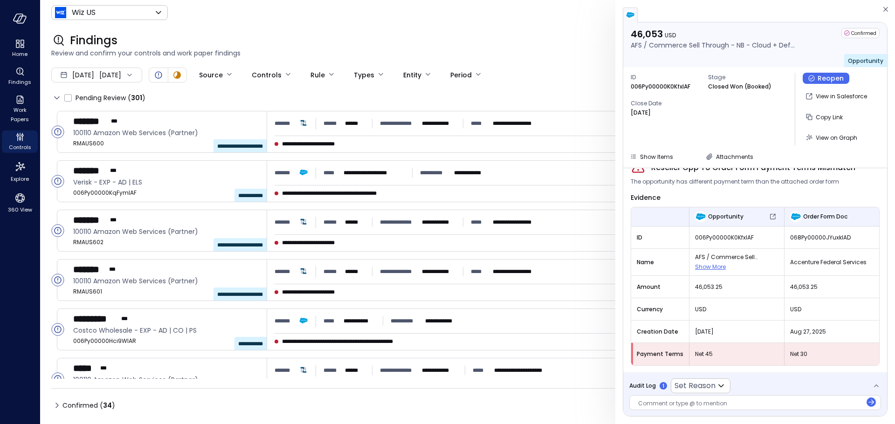
scroll to position [16, 0]
click at [655, 372] on div "Audit Log 1 Set Reason ​ Comment or type @ to mention" at bounding box center [755, 394] width 264 height 44
click at [654, 372] on span "Audit Log" at bounding box center [642, 385] width 27 height 9
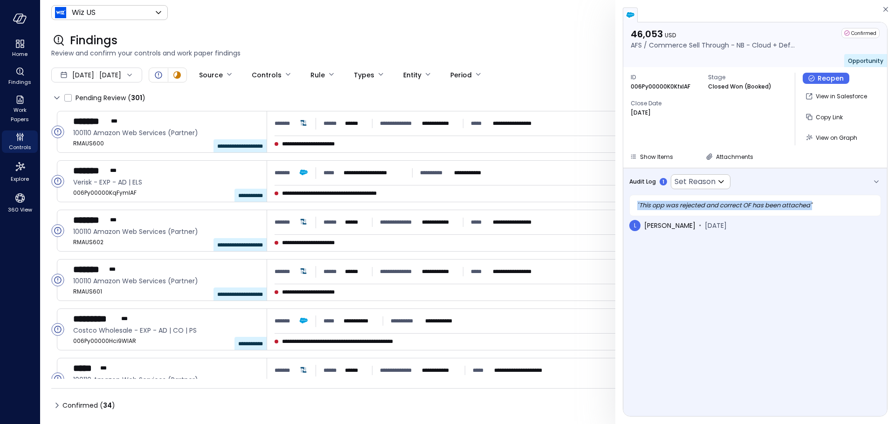
drag, startPoint x: 638, startPoint y: 205, endPoint x: 843, endPoint y: 209, distance: 205.6
click at [697, 209] on div "" This opp was rejected and correct OF has been attached "" at bounding box center [755, 205] width 252 height 21
click at [661, 206] on div "" This opp was rejected and correct OF has been attached "" at bounding box center [755, 205] width 252 height 21
click at [697, 179] on icon "button" at bounding box center [876, 181] width 9 height 9
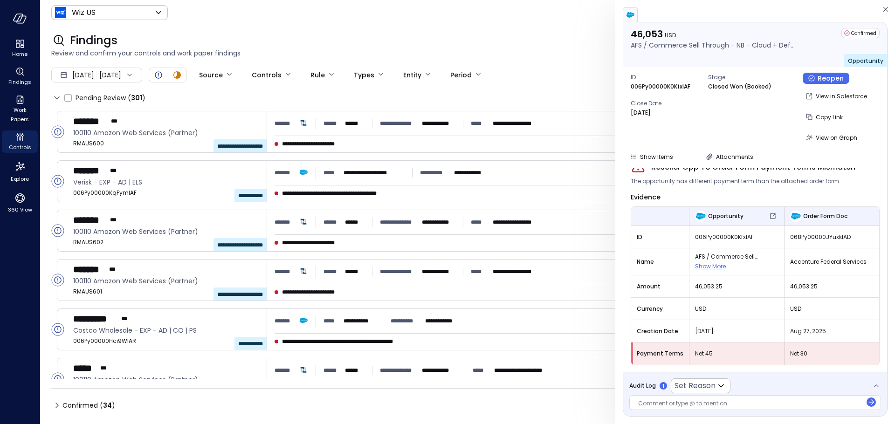
click at [697, 86] on p "Closed Won (Booked)" at bounding box center [739, 86] width 63 height 9
click at [655, 372] on div "Audit Log 1 Set Reason ​" at bounding box center [679, 386] width 101 height 15
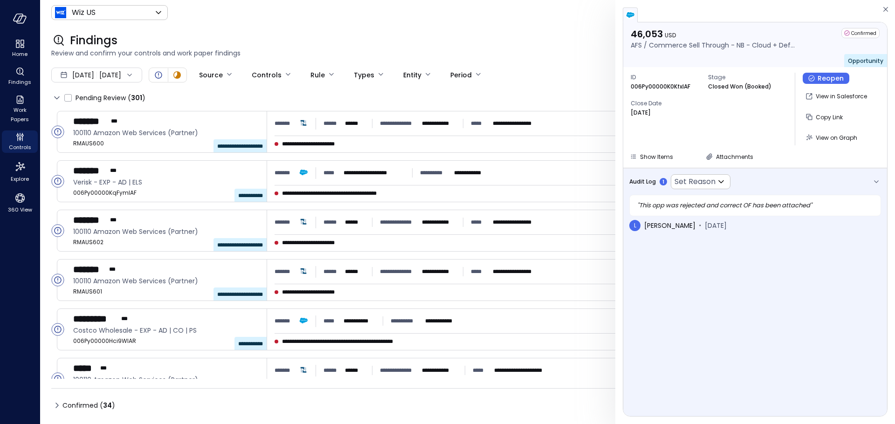
click at [697, 200] on div "" This opp was rejected and correct OF has been attached "" at bounding box center [755, 205] width 252 height 21
drag, startPoint x: 814, startPoint y: 204, endPoint x: 630, endPoint y: 207, distance: 183.7
click at [630, 207] on div "" This opp was rejected and correct OF has been attached "" at bounding box center [755, 205] width 252 height 21
click at [686, 200] on div "" This opp was rejected and correct OF has been attached "" at bounding box center [755, 205] width 252 height 21
drag, startPoint x: 694, startPoint y: 202, endPoint x: 843, endPoint y: 209, distance: 149.3
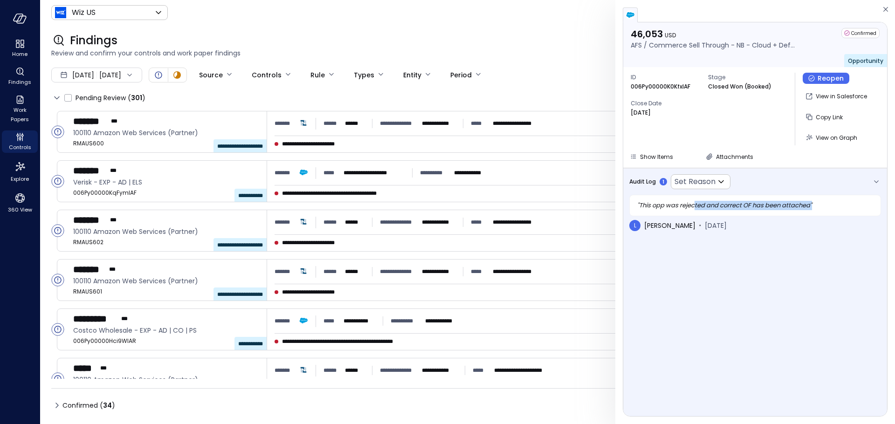
click at [697, 209] on div "" This opp was rejected and correct OF has been attached "" at bounding box center [755, 205] width 252 height 21
click at [697, 154] on span "Attachments" at bounding box center [734, 157] width 37 height 8
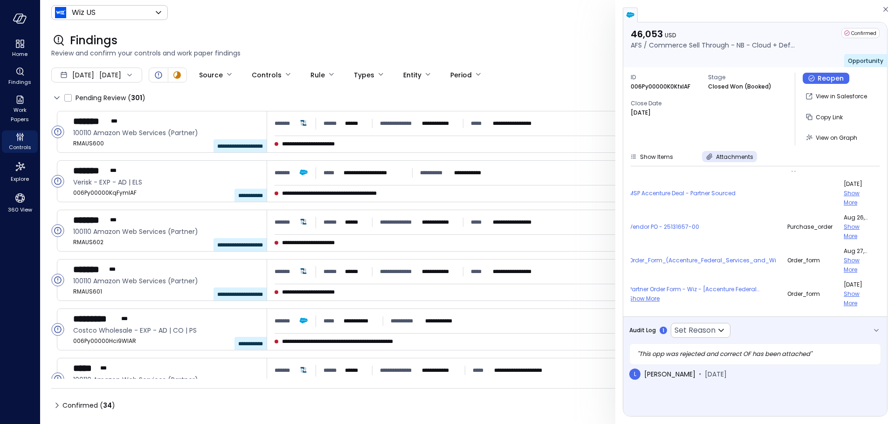
scroll to position [18, 0]
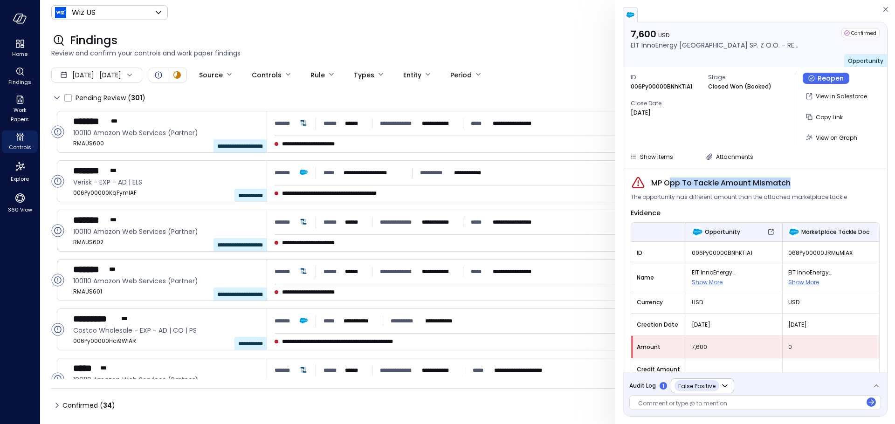
drag, startPoint x: 672, startPoint y: 187, endPoint x: 868, endPoint y: 187, distance: 195.8
click at [860, 187] on div "MP Opp To Tackle Amount Mismatch" at bounding box center [755, 183] width 249 height 15
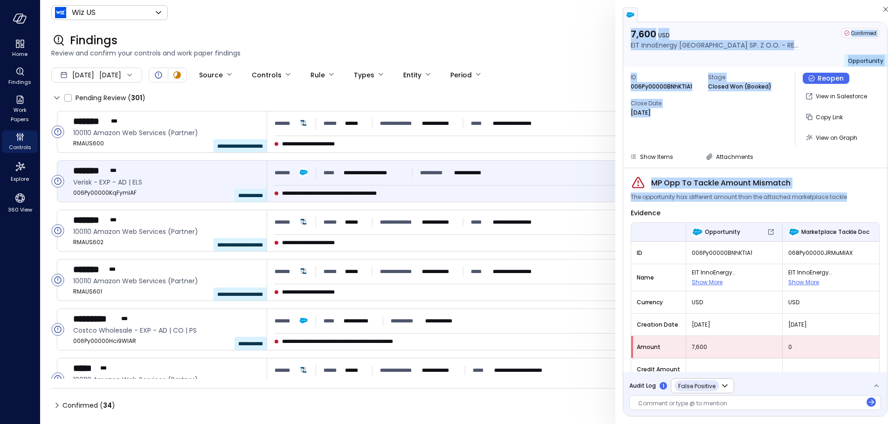
drag, startPoint x: 849, startPoint y: 196, endPoint x: 610, endPoint y: 200, distance: 239.7
click at [610, 200] on div "**********" at bounding box center [447, 212] width 895 height 424
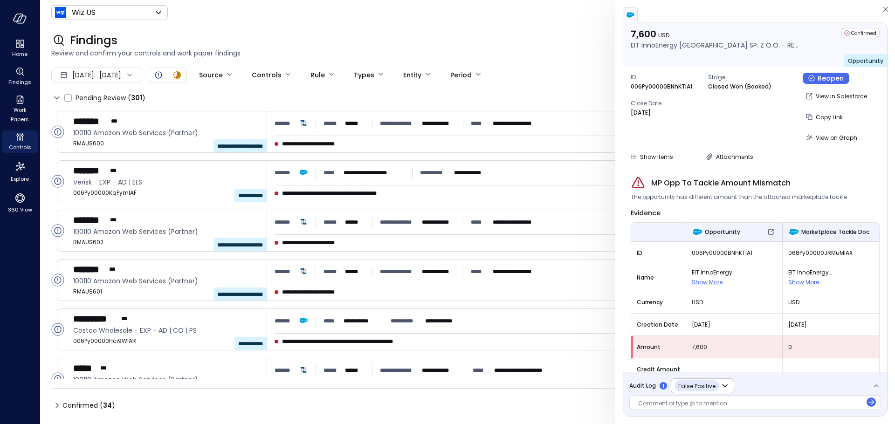
click at [742, 195] on span "The opportunity has different amount than the attached marketplace tackle" at bounding box center [739, 197] width 216 height 9
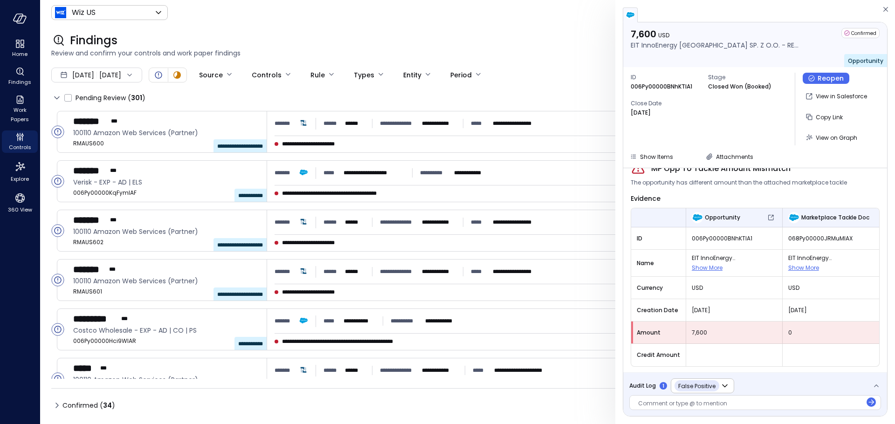
scroll to position [16, 0]
click at [654, 389] on span "Audit Log" at bounding box center [642, 385] width 27 height 9
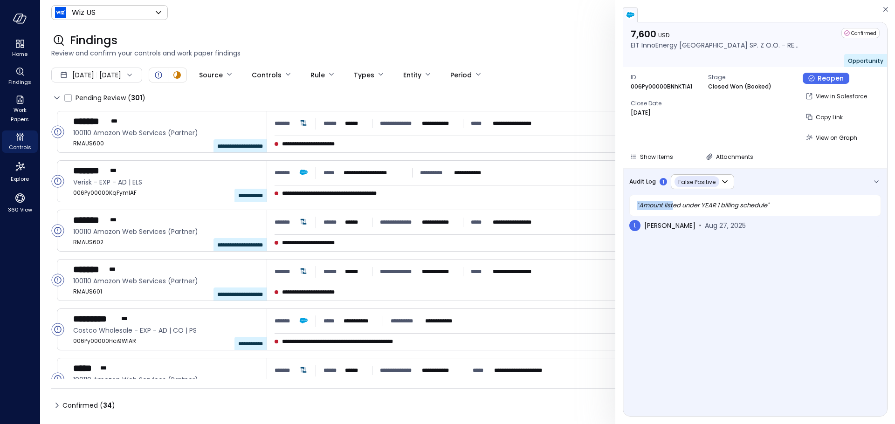
drag, startPoint x: 674, startPoint y: 205, endPoint x: 799, endPoint y: 195, distance: 125.3
click at [799, 195] on div "" Amount listed under YEAR 1 billing schedule "" at bounding box center [755, 205] width 252 height 21
drag, startPoint x: 794, startPoint y: 203, endPoint x: 639, endPoint y: 208, distance: 155.3
click at [639, 208] on div "" Amount listed under YEAR 1 billing schedule "" at bounding box center [755, 205] width 252 height 21
click at [710, 156] on icon "button" at bounding box center [710, 157] width 6 height 6
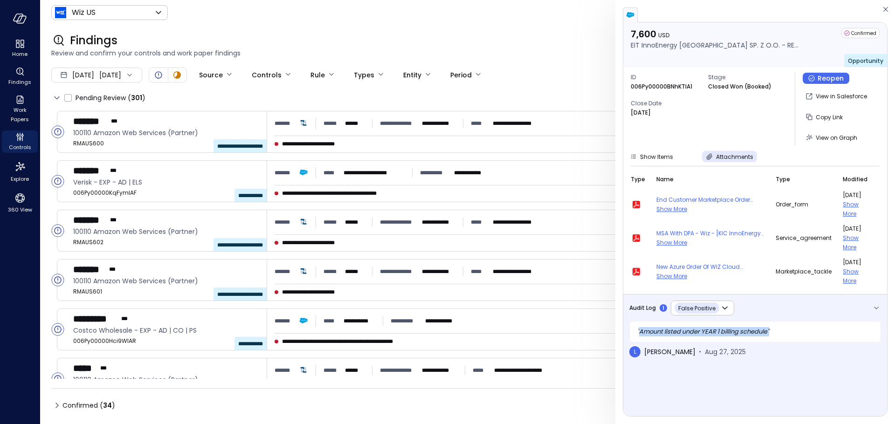
click at [632, 271] on icon "button" at bounding box center [636, 271] width 11 height 11
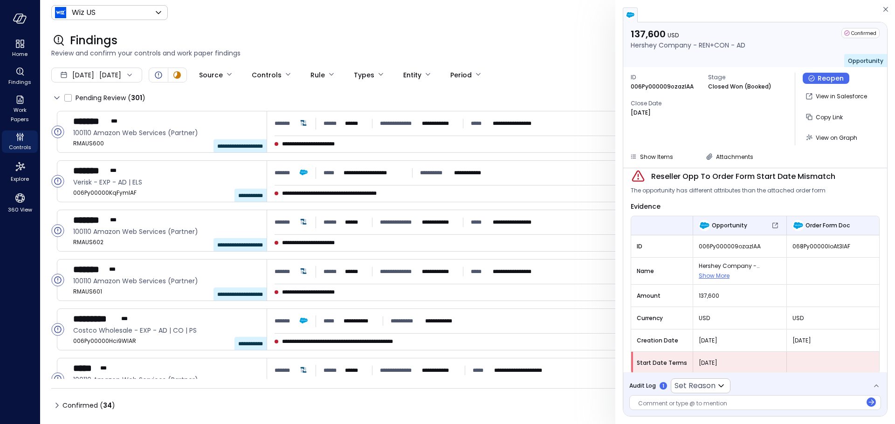
scroll to position [8, 0]
click at [637, 386] on span "Audit Log" at bounding box center [642, 385] width 27 height 9
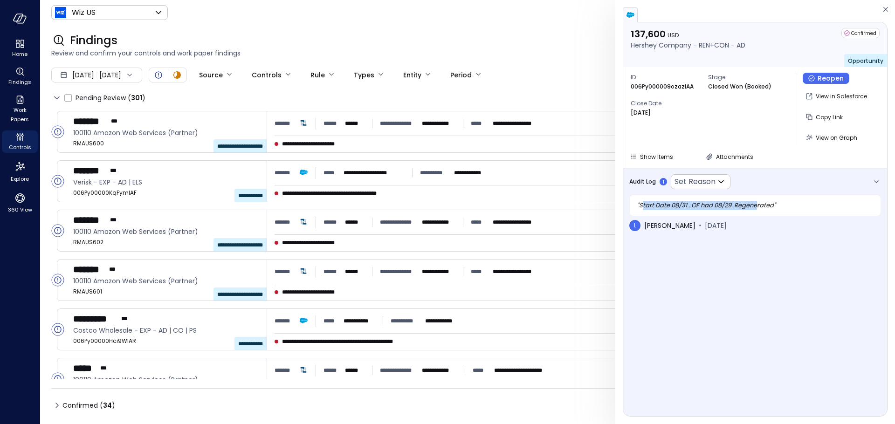
drag, startPoint x: 654, startPoint y: 206, endPoint x: 759, endPoint y: 209, distance: 104.9
click at [759, 209] on div "" Start Date 08/31 . OF had 08/29. Regenerated "" at bounding box center [755, 205] width 252 height 21
drag, startPoint x: 793, startPoint y: 207, endPoint x: 662, endPoint y: 207, distance: 131.0
click at [662, 207] on div "" Start Date 08/31 . OF had 08/29. Regenerated "" at bounding box center [755, 205] width 252 height 21
click at [661, 207] on div "" Start Date 08/31 . OF had 08/29. Regenerated "" at bounding box center [755, 205] width 252 height 21
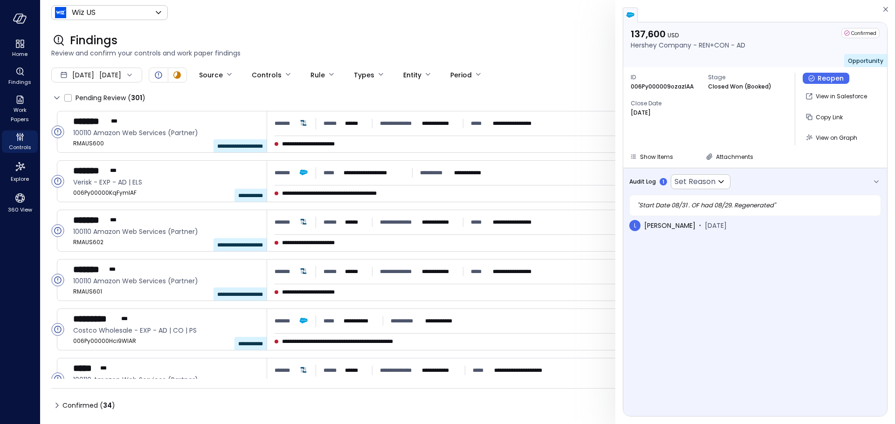
click at [876, 181] on icon "button" at bounding box center [876, 181] width 9 height 9
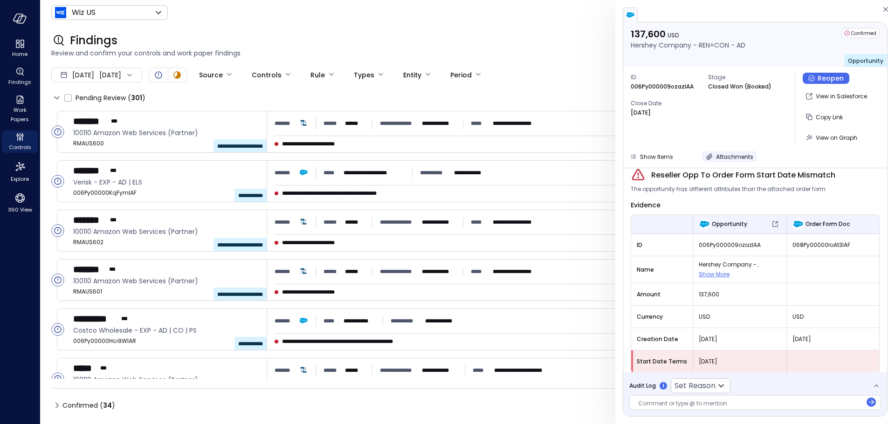
click at [718, 160] on span "Attachments" at bounding box center [734, 157] width 37 height 8
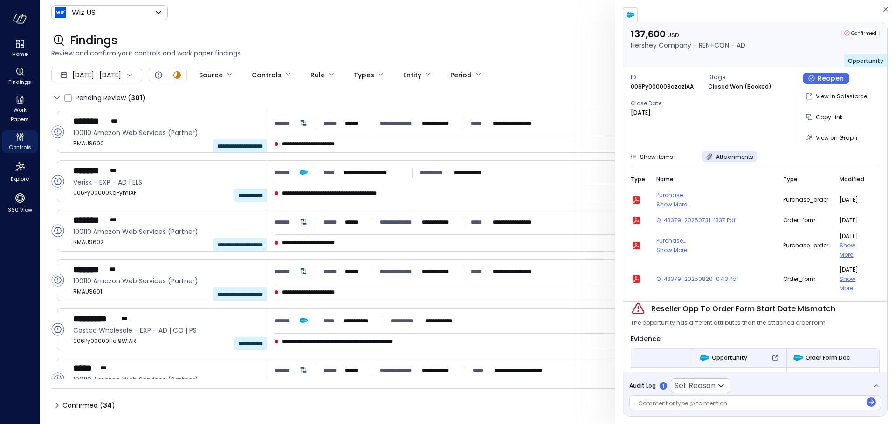
click at [636, 276] on icon "button" at bounding box center [636, 279] width 7 height 7
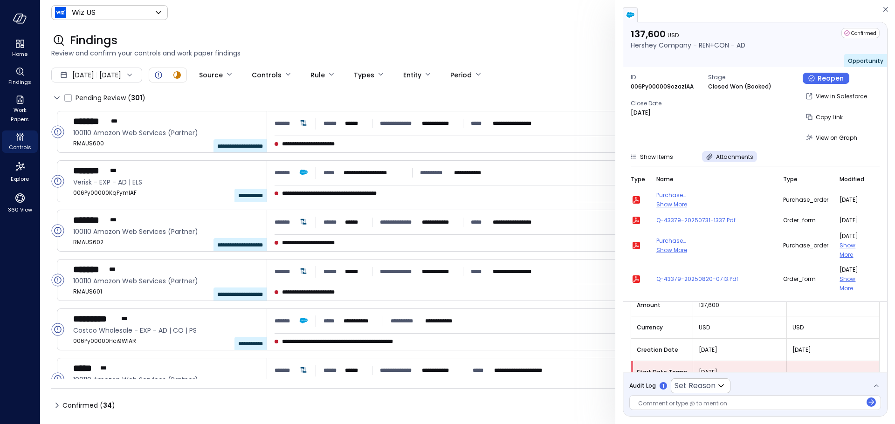
click at [652, 387] on span "Audit Log" at bounding box center [642, 385] width 27 height 9
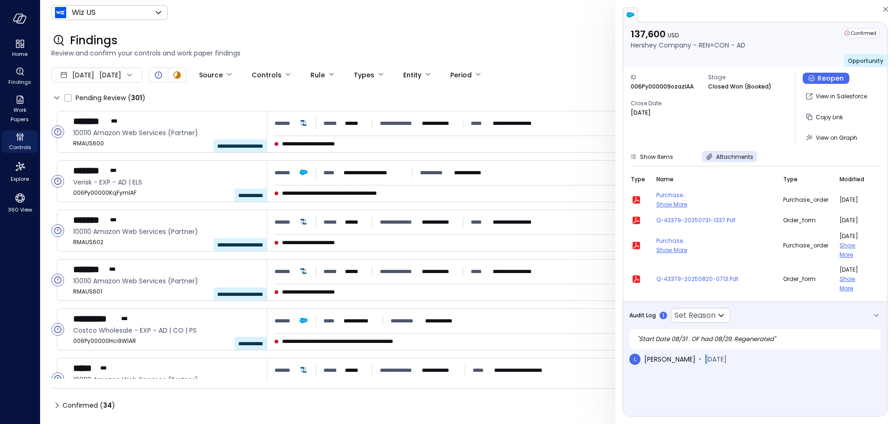
drag, startPoint x: 695, startPoint y: 342, endPoint x: 745, endPoint y: 334, distance: 50.0
click at [745, 334] on div "" Start Date 08/31 . OF had 08/29. Regenerated " L Leah Collins Aug 20, 2025" at bounding box center [755, 347] width 252 height 48
click at [854, 275] on span "Show More" at bounding box center [848, 283] width 16 height 17
drag, startPoint x: 752, startPoint y: 347, endPoint x: 634, endPoint y: 352, distance: 119.0
click at [634, 354] on div "L Leah Collins Aug 20, 2025" at bounding box center [755, 359] width 252 height 11
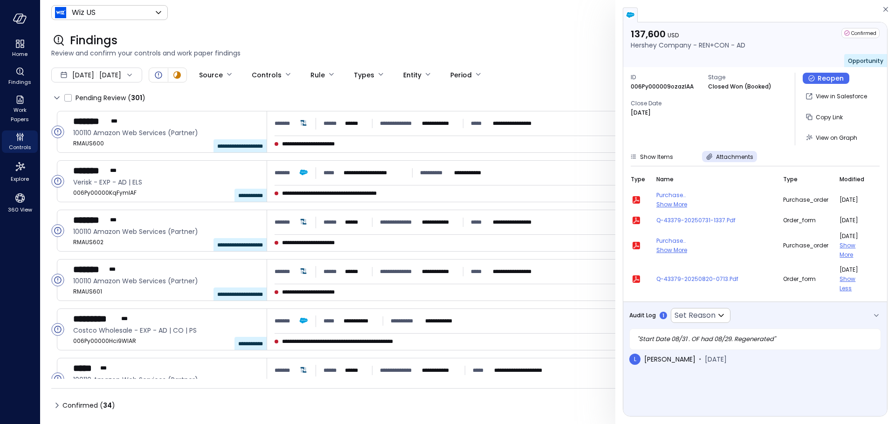
click at [694, 339] on div "" Start Date 08/31 . OF had 08/29. Regenerated "" at bounding box center [755, 339] width 252 height 21
drag, startPoint x: 712, startPoint y: 331, endPoint x: 795, endPoint y: 338, distance: 82.7
click at [793, 338] on div "" Start Date 08/31 . OF had 08/29. Regenerated "" at bounding box center [755, 339] width 252 height 21
drag, startPoint x: 745, startPoint y: 354, endPoint x: 649, endPoint y: 354, distance: 95.6
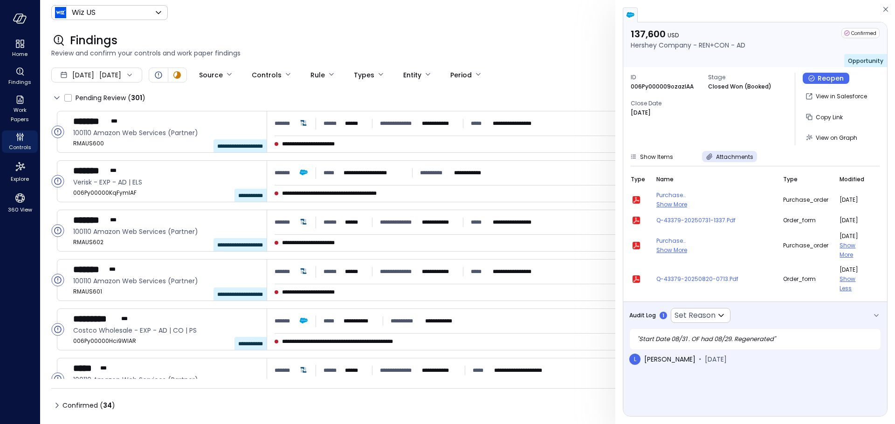
click at [649, 354] on div "L Leah Collins Aug 20, 2025" at bounding box center [755, 359] width 252 height 11
click at [886, 8] on icon "button" at bounding box center [885, 9] width 9 height 11
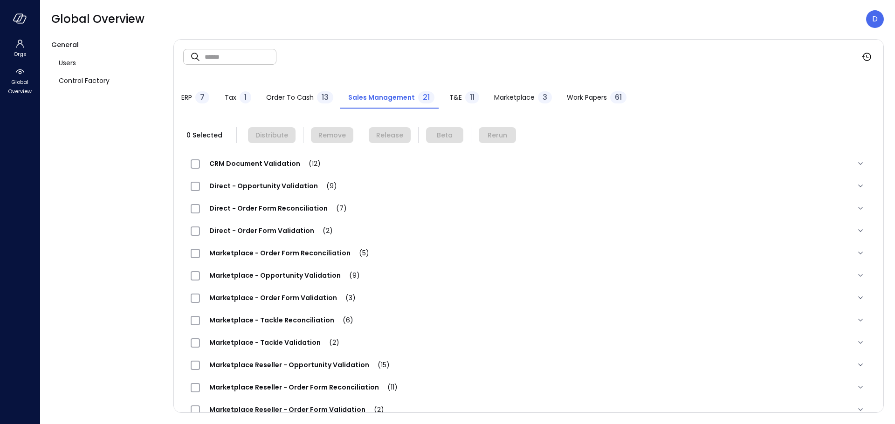
click at [624, 16] on div "Global Overview D" at bounding box center [467, 19] width 833 height 18
click at [594, 15] on div "Global Overview D" at bounding box center [467, 19] width 833 height 18
